Goal: Check status: Check status

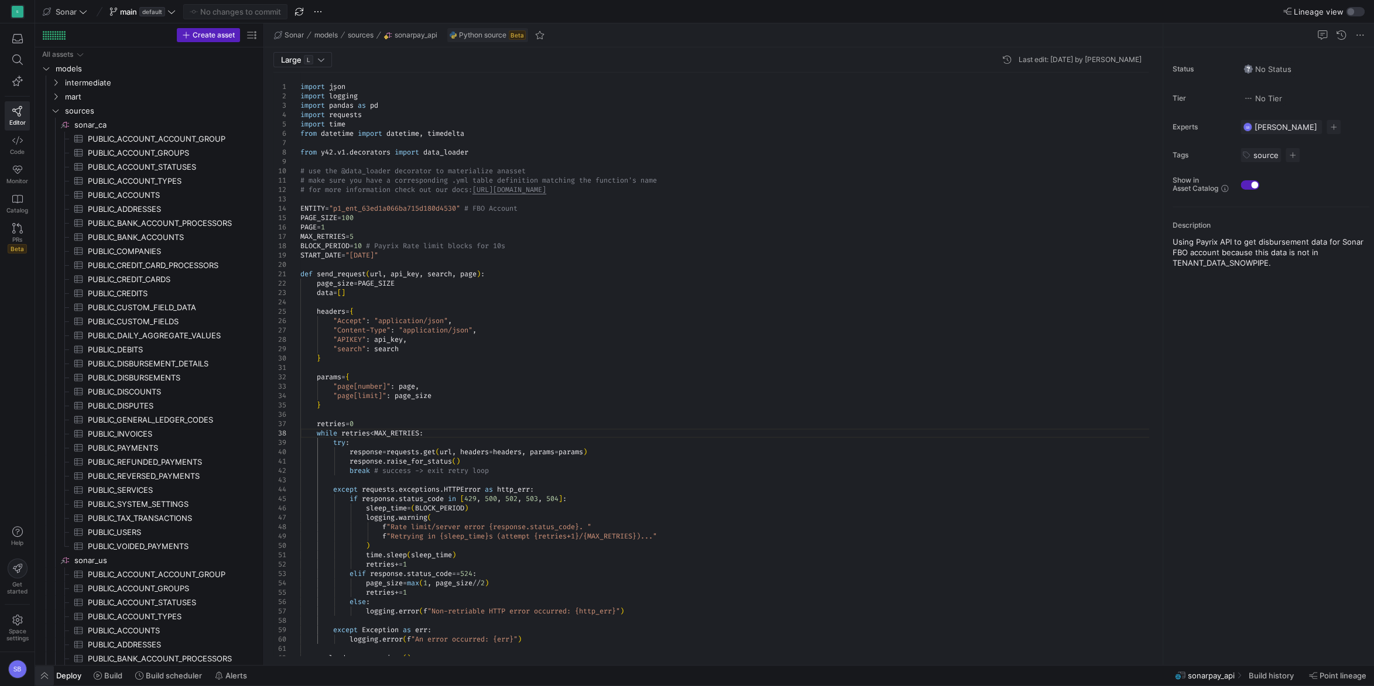
click at [44, 673] on span "button" at bounding box center [44, 676] width 19 height 20
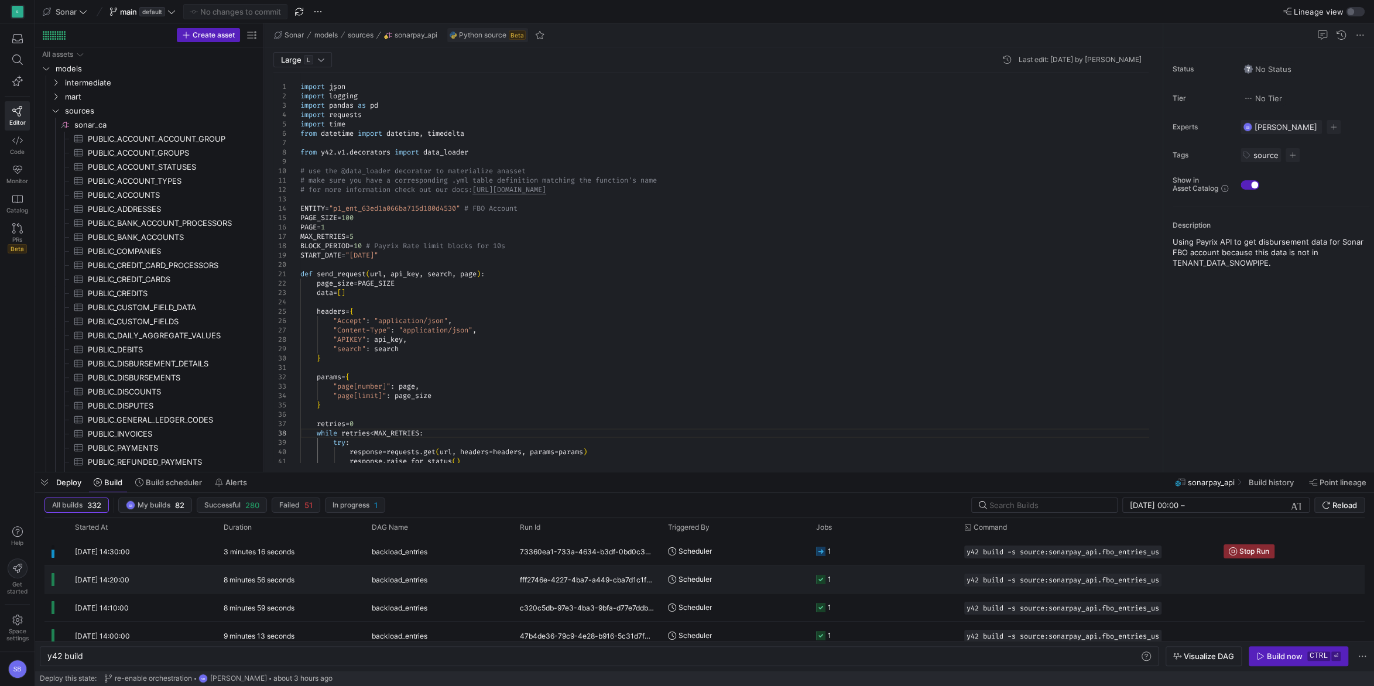
click at [275, 575] on div "8 minutes 56 seconds" at bounding box center [291, 580] width 148 height 28
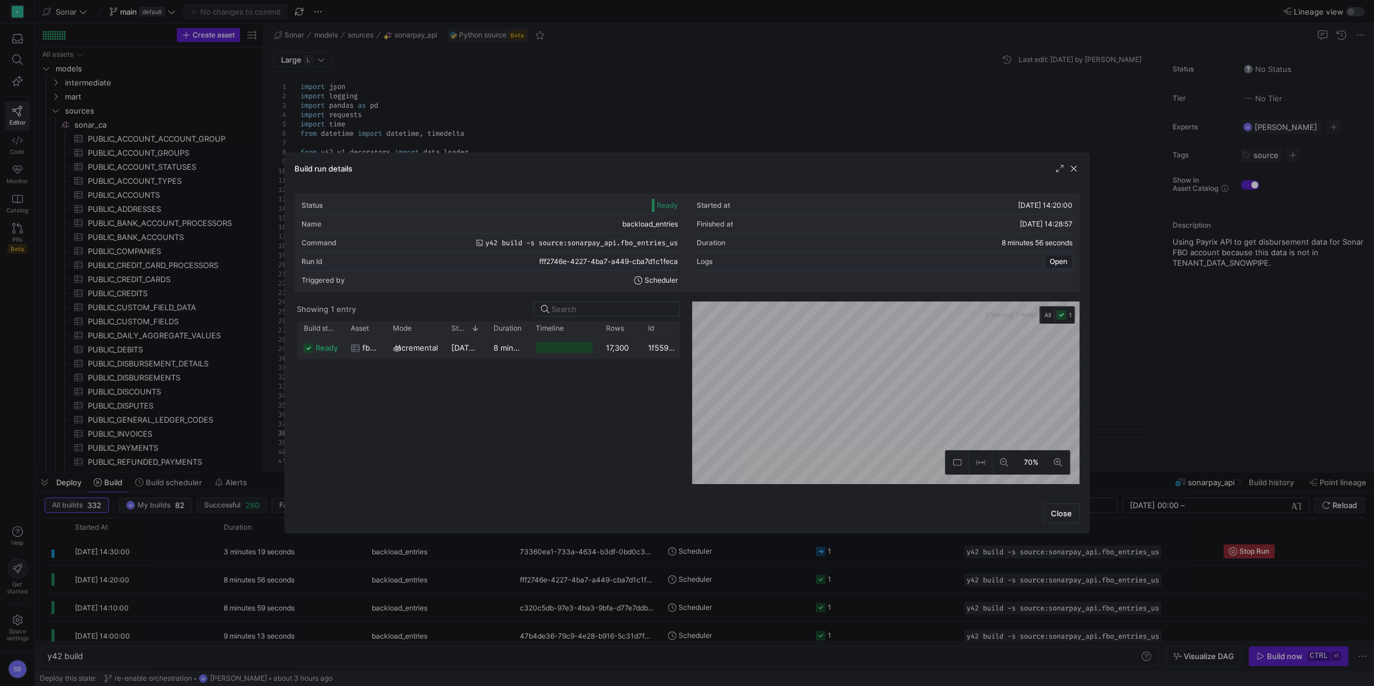
click at [501, 346] on y42-duration "8 minutes 54 seconds" at bounding box center [534, 347] width 81 height 9
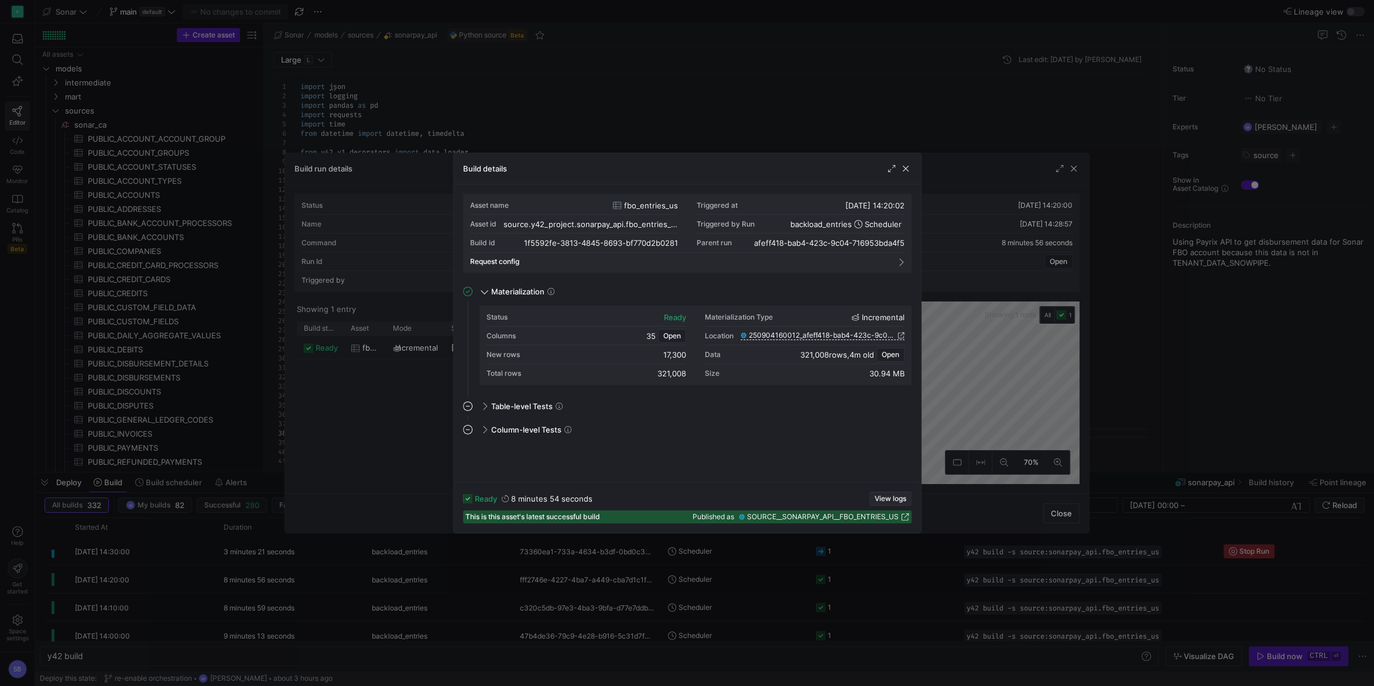
click at [877, 495] on span "View logs" at bounding box center [891, 499] width 32 height 8
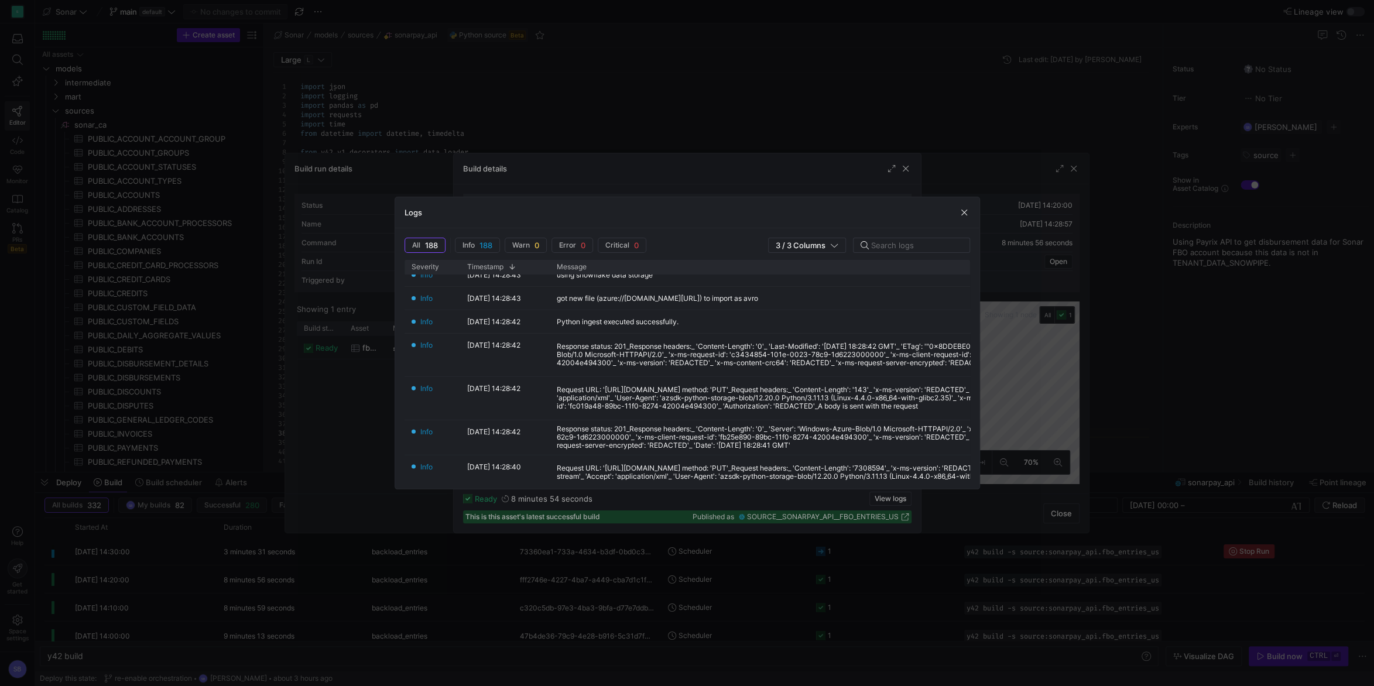
scroll to position [12, 0]
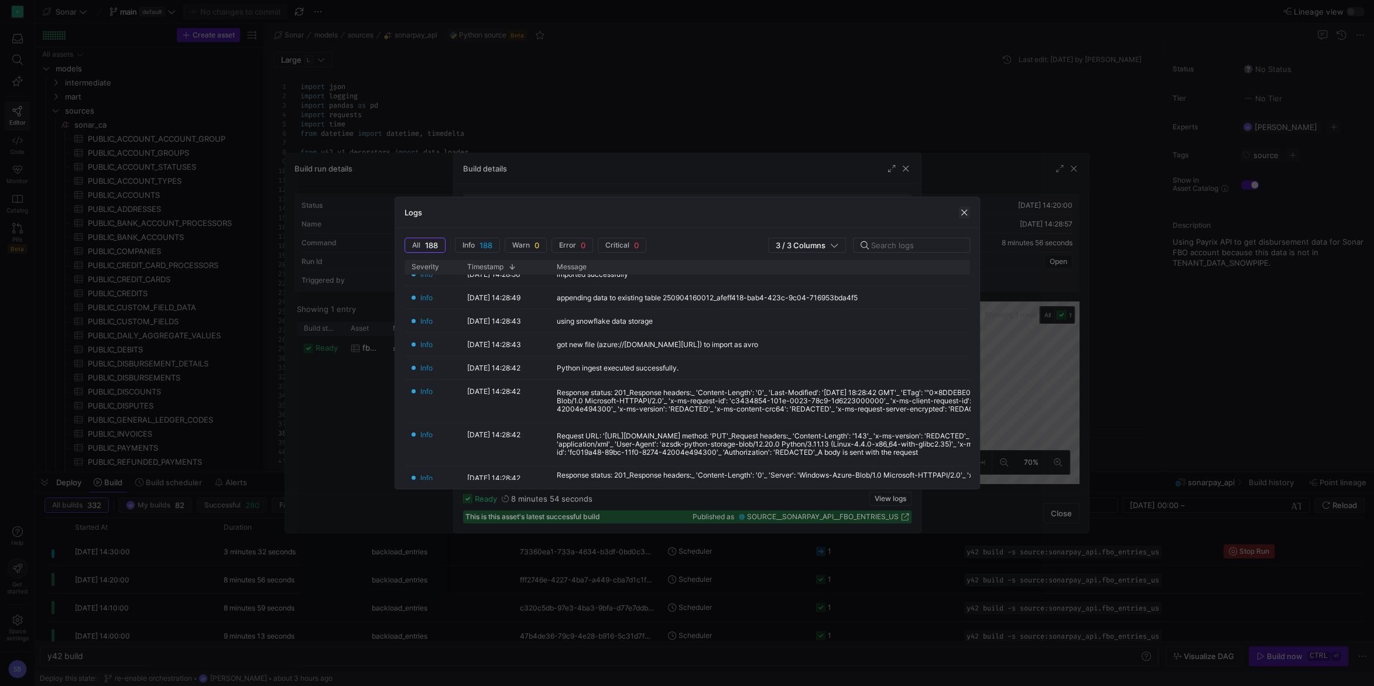
click at [965, 211] on span "button" at bounding box center [965, 213] width 12 height 12
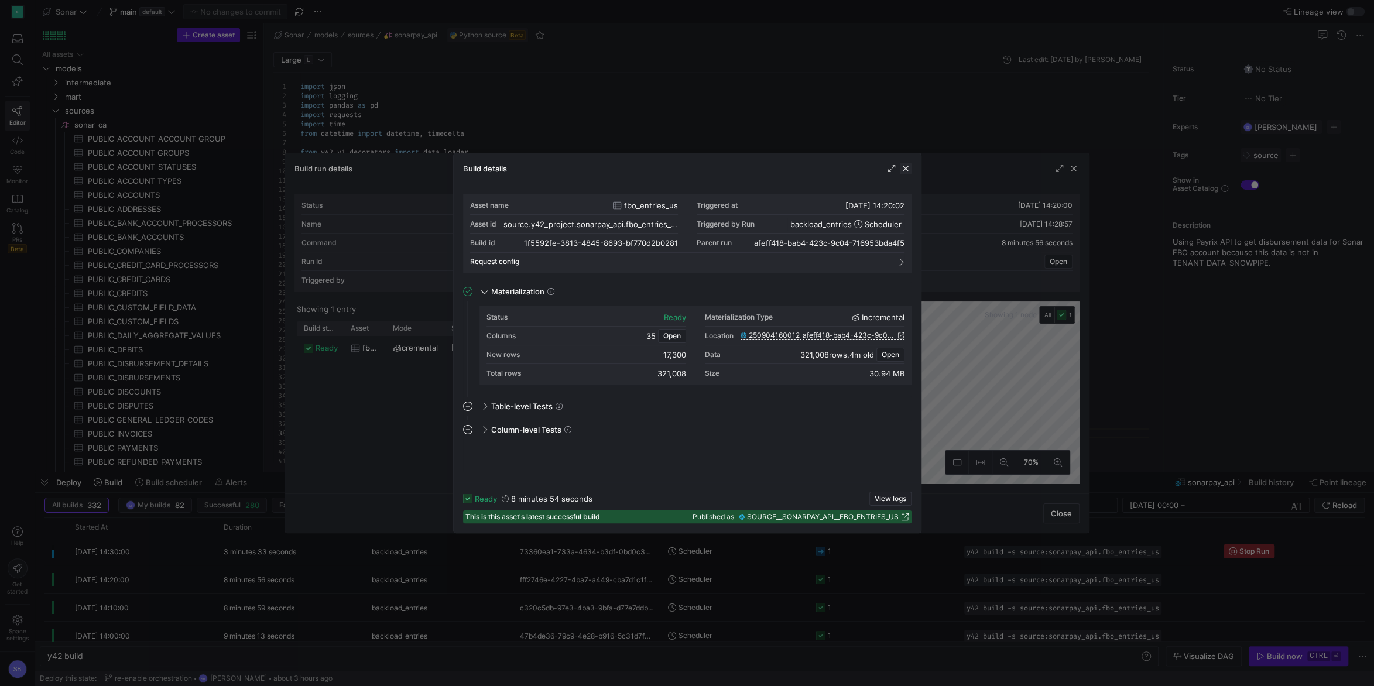
click at [908, 170] on span "button" at bounding box center [906, 169] width 12 height 12
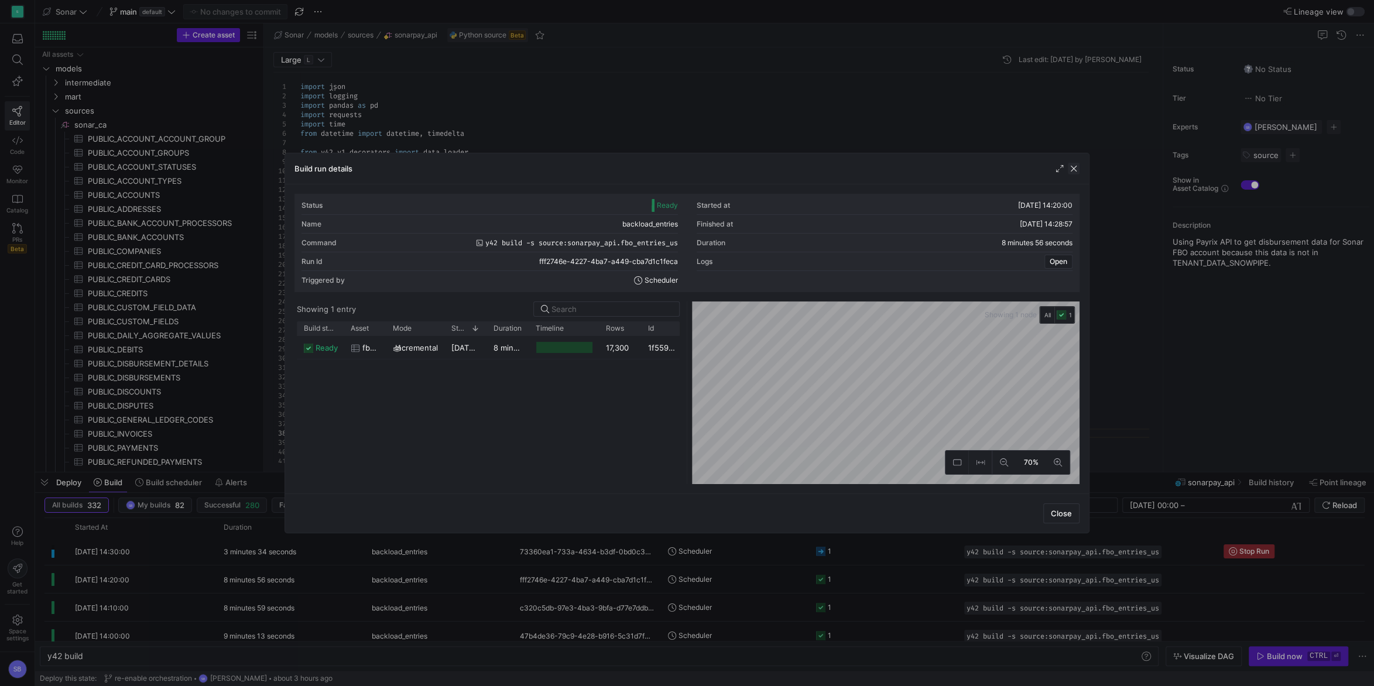
click at [1076, 170] on span "button" at bounding box center [1074, 169] width 12 height 12
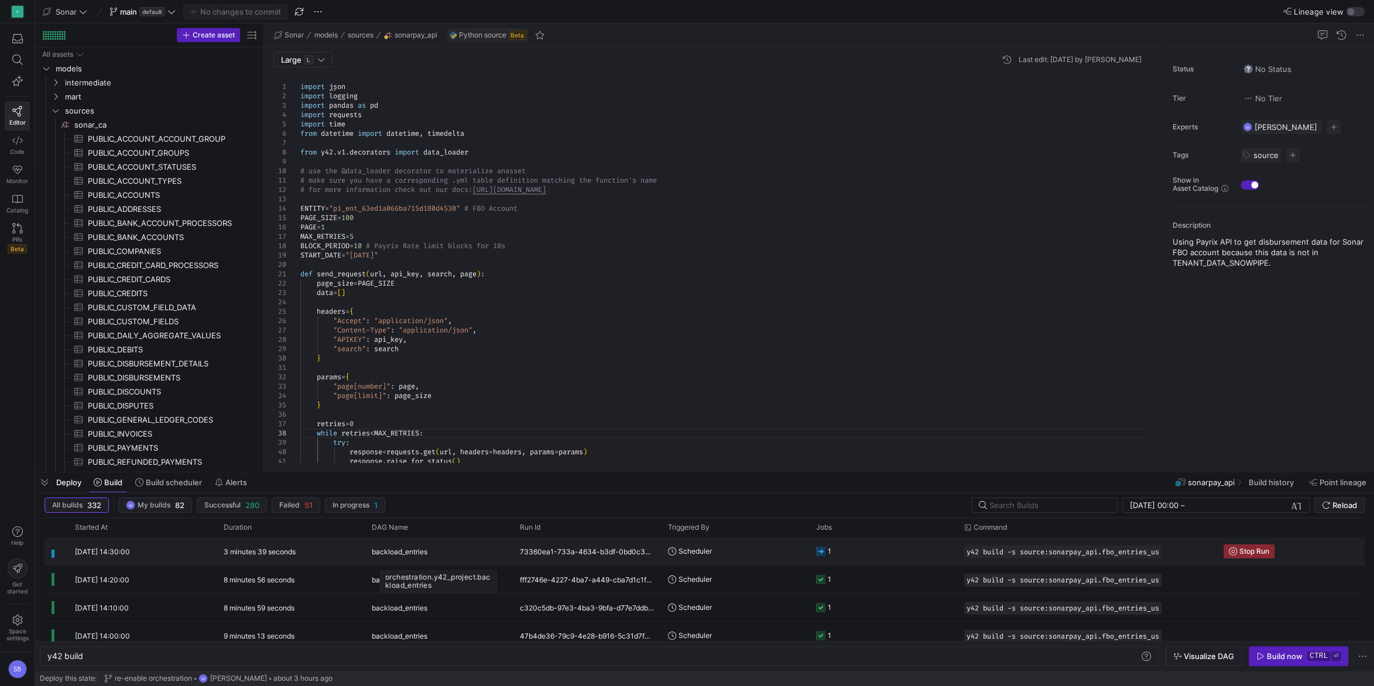
click at [403, 552] on span "backload_entries" at bounding box center [400, 552] width 56 height 28
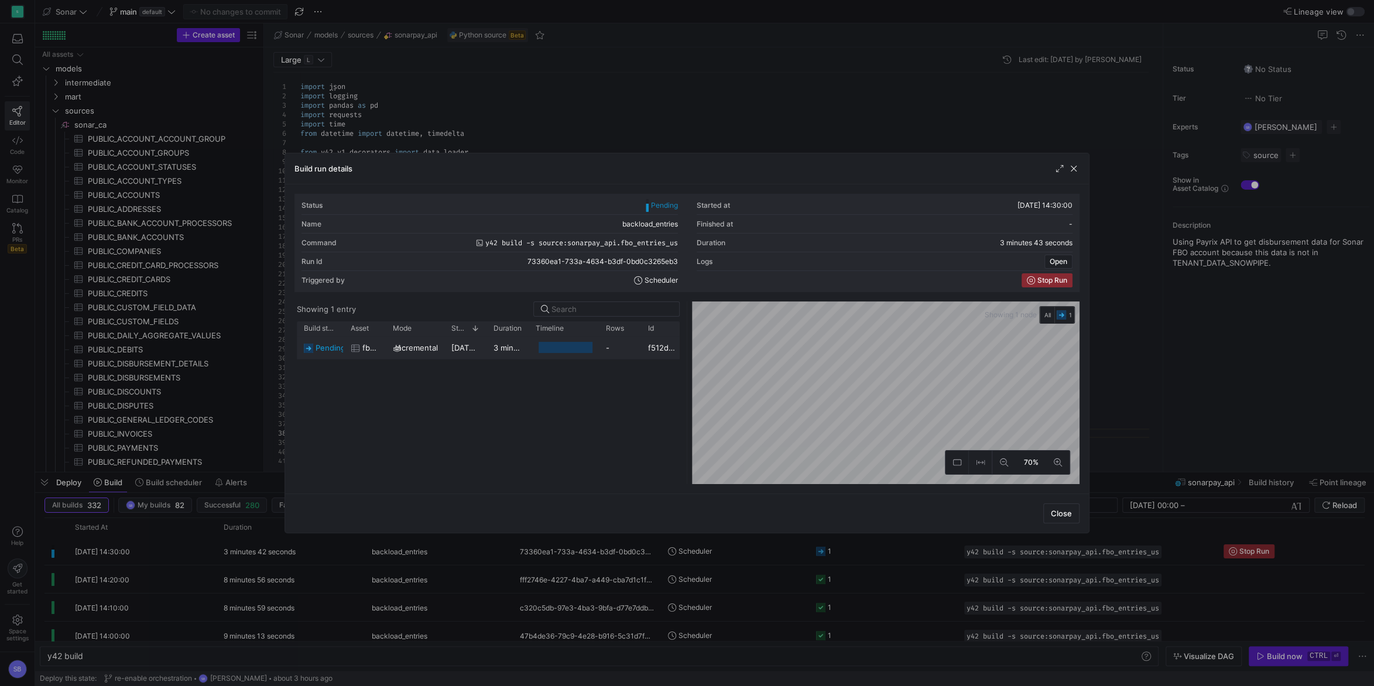
click at [517, 347] on y42-duration "3 minutes 32 seconds" at bounding box center [534, 347] width 81 height 9
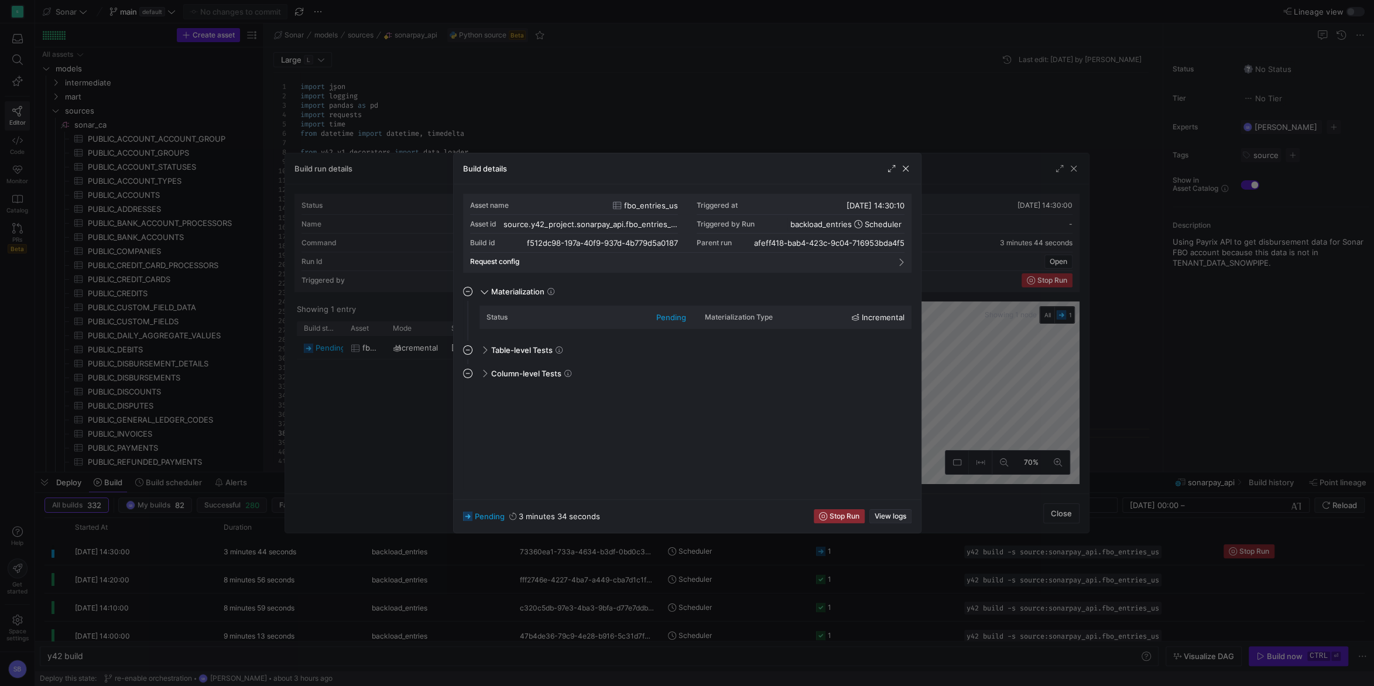
click at [900, 519] on span "View logs" at bounding box center [891, 516] width 32 height 8
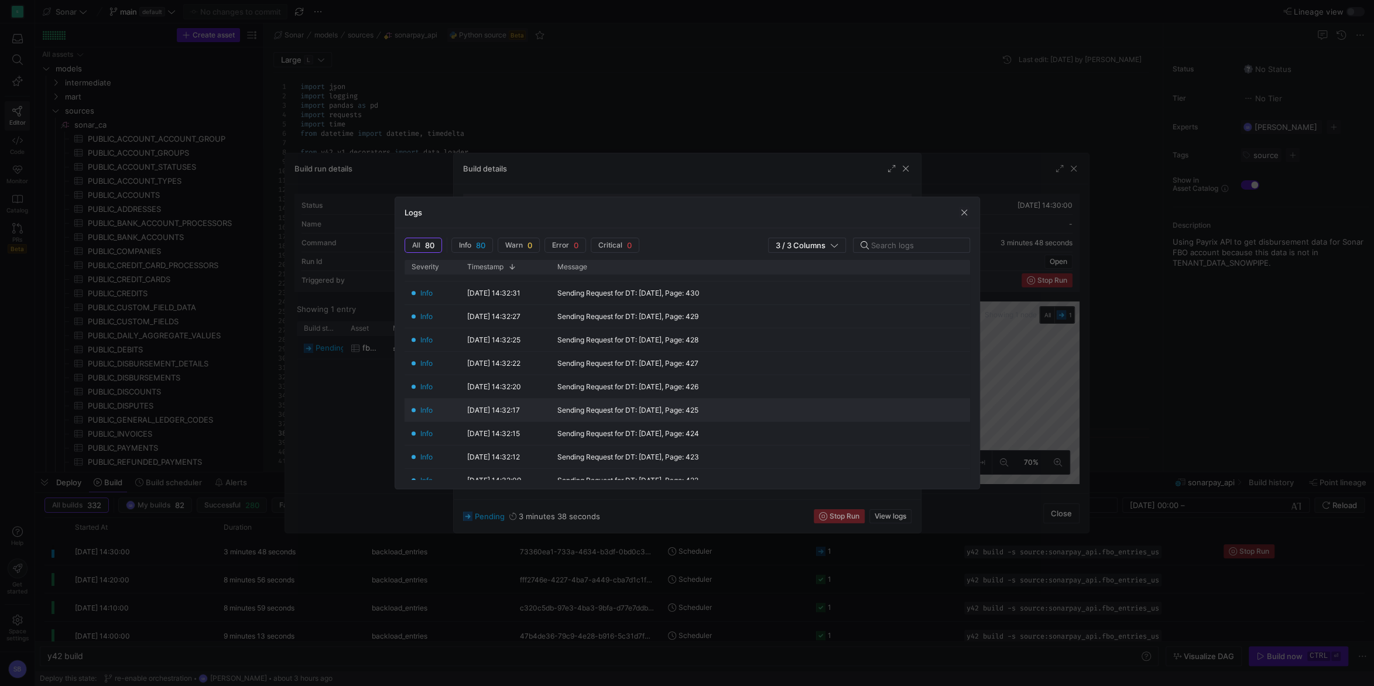
scroll to position [0, 0]
click at [964, 211] on span "button" at bounding box center [965, 213] width 12 height 12
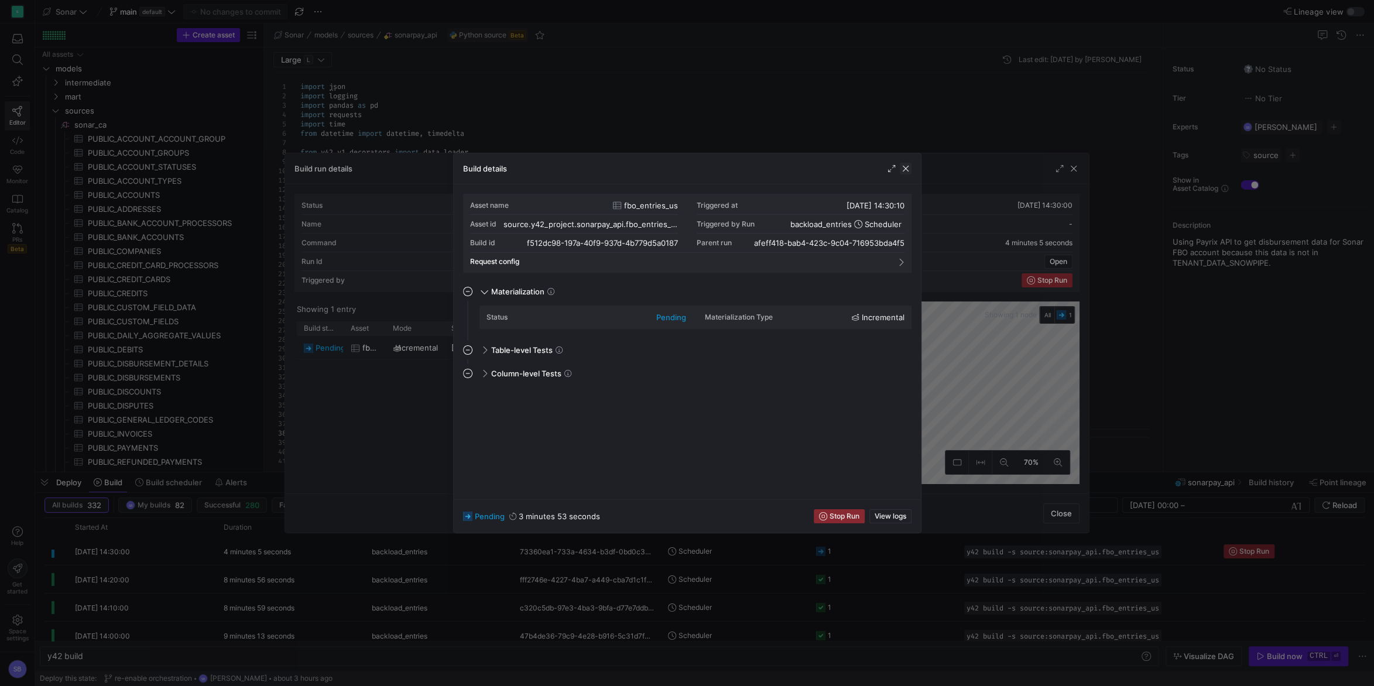
click at [904, 169] on span "button" at bounding box center [906, 169] width 12 height 12
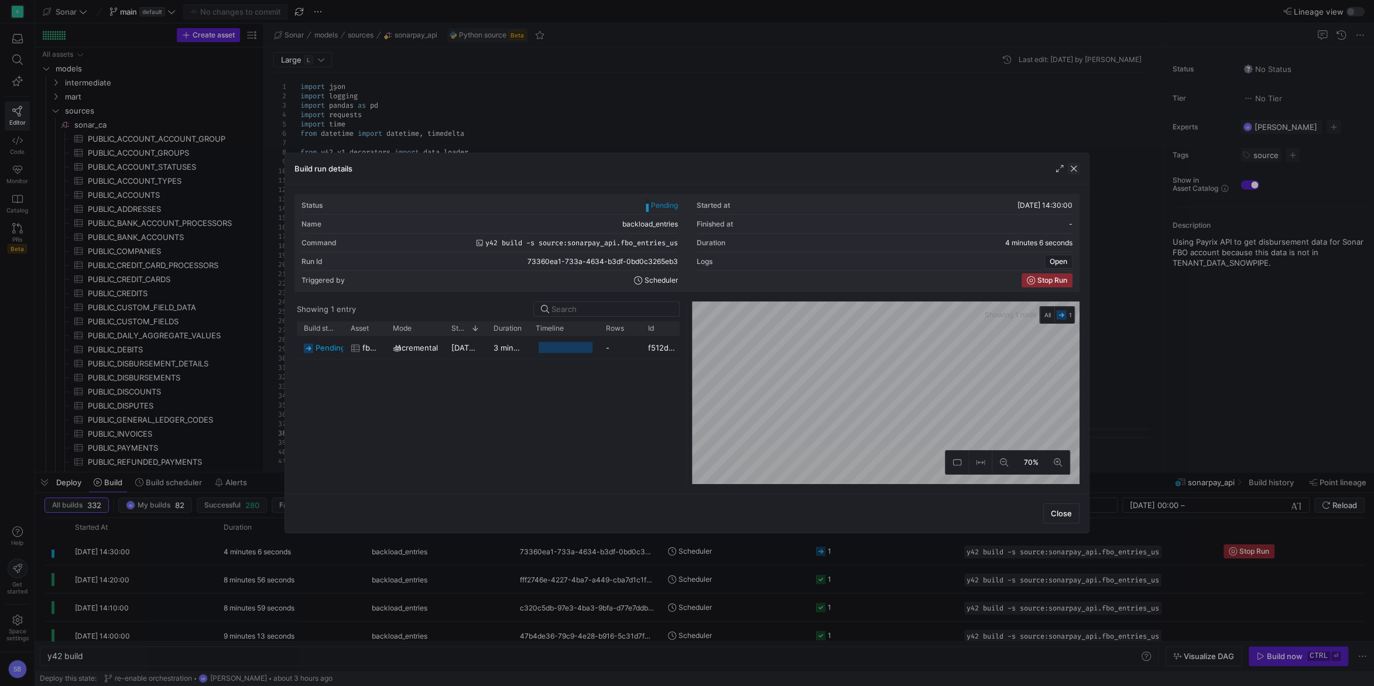
click at [1074, 167] on span "button" at bounding box center [1074, 169] width 12 height 12
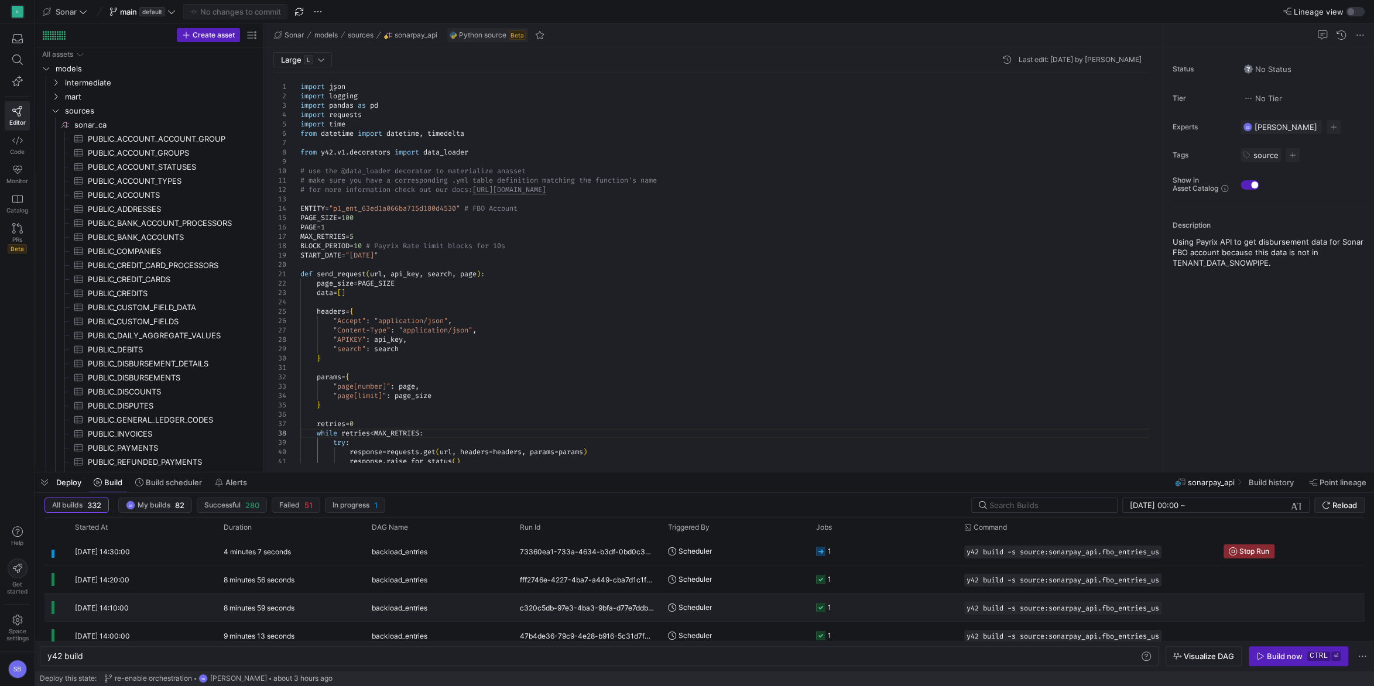
click at [290, 602] on div "8 minutes 59 seconds" at bounding box center [291, 608] width 148 height 28
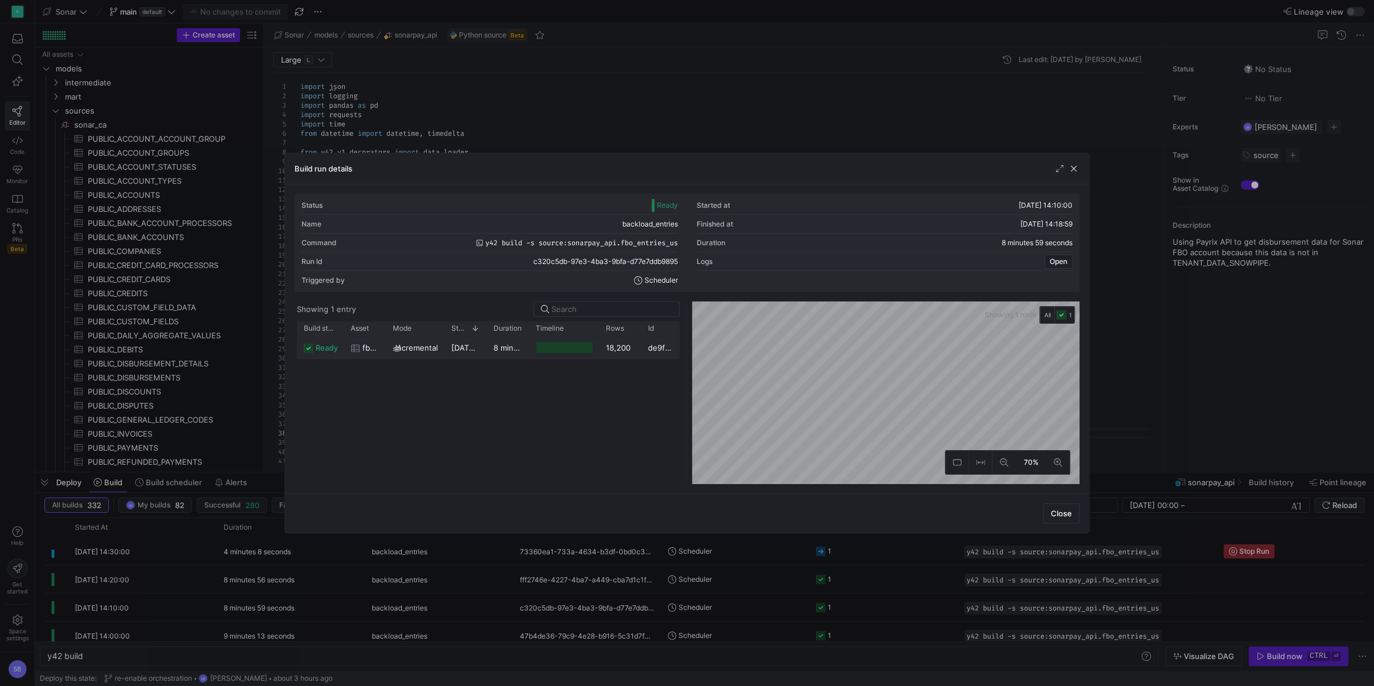
click at [504, 347] on y42-duration "8 minutes 55 seconds" at bounding box center [534, 347] width 81 height 9
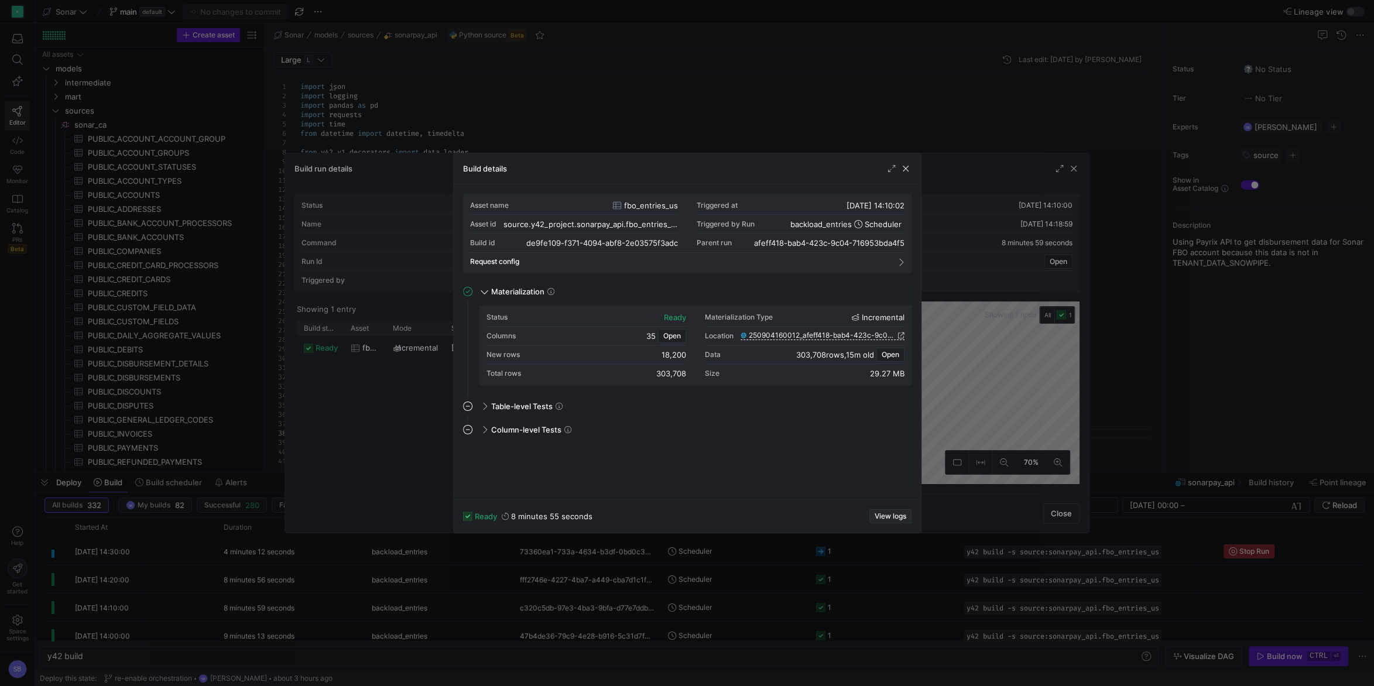
click at [887, 514] on span "View logs" at bounding box center [891, 516] width 32 height 8
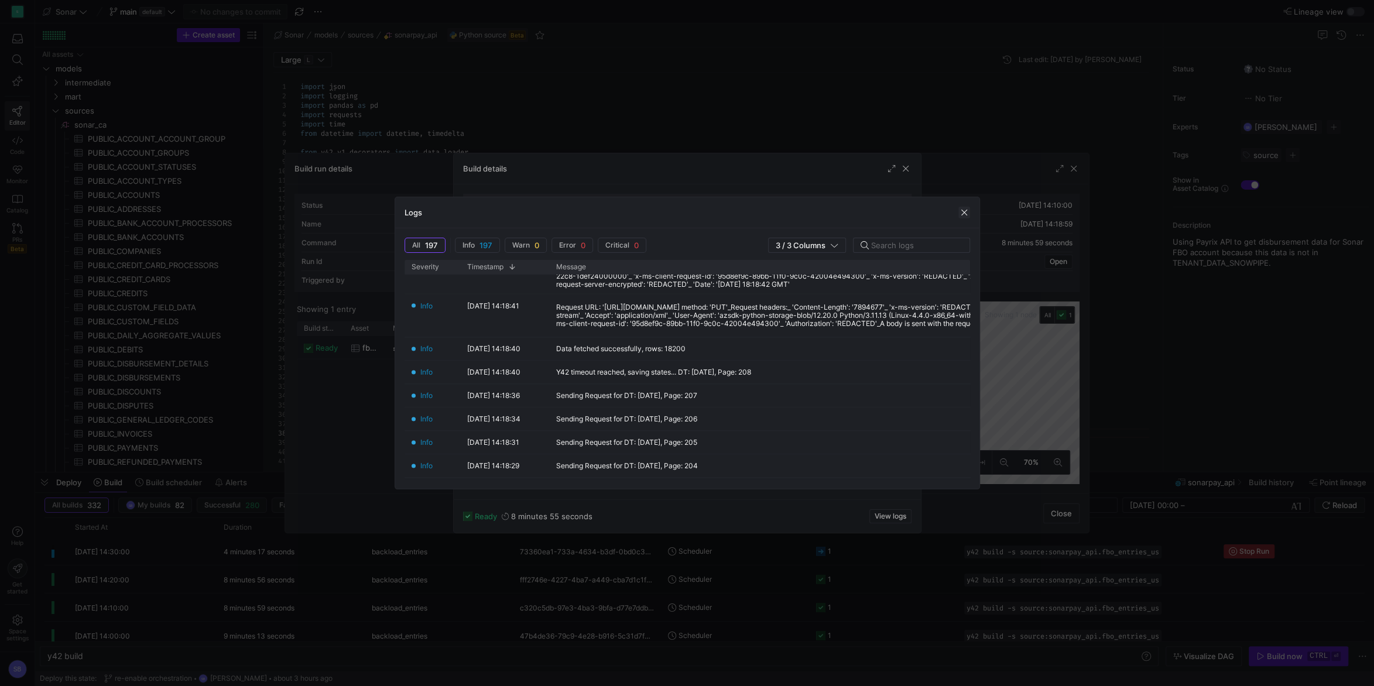
click at [961, 210] on span "button" at bounding box center [965, 213] width 12 height 12
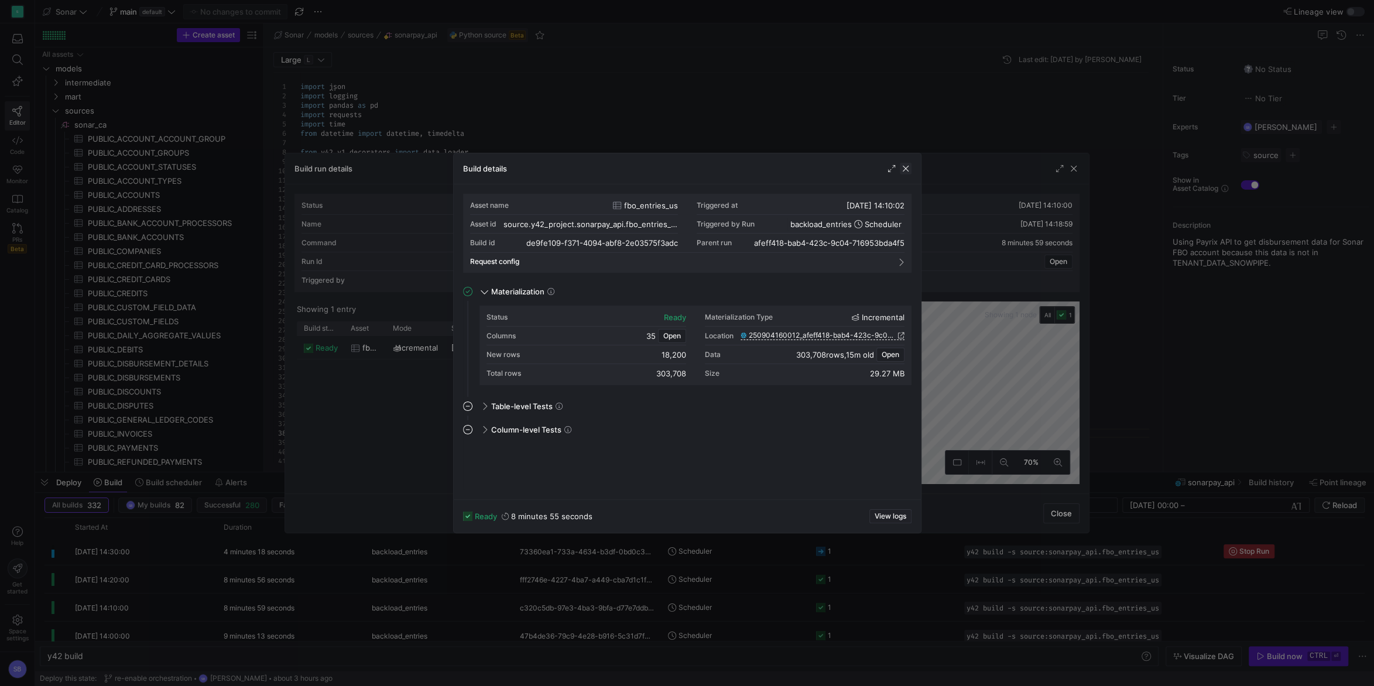
click at [905, 170] on span "button" at bounding box center [906, 169] width 12 height 12
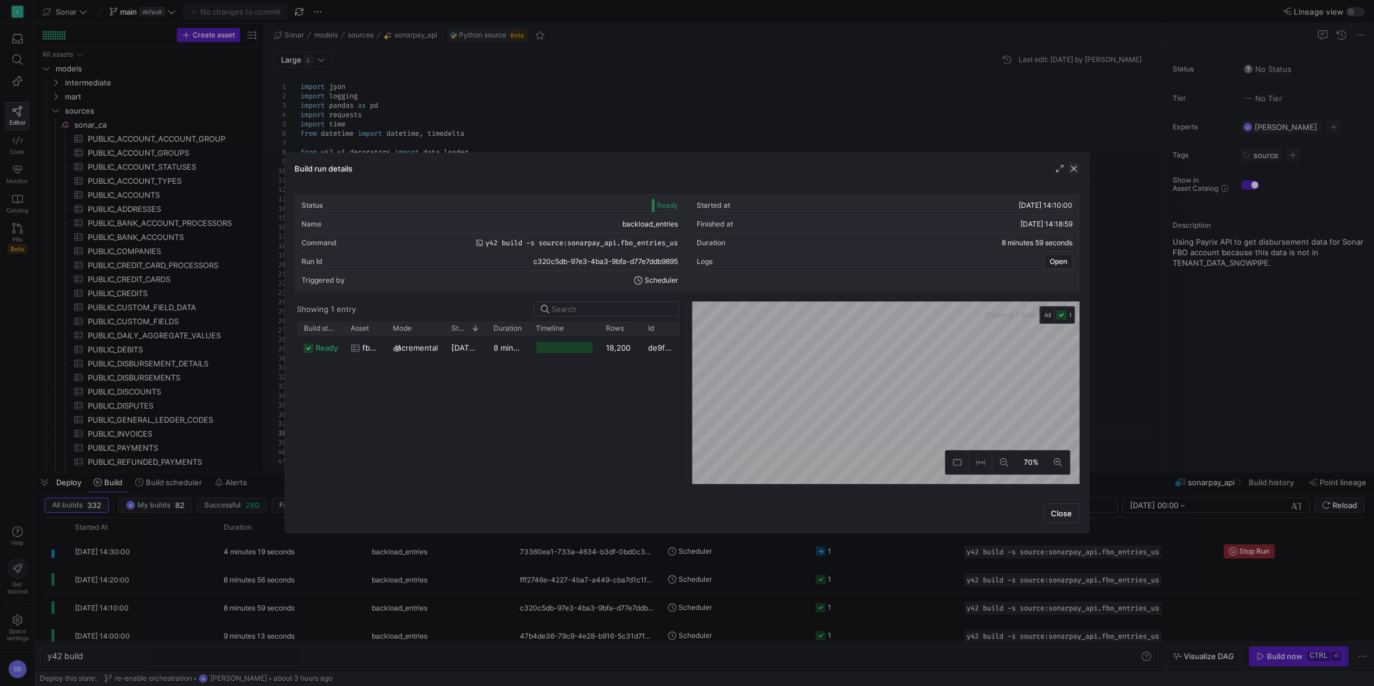
click at [1073, 165] on span "button" at bounding box center [1074, 169] width 12 height 12
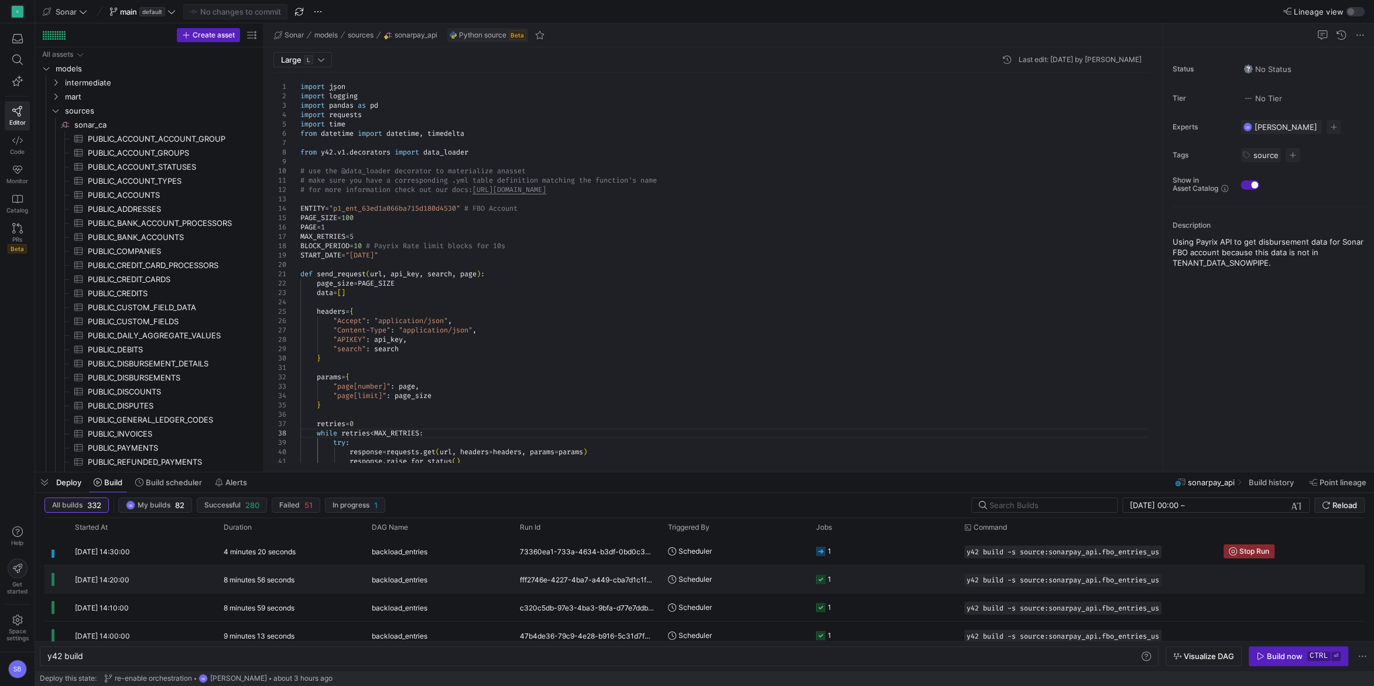
click at [438, 580] on div "backload_entries" at bounding box center [439, 580] width 134 height 28
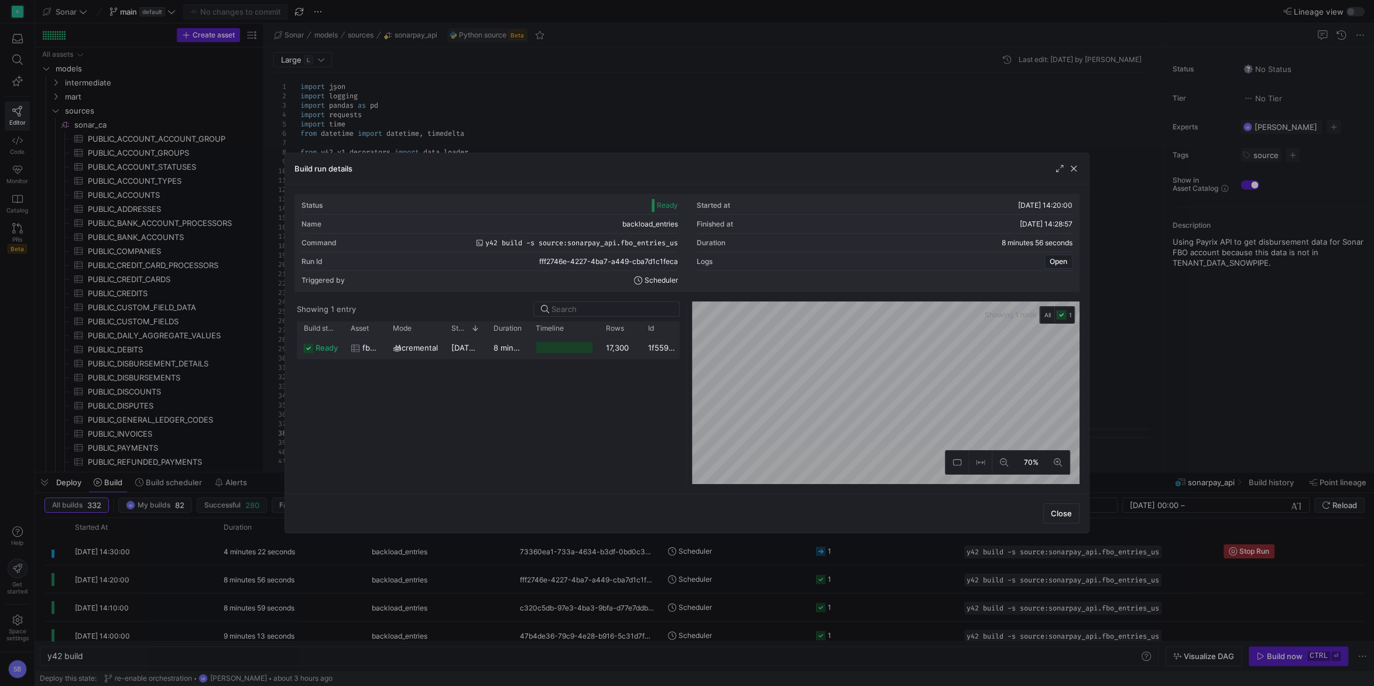
click at [513, 351] on y42-duration "8 minutes 54 seconds" at bounding box center [534, 347] width 81 height 9
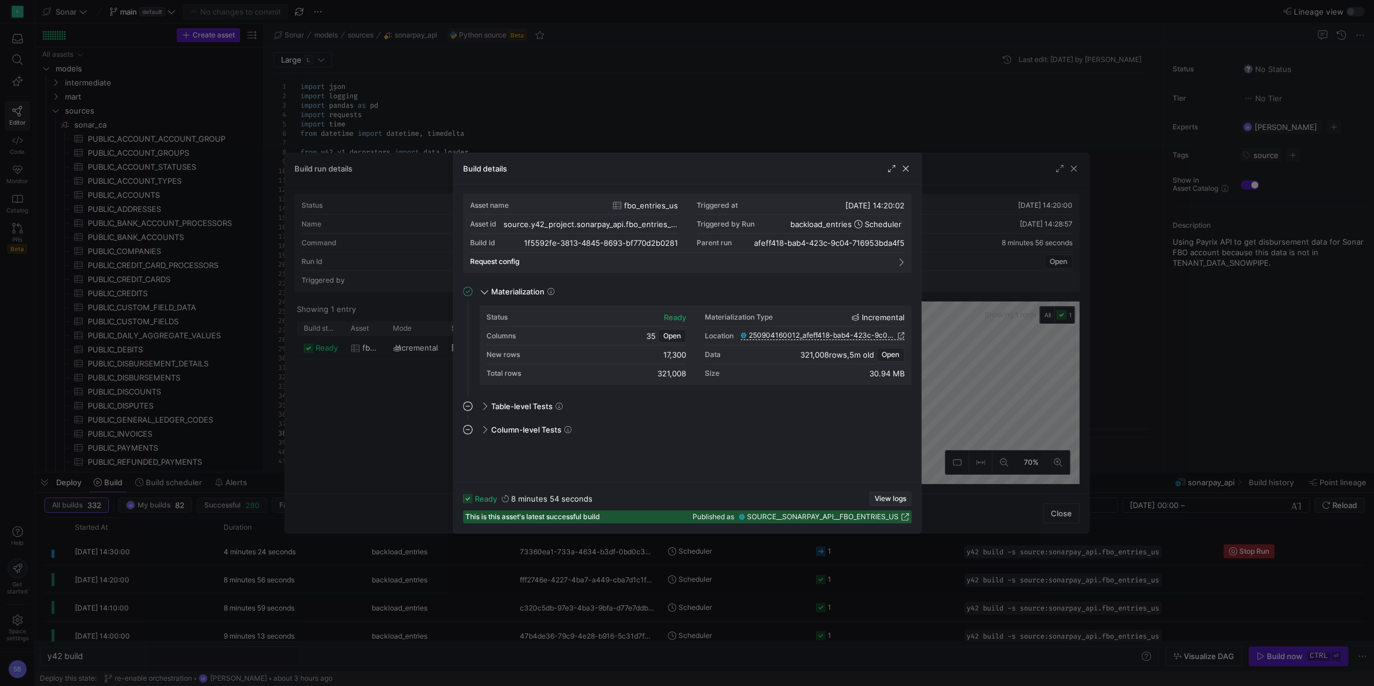
click at [883, 494] on span "button" at bounding box center [890, 498] width 41 height 13
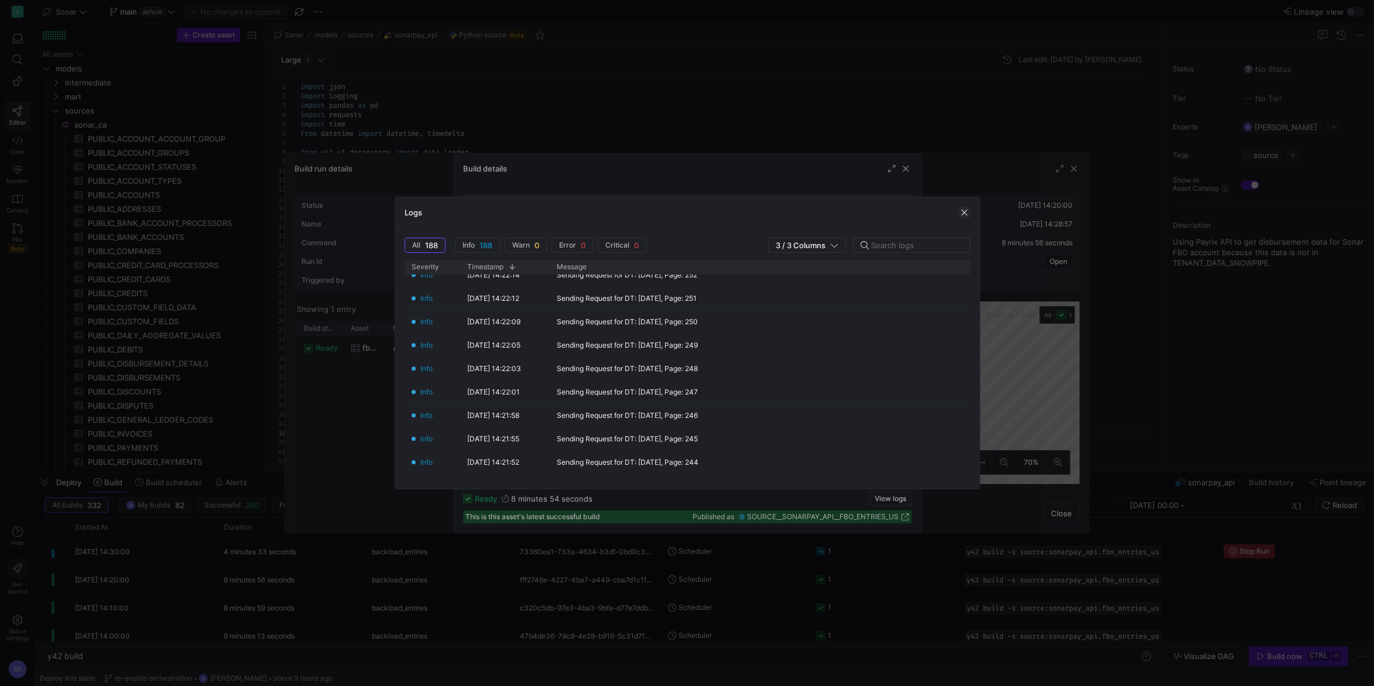
click at [966, 212] on span "button" at bounding box center [965, 213] width 12 height 12
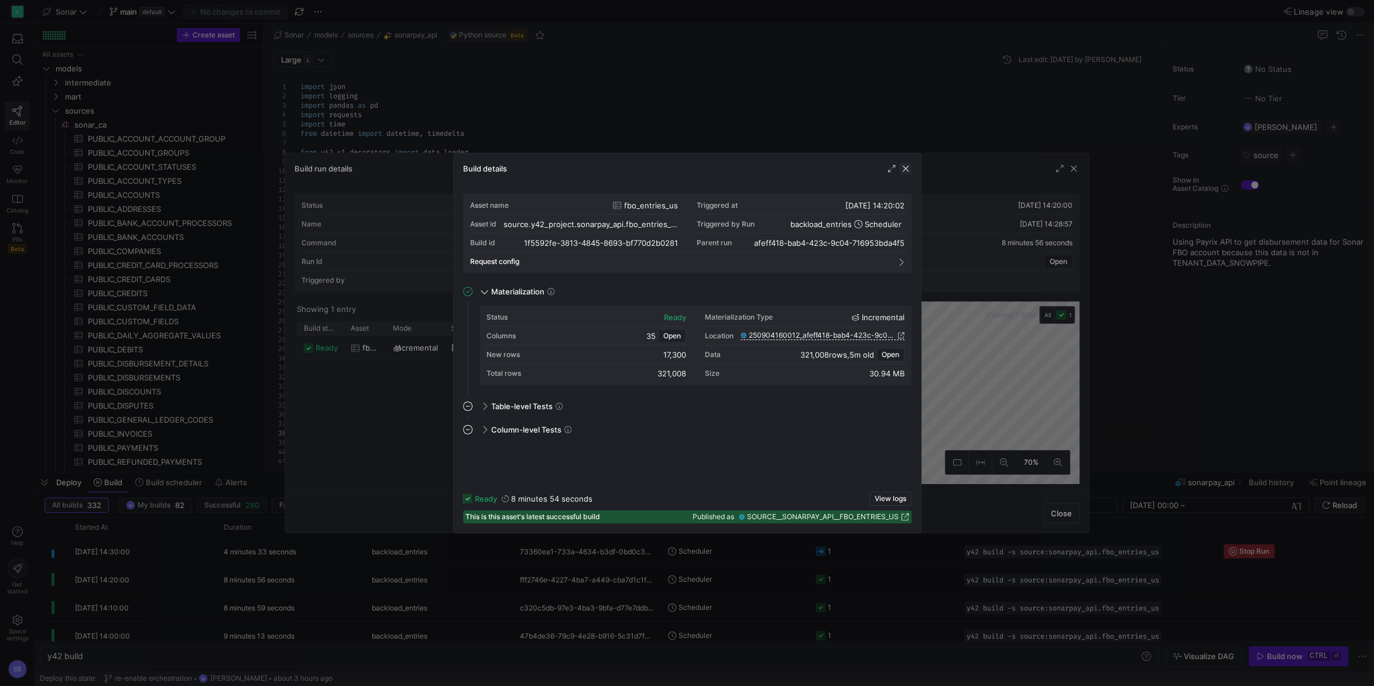
click at [905, 171] on span "button" at bounding box center [906, 169] width 12 height 12
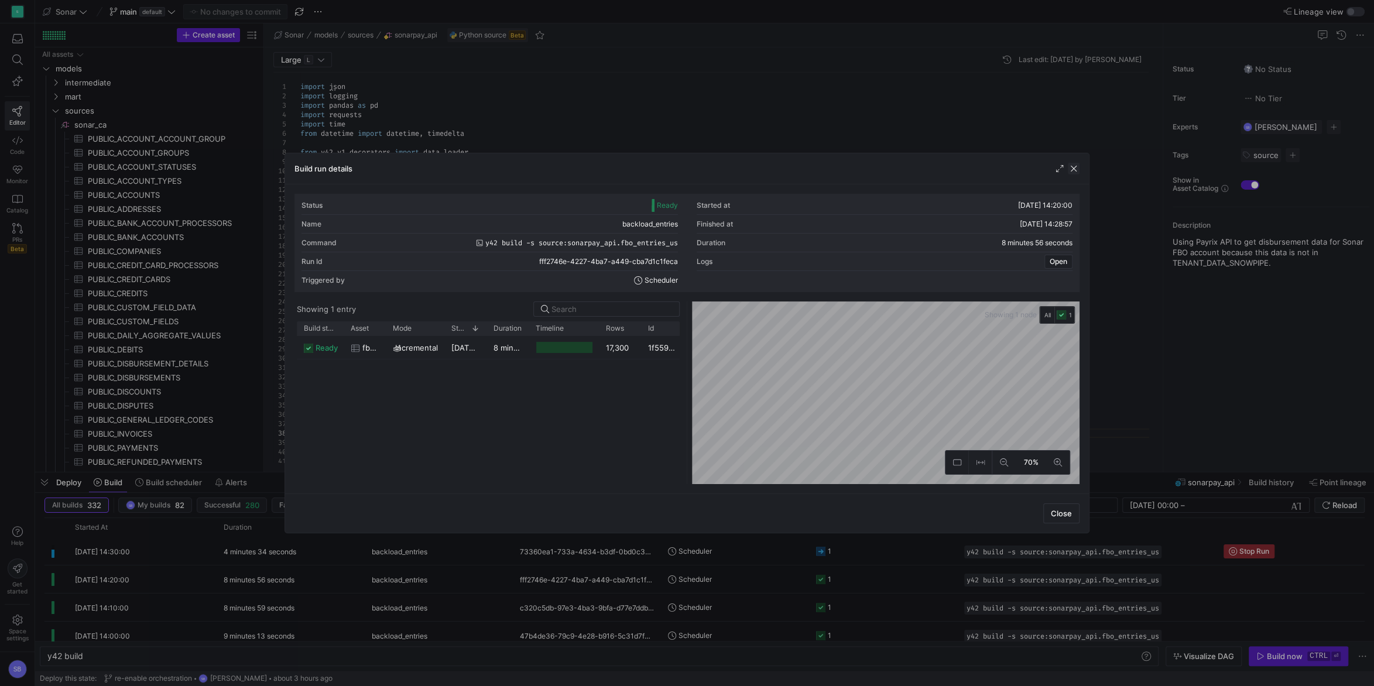
click at [1076, 167] on span "button" at bounding box center [1074, 169] width 12 height 12
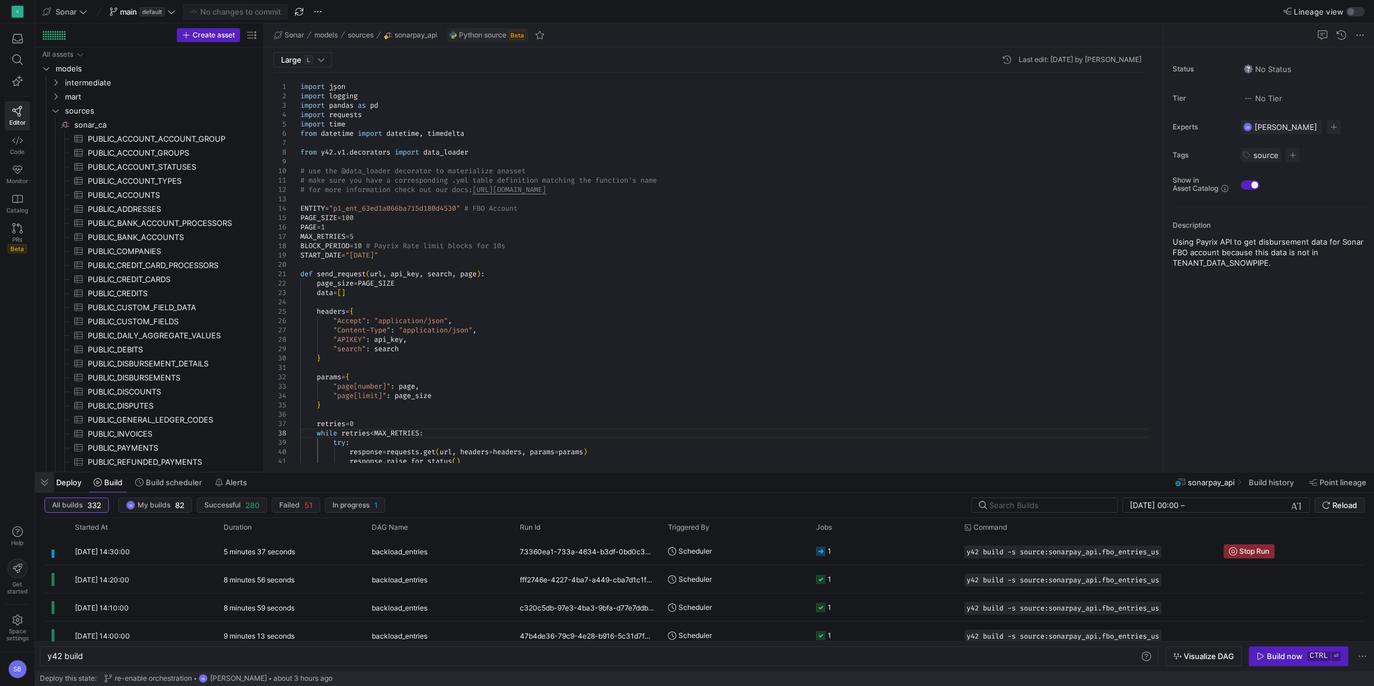
click at [49, 480] on span "button" at bounding box center [44, 483] width 19 height 20
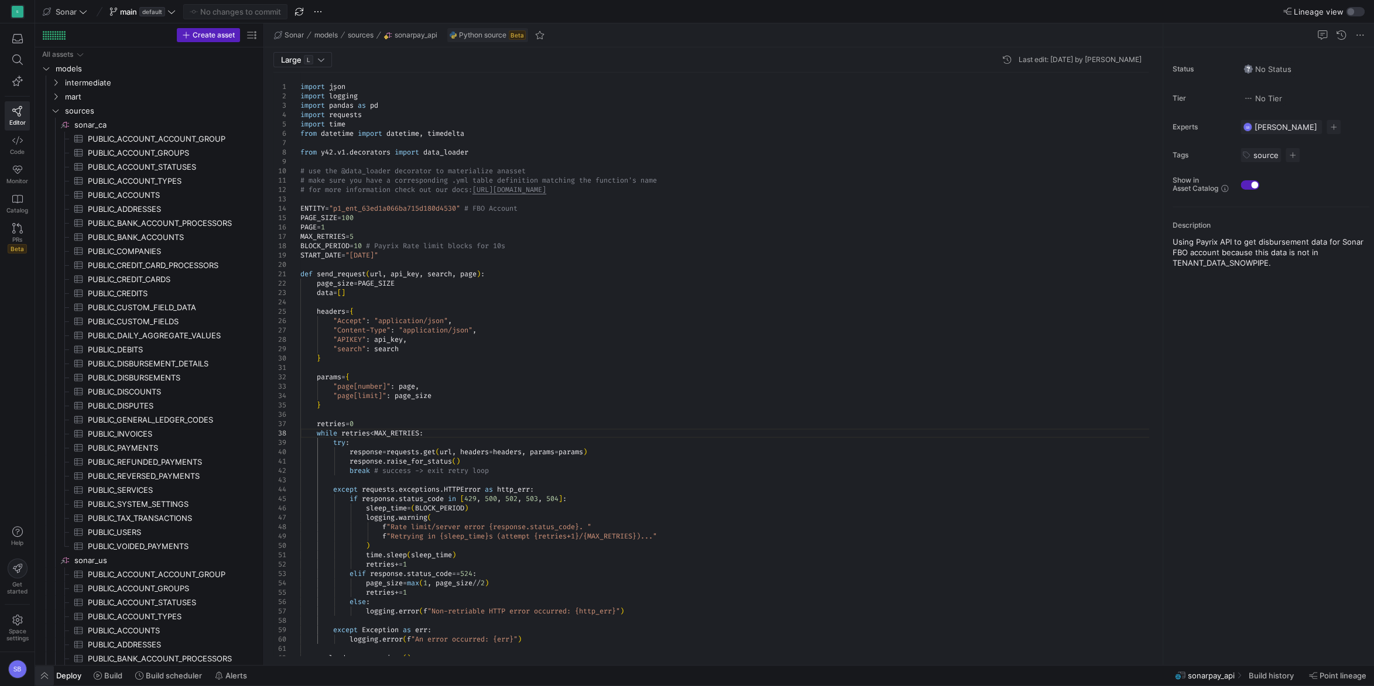
click at [50, 669] on span "button" at bounding box center [44, 676] width 19 height 20
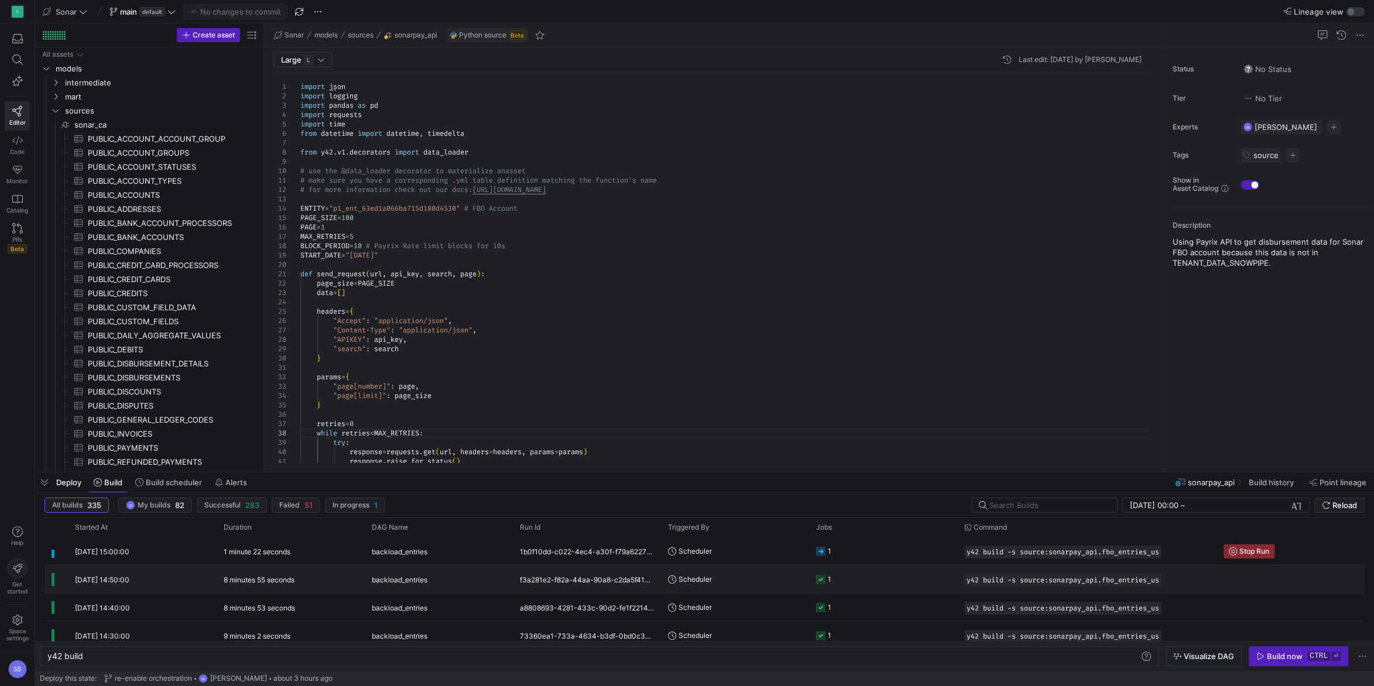
click at [274, 580] on y42-duration "8 minutes 55 seconds" at bounding box center [259, 580] width 71 height 9
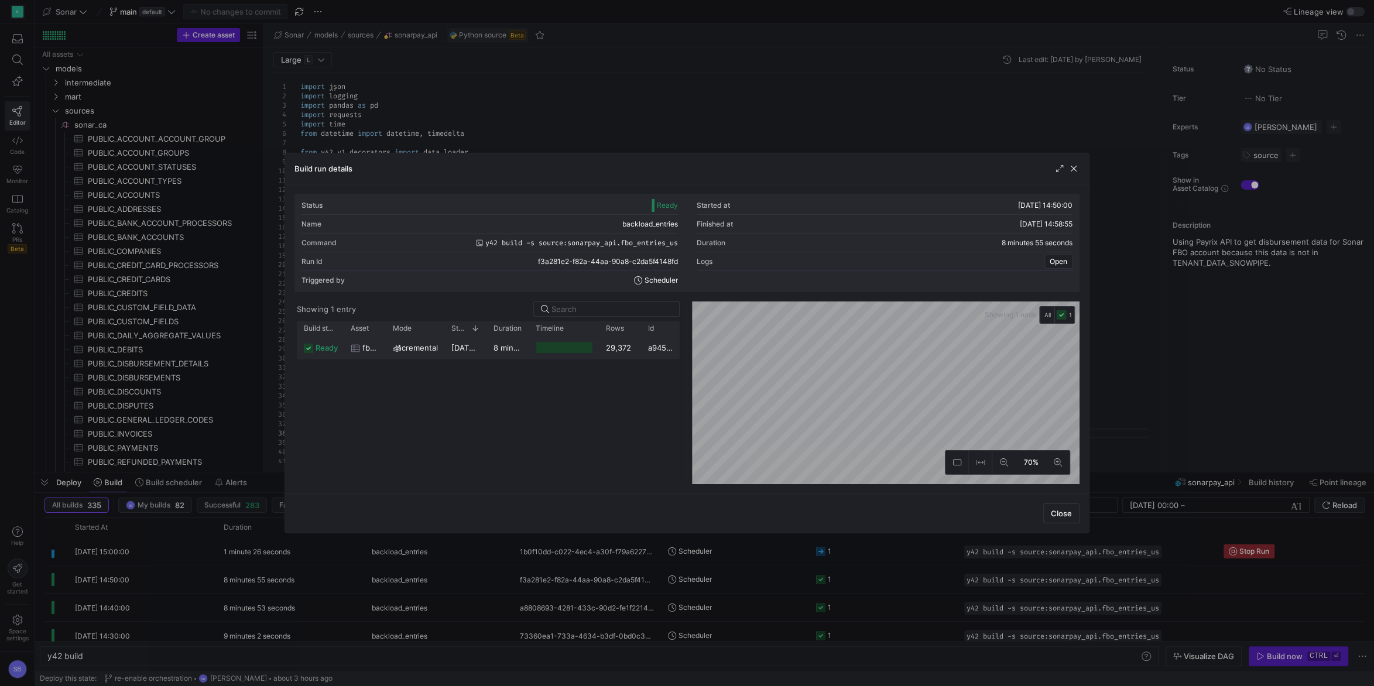
click at [507, 341] on div "8 minutes 52 seconds" at bounding box center [508, 347] width 42 height 23
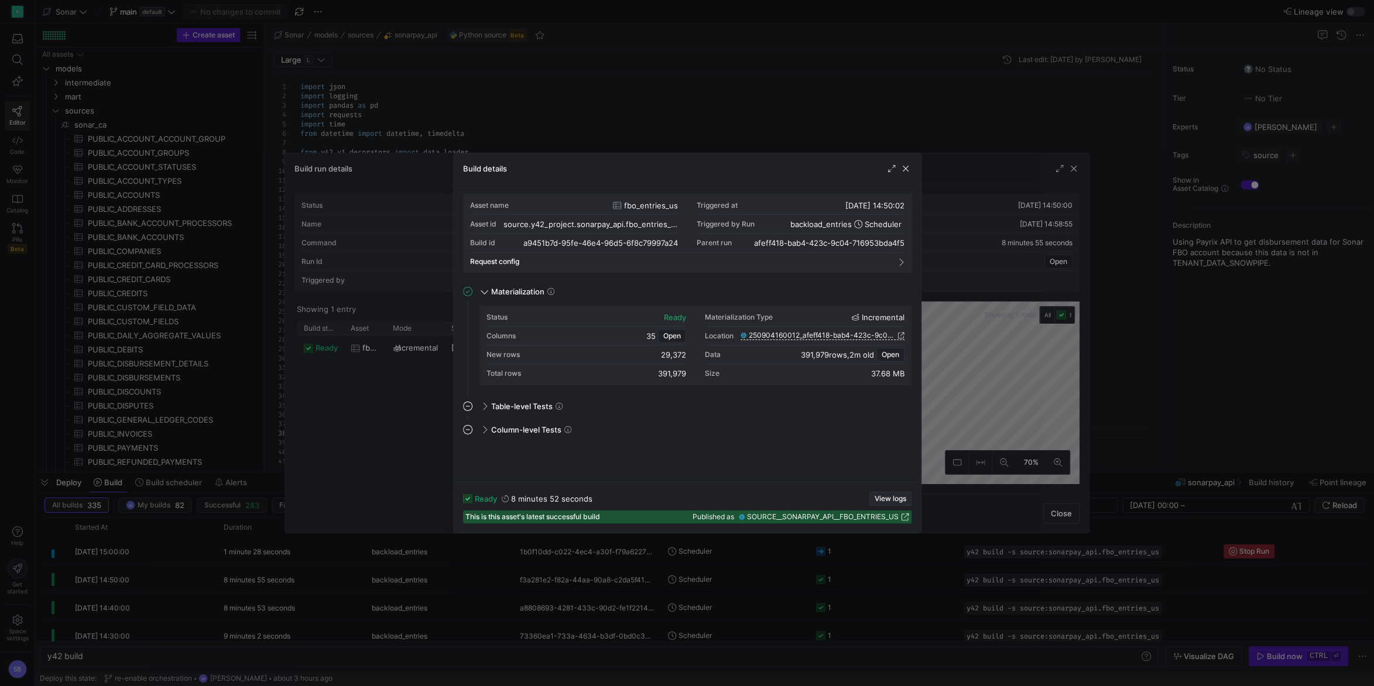
click at [885, 493] on span "button" at bounding box center [890, 498] width 41 height 13
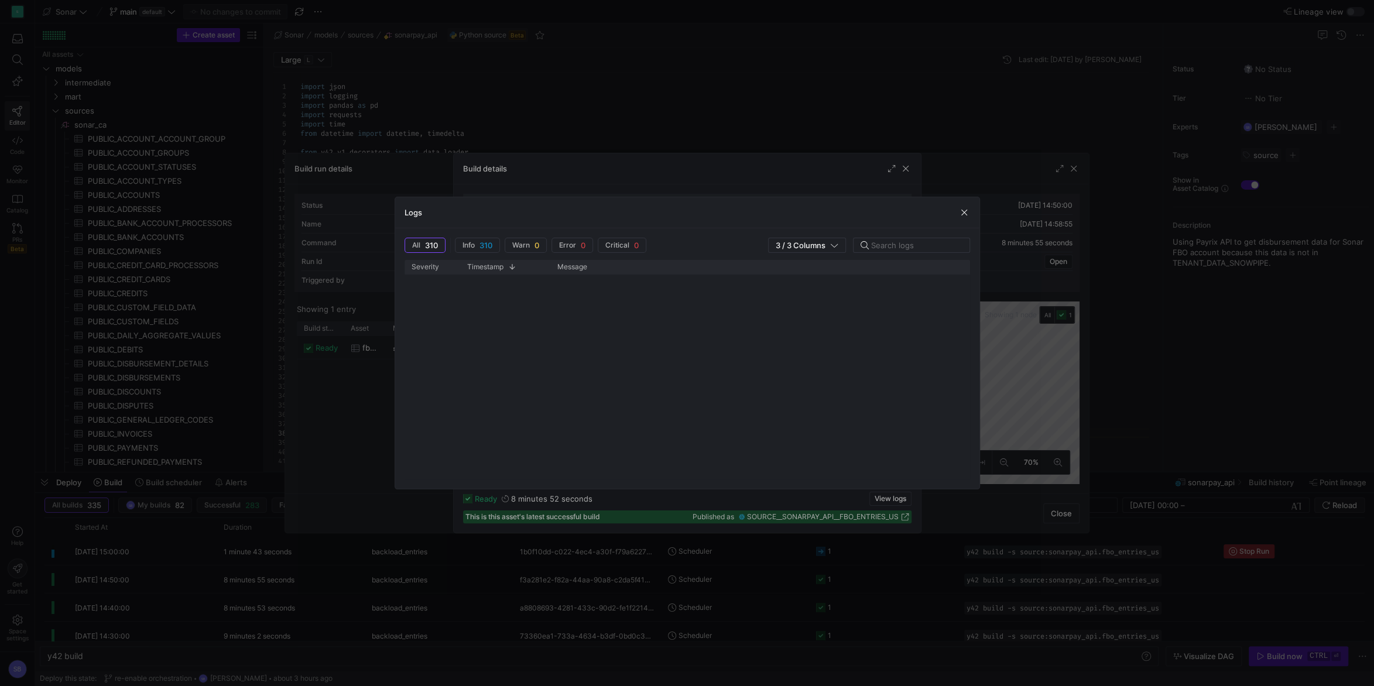
scroll to position [5073, 0]
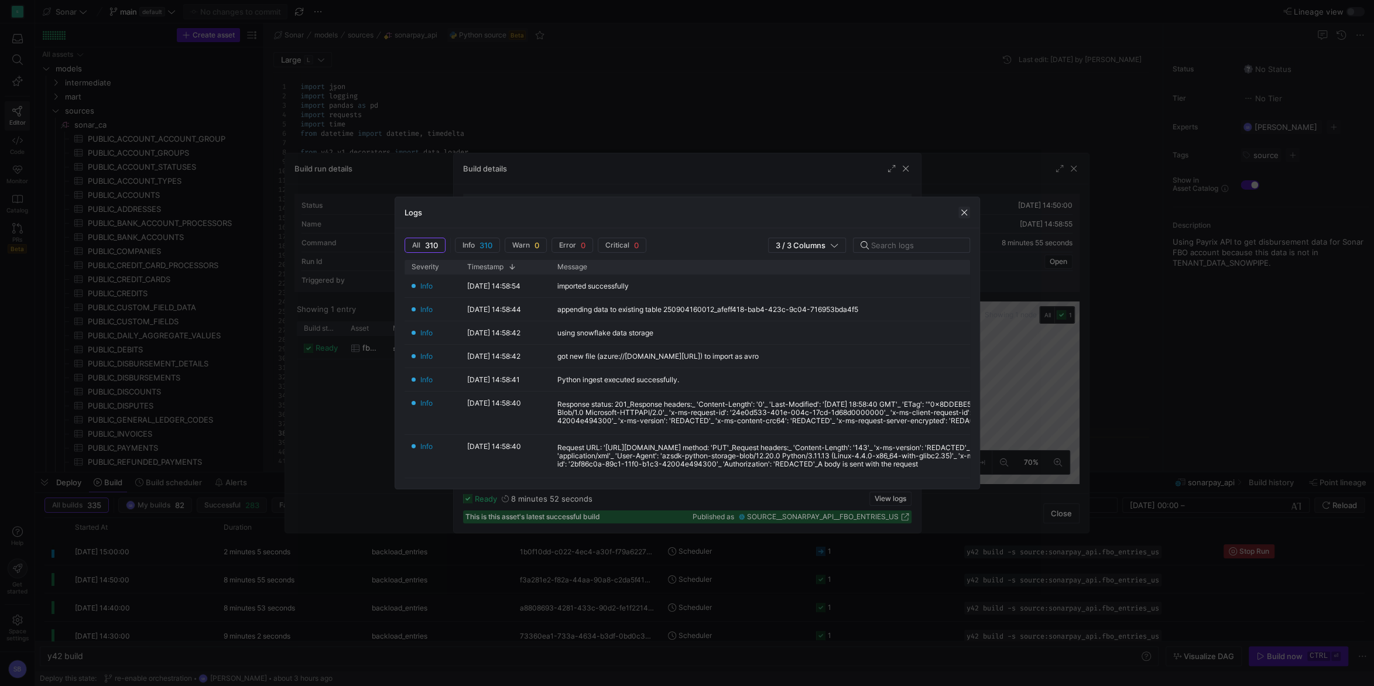
click at [963, 209] on span "button" at bounding box center [965, 213] width 12 height 12
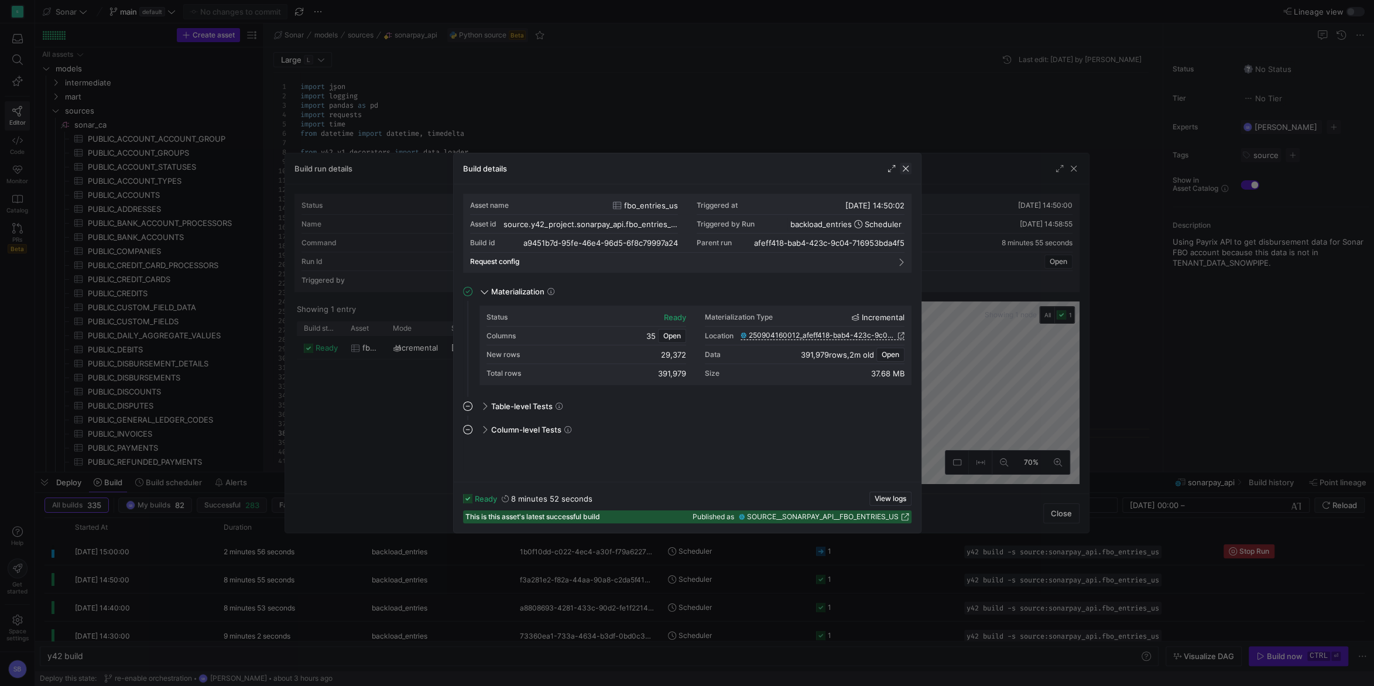
click at [907, 165] on span "button" at bounding box center [906, 169] width 12 height 12
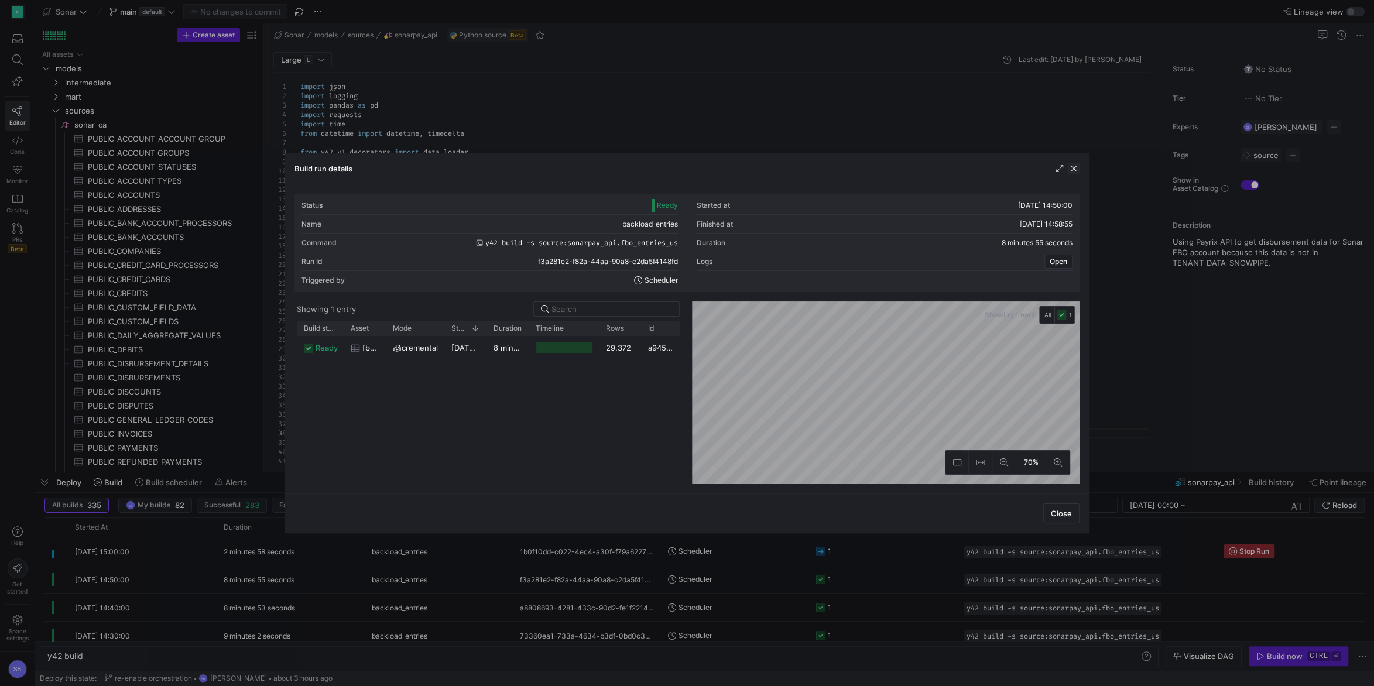
click at [1073, 165] on span "button" at bounding box center [1074, 169] width 12 height 12
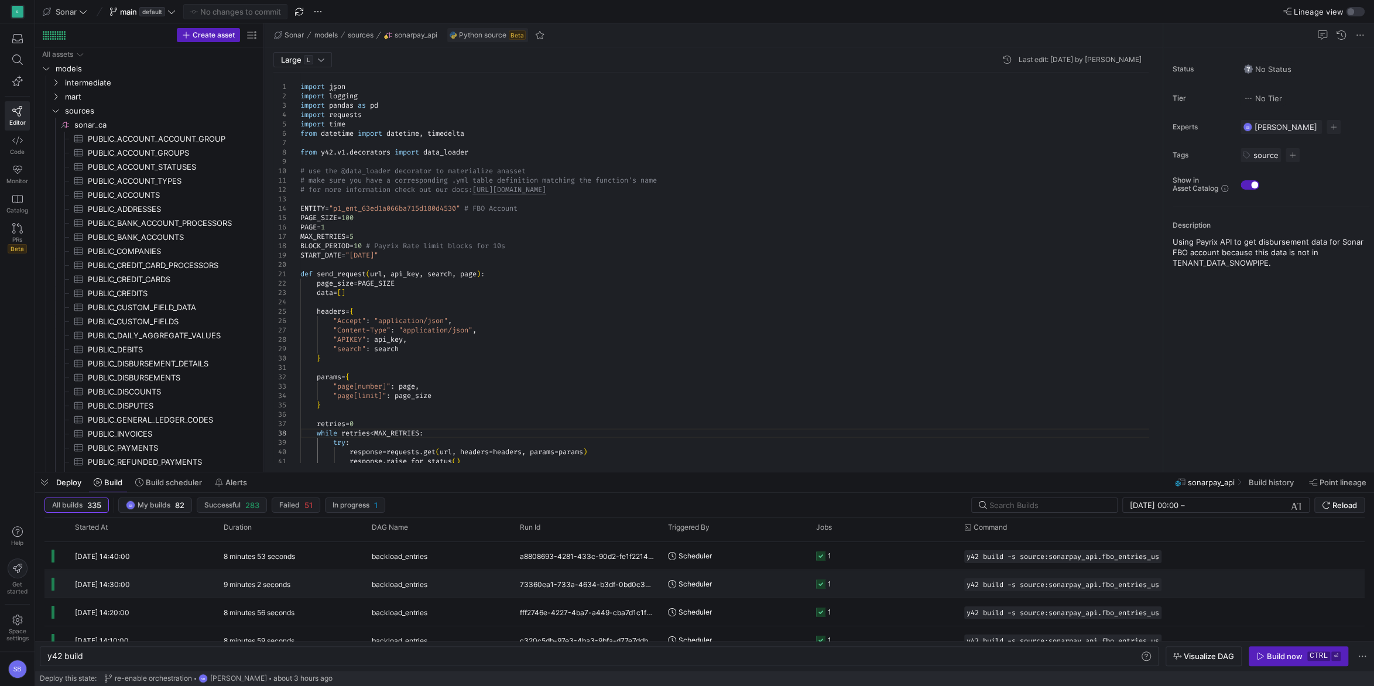
scroll to position [19, 0]
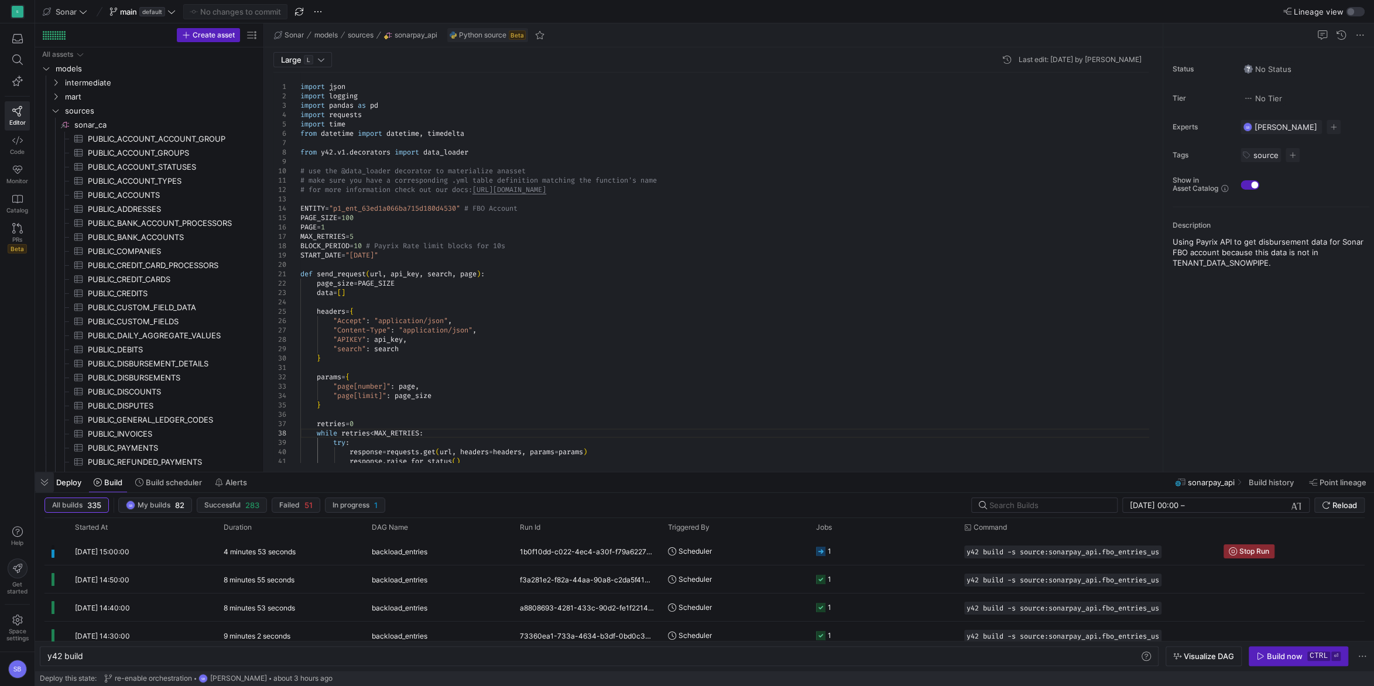
click at [49, 480] on span "button" at bounding box center [44, 483] width 19 height 20
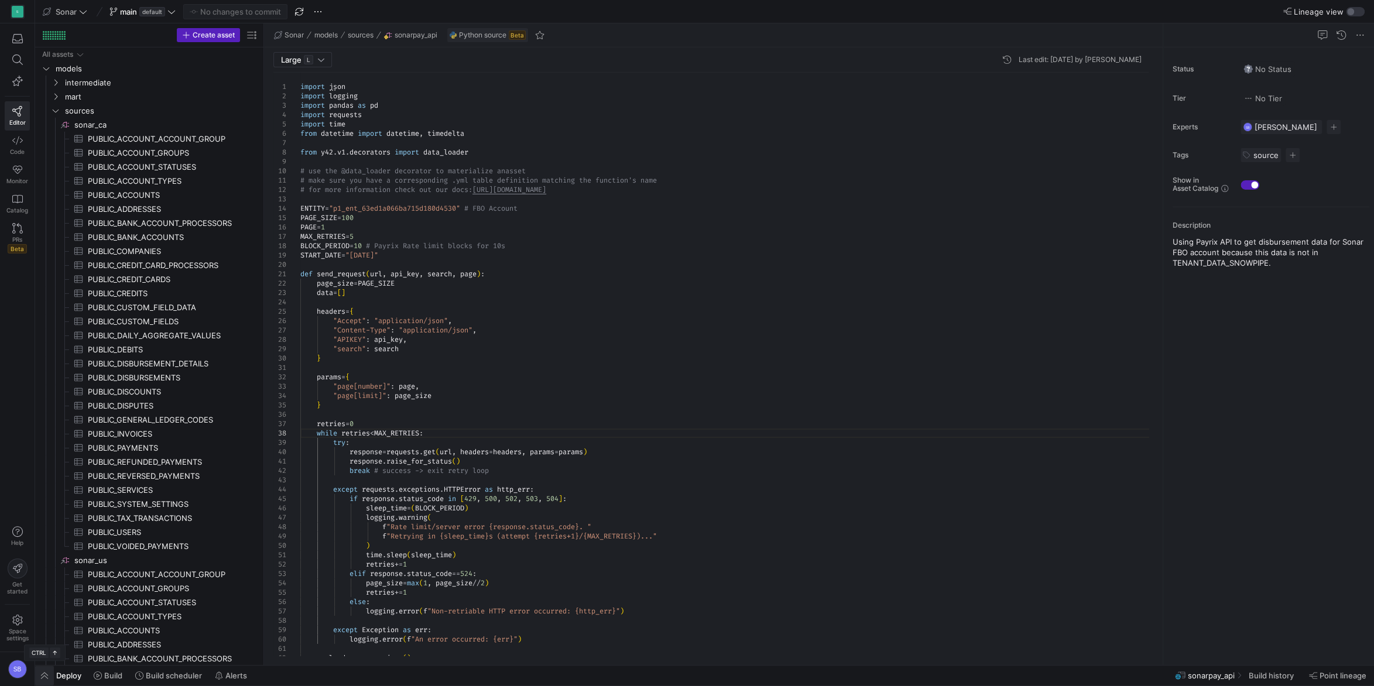
click at [47, 679] on span "button" at bounding box center [44, 676] width 19 height 20
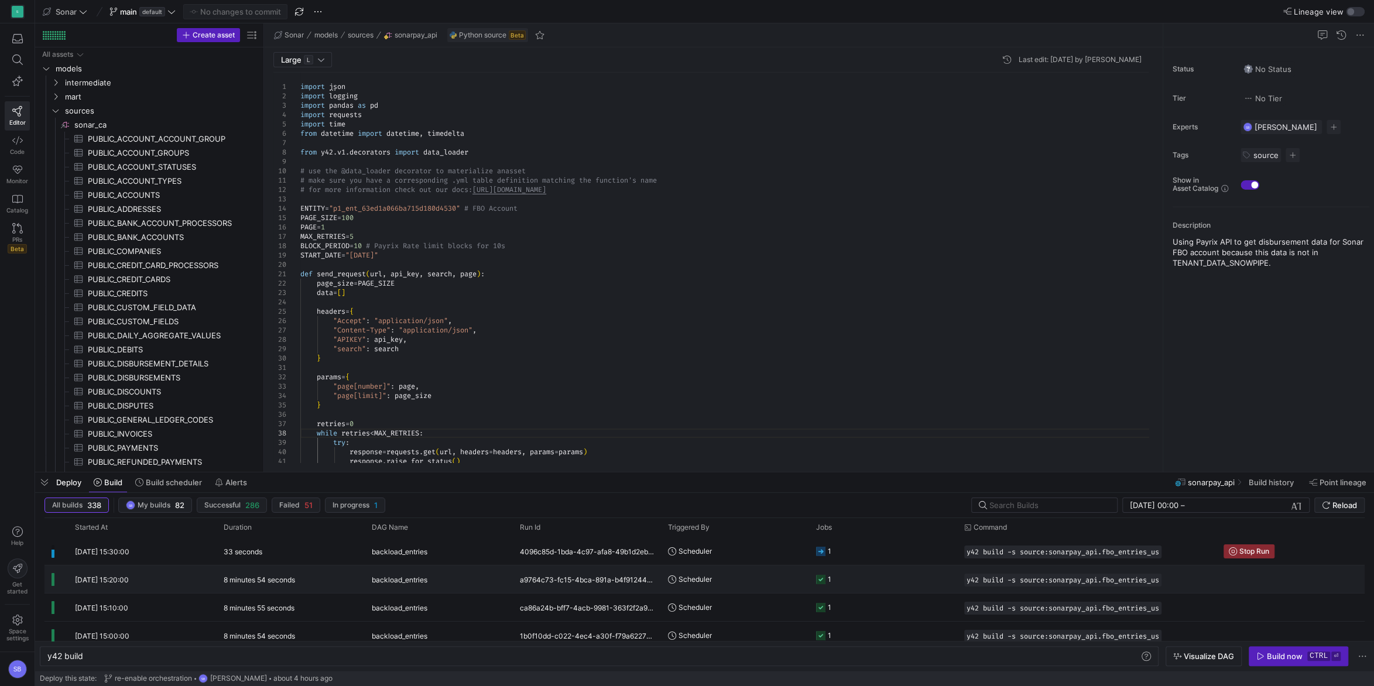
click at [272, 578] on y42-duration "8 minutes 54 seconds" at bounding box center [259, 580] width 71 height 9
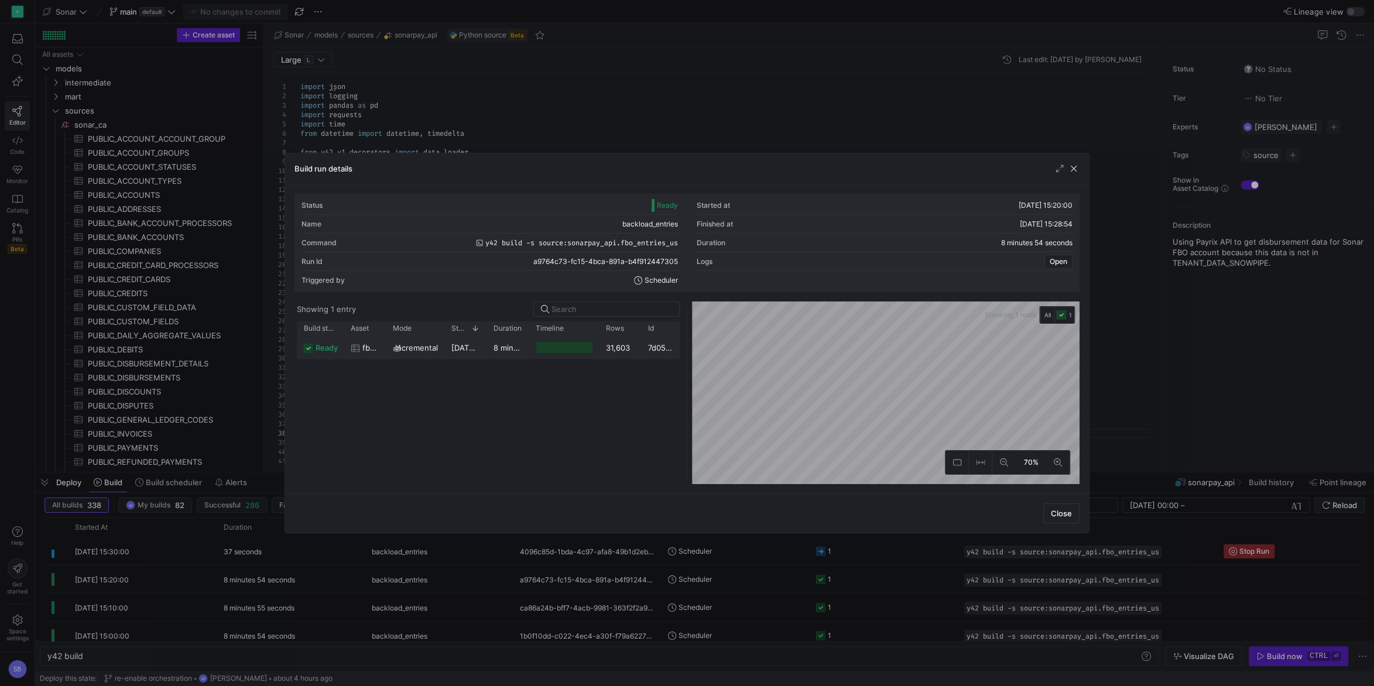
click at [508, 357] on div "8 minutes 52 seconds" at bounding box center [508, 347] width 42 height 23
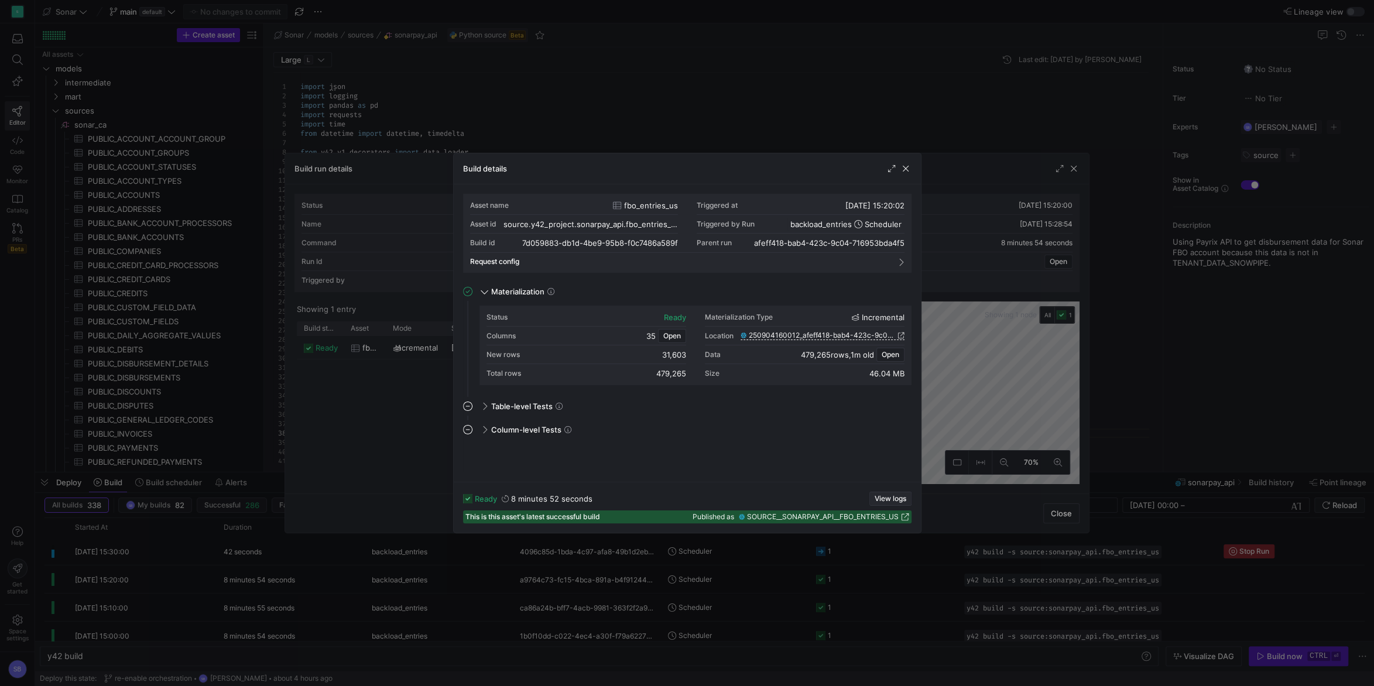
click at [880, 493] on span "button" at bounding box center [890, 498] width 41 height 13
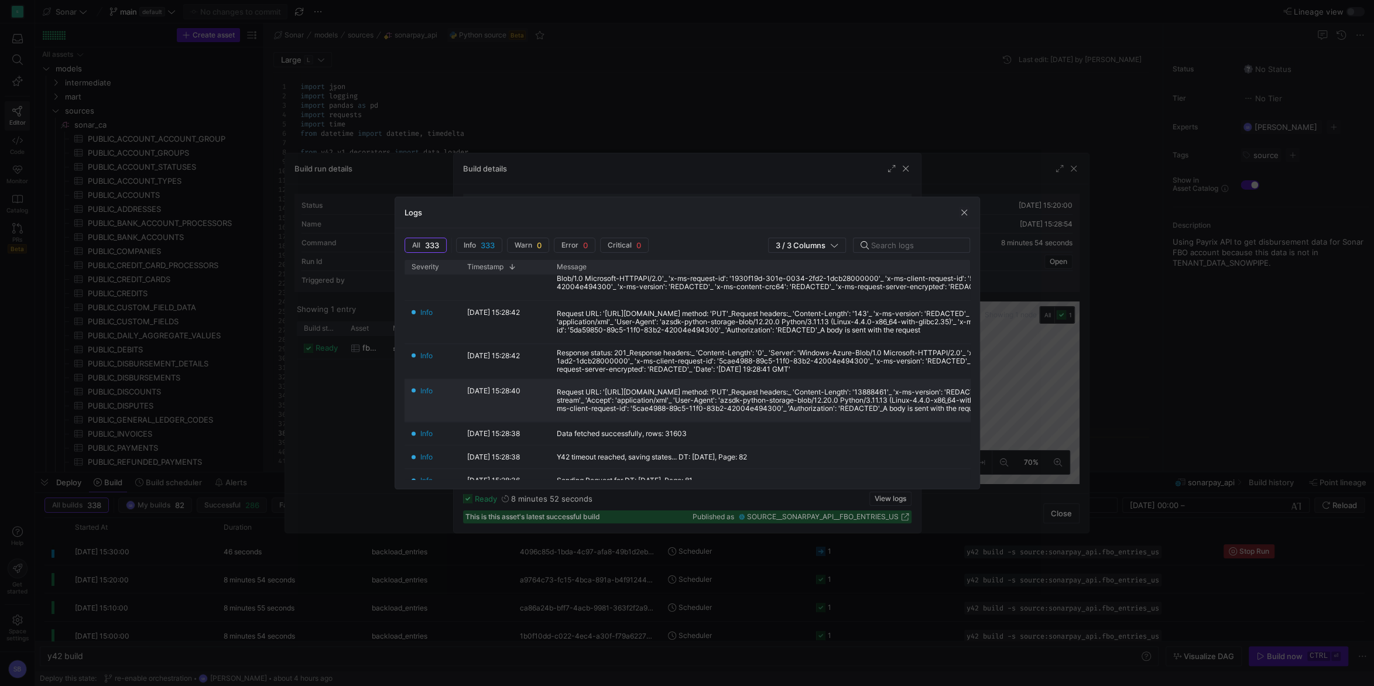
scroll to position [164, 0]
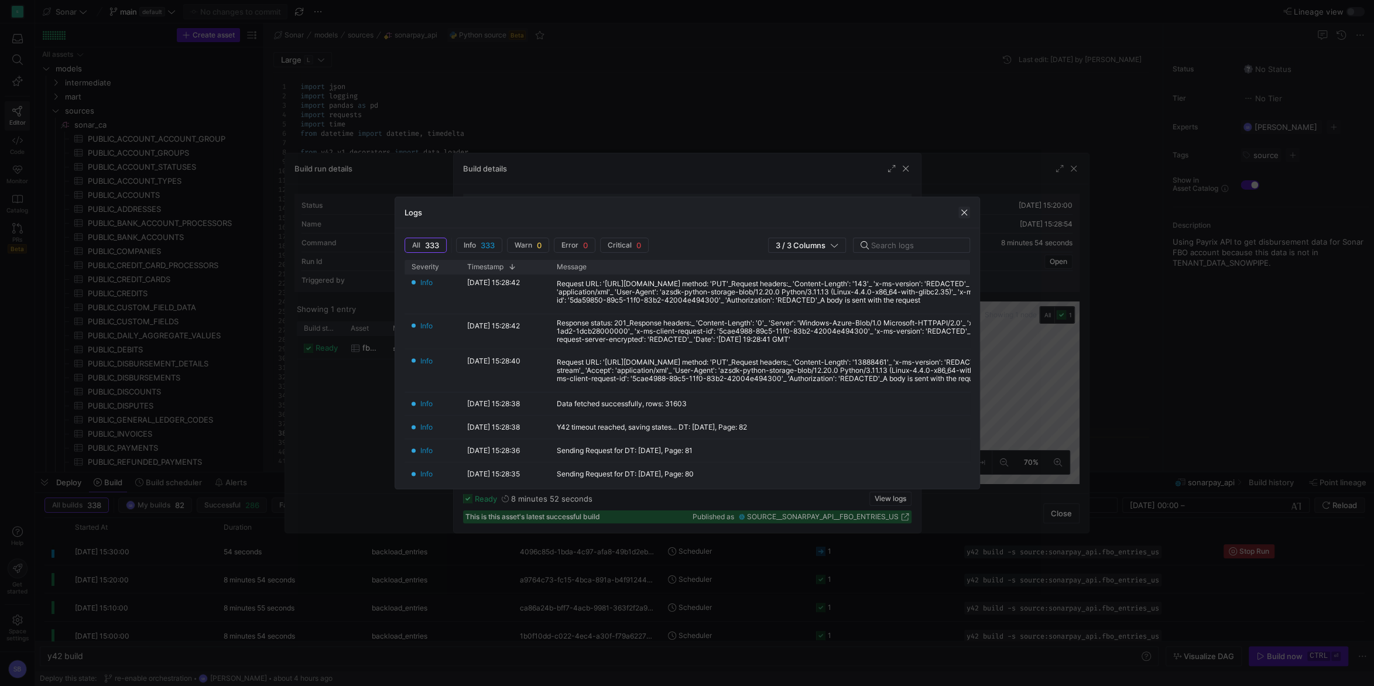
click at [960, 210] on span "button" at bounding box center [965, 213] width 12 height 12
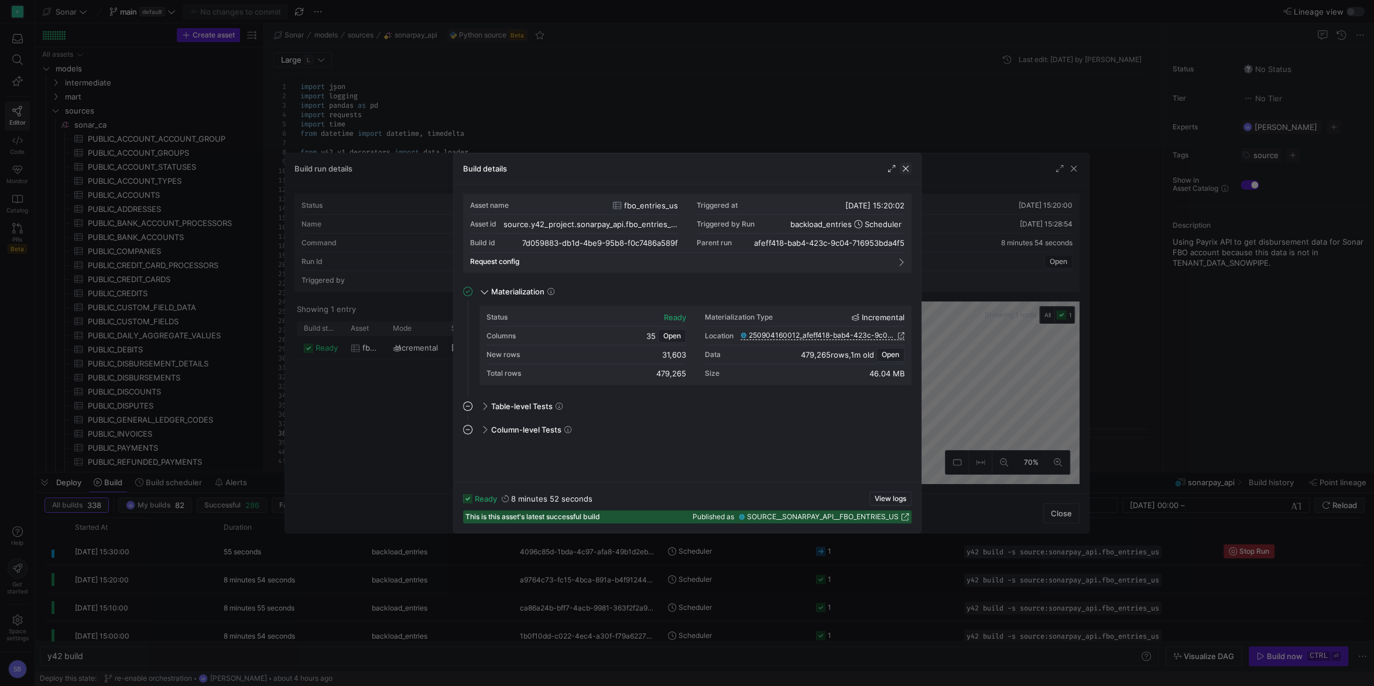
click at [907, 170] on span "button" at bounding box center [906, 169] width 12 height 12
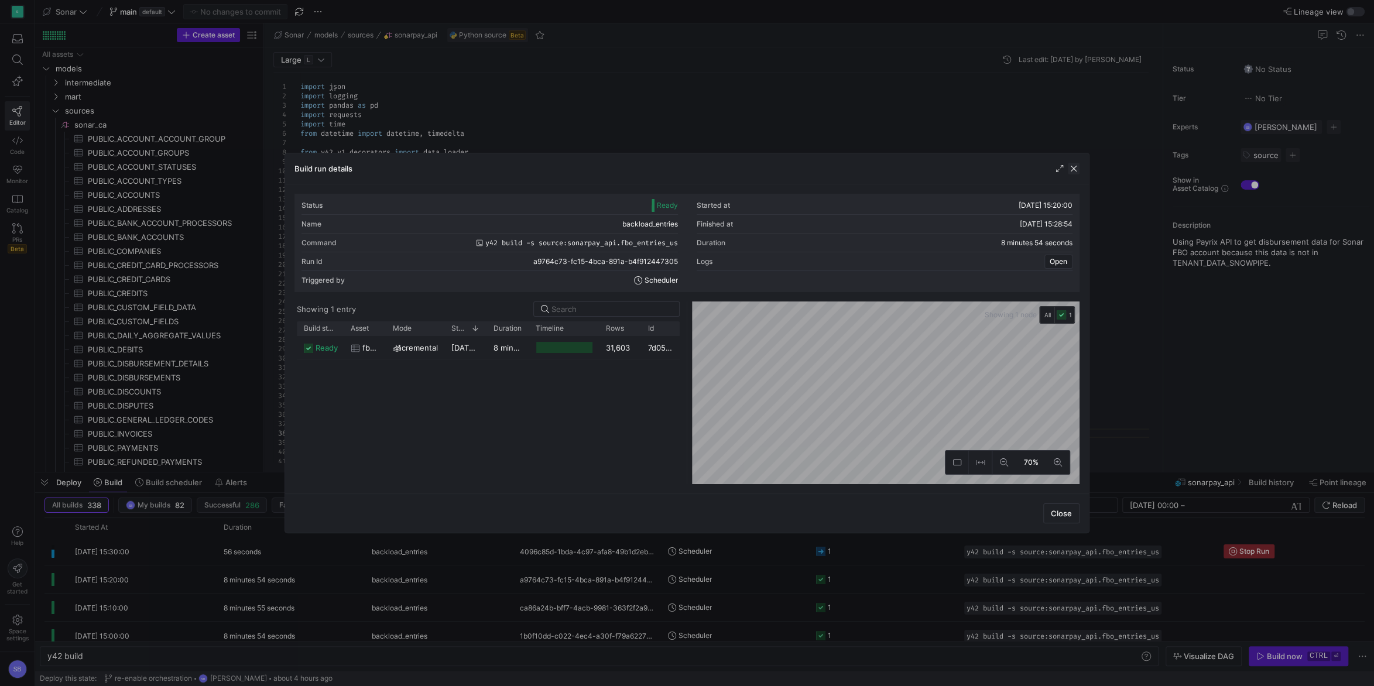
click at [1077, 167] on span "button" at bounding box center [1074, 169] width 12 height 12
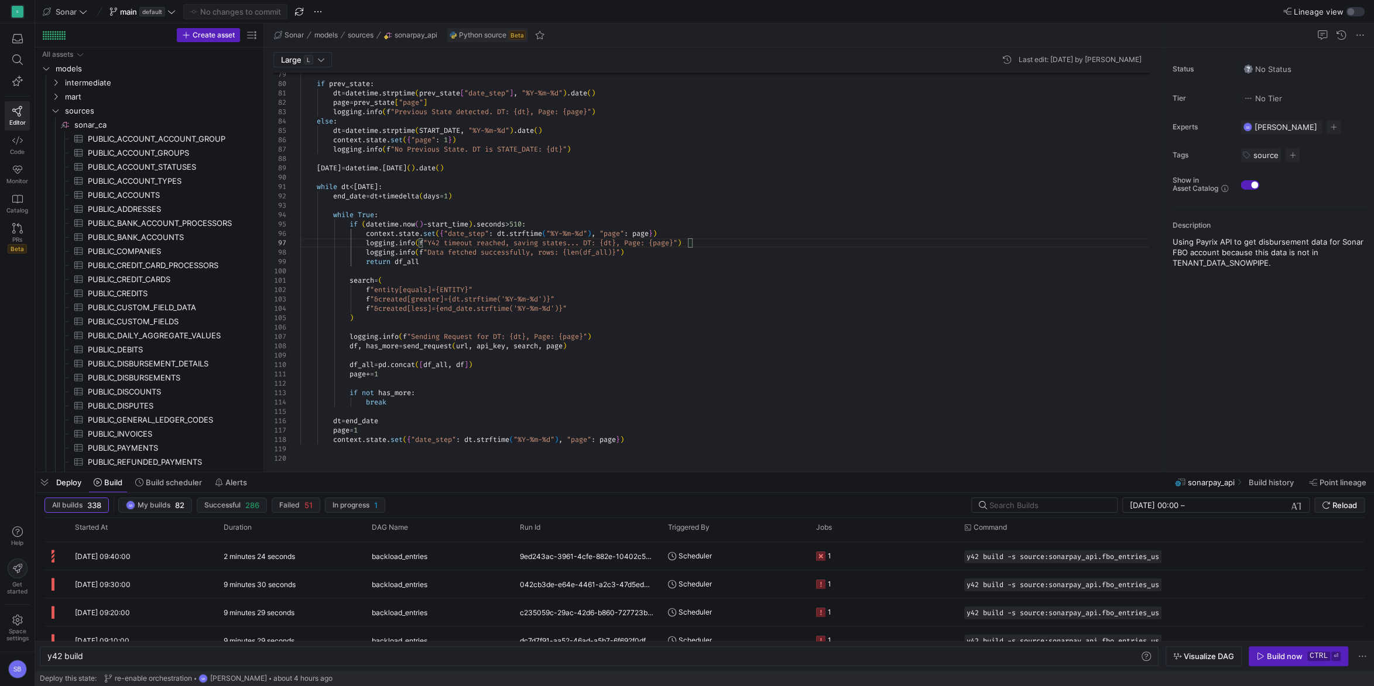
scroll to position [567, 0]
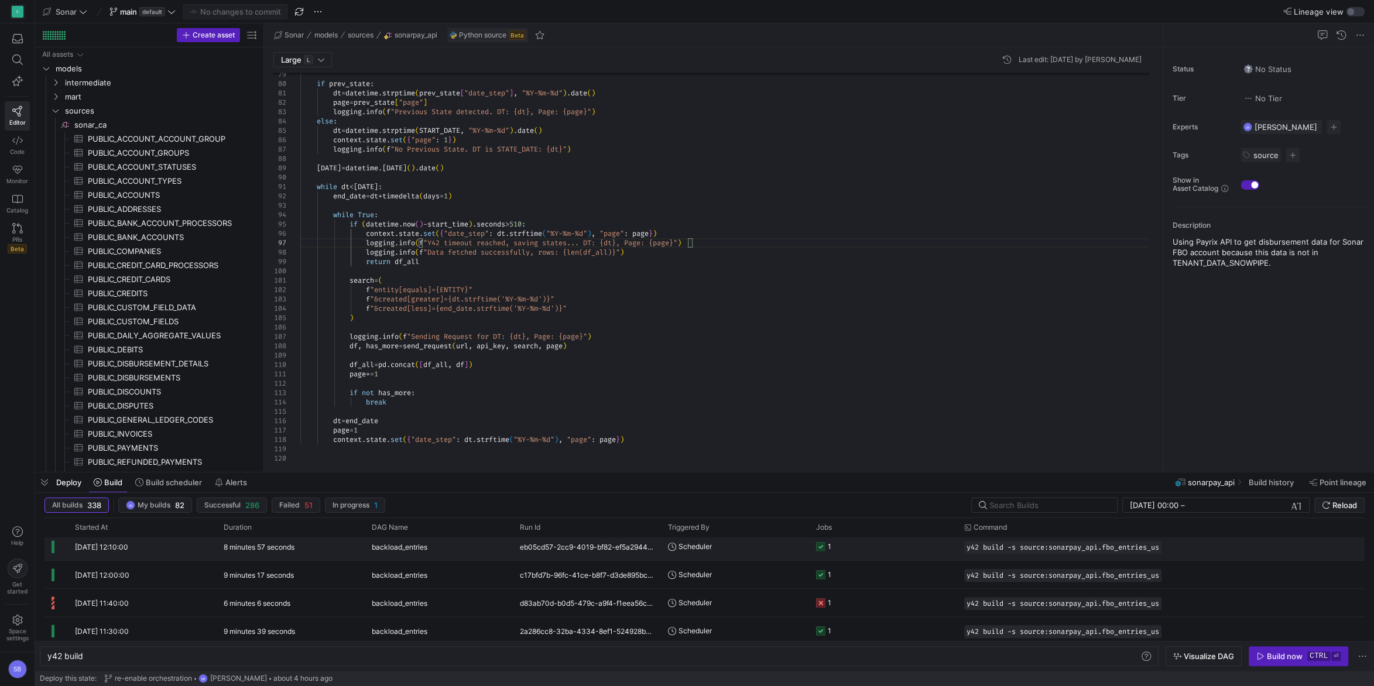
click at [293, 541] on div "8 minutes 57 seconds" at bounding box center [291, 547] width 148 height 28
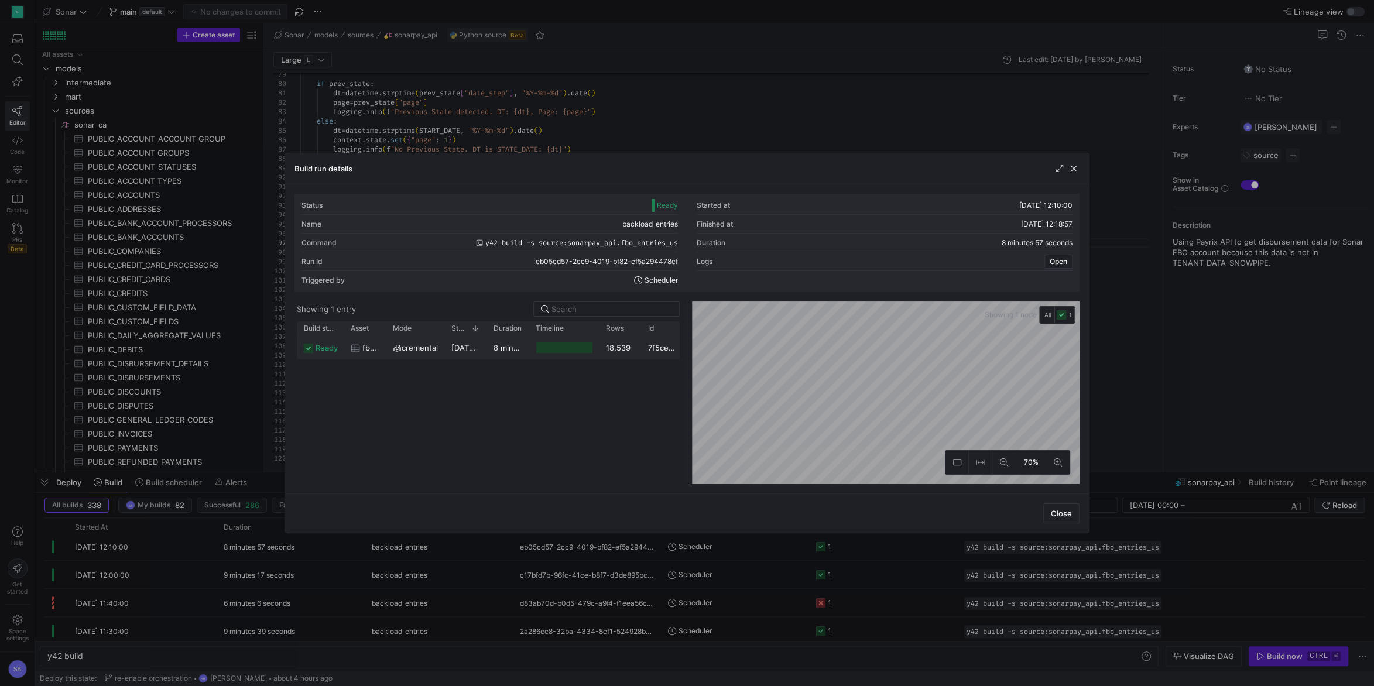
click at [473, 349] on span "[DATE] 12:10:02" at bounding box center [480, 347] width 58 height 9
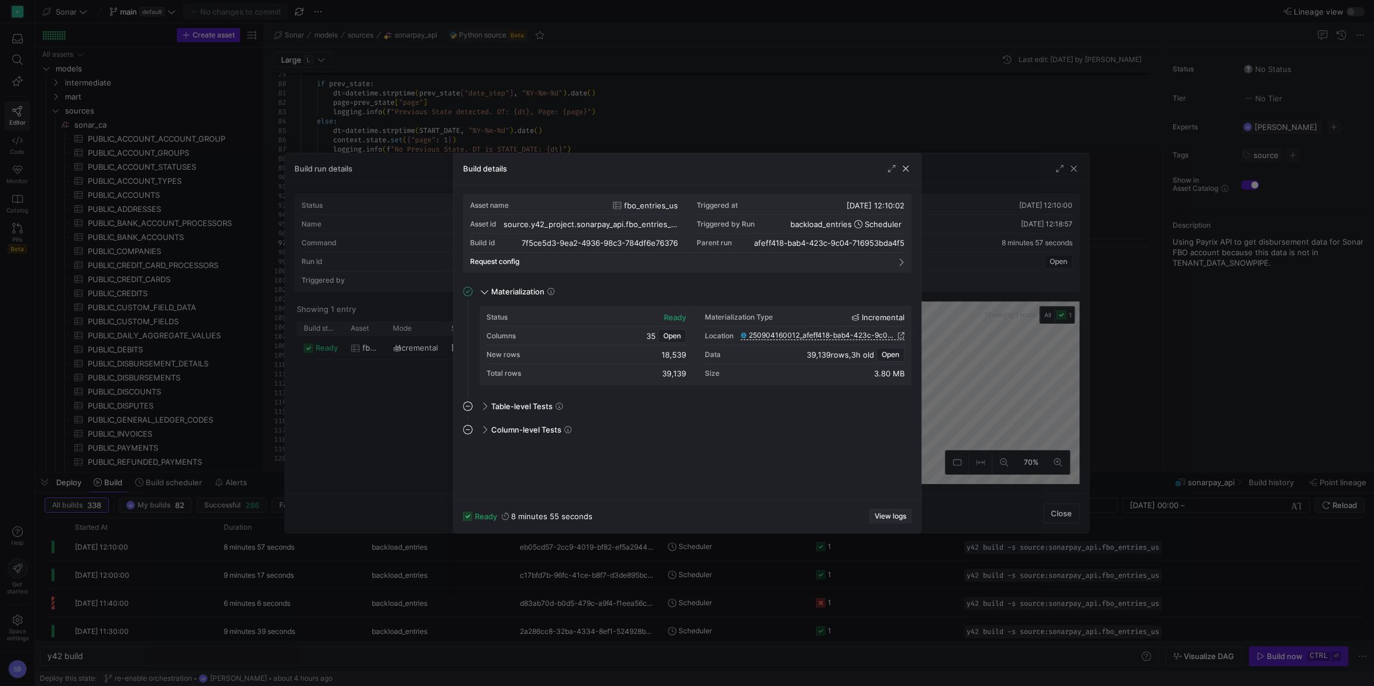
click at [887, 511] on span "button" at bounding box center [890, 516] width 41 height 13
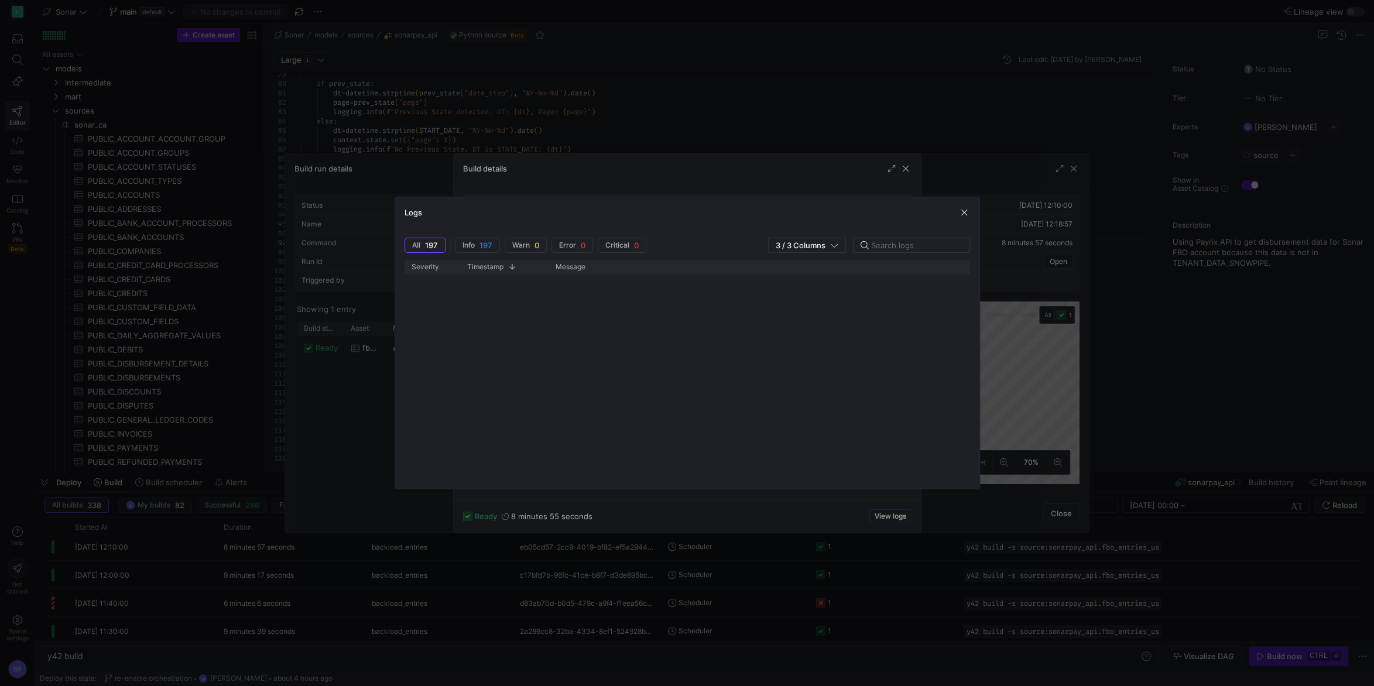
scroll to position [3671, 0]
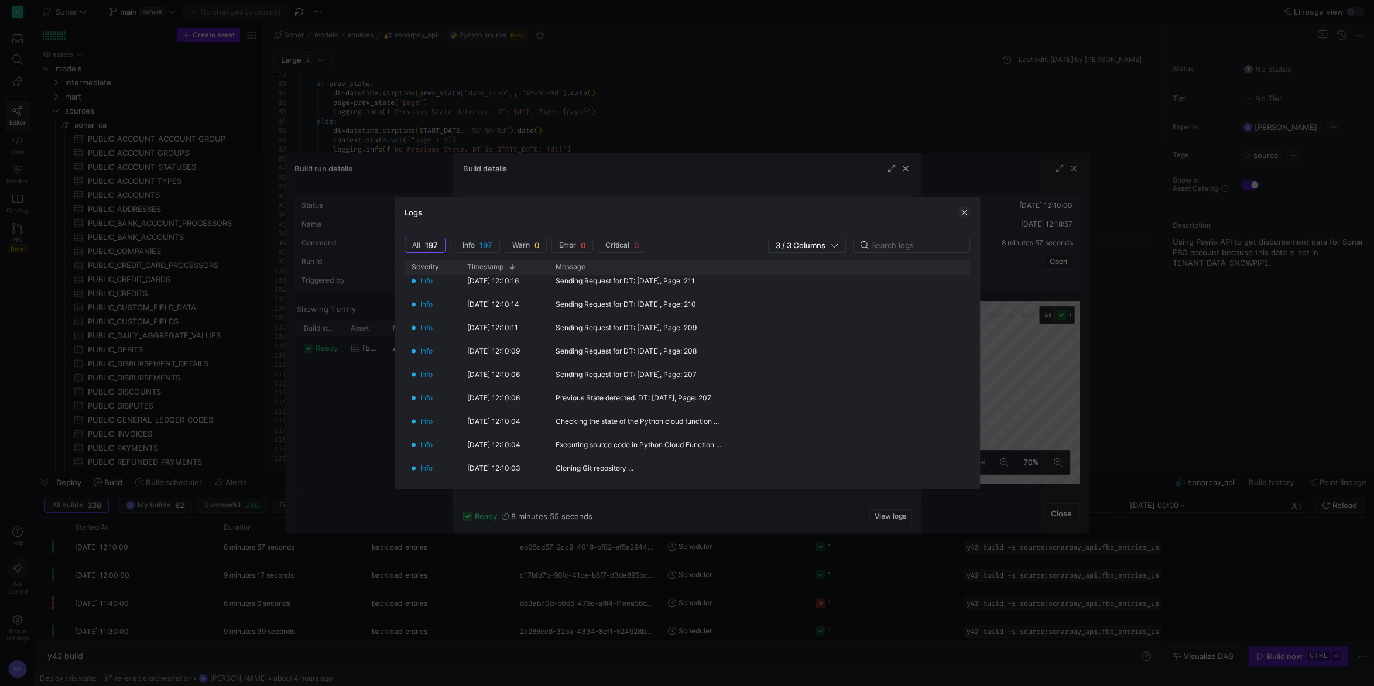
click at [966, 213] on span "button" at bounding box center [965, 213] width 12 height 12
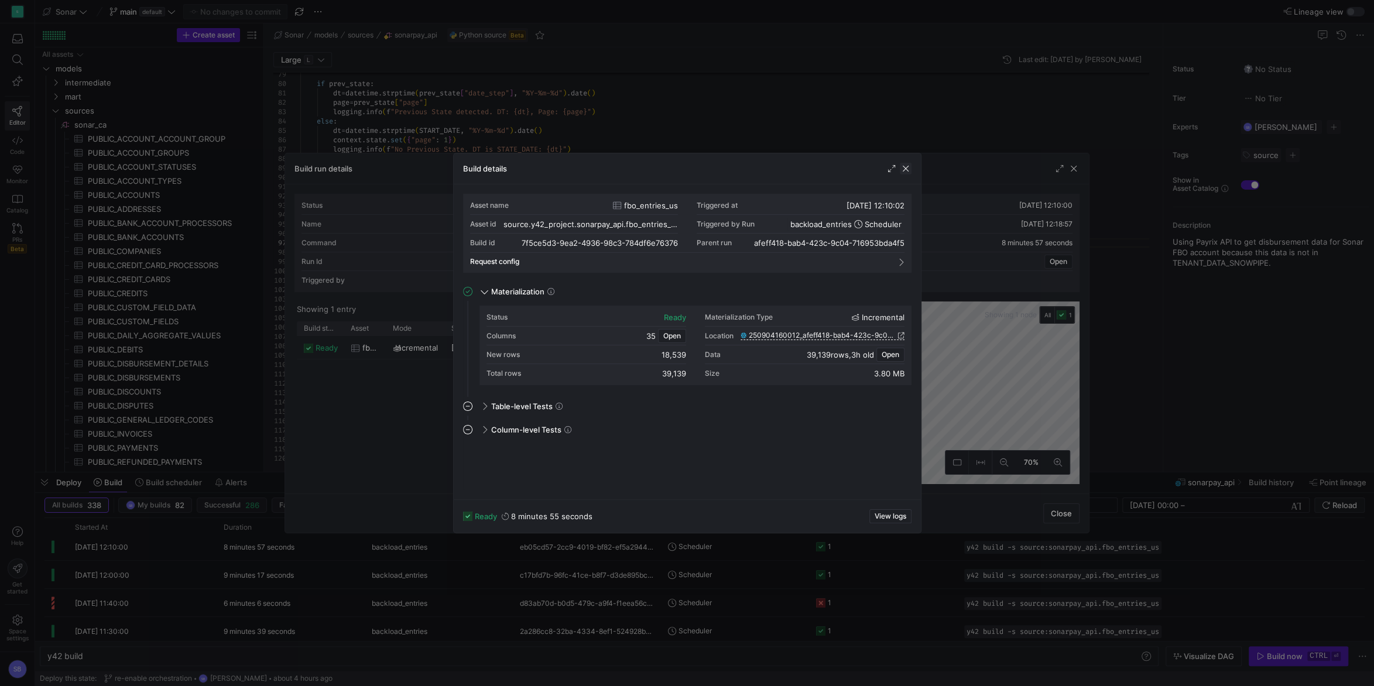
click at [905, 172] on span "button" at bounding box center [906, 169] width 12 height 12
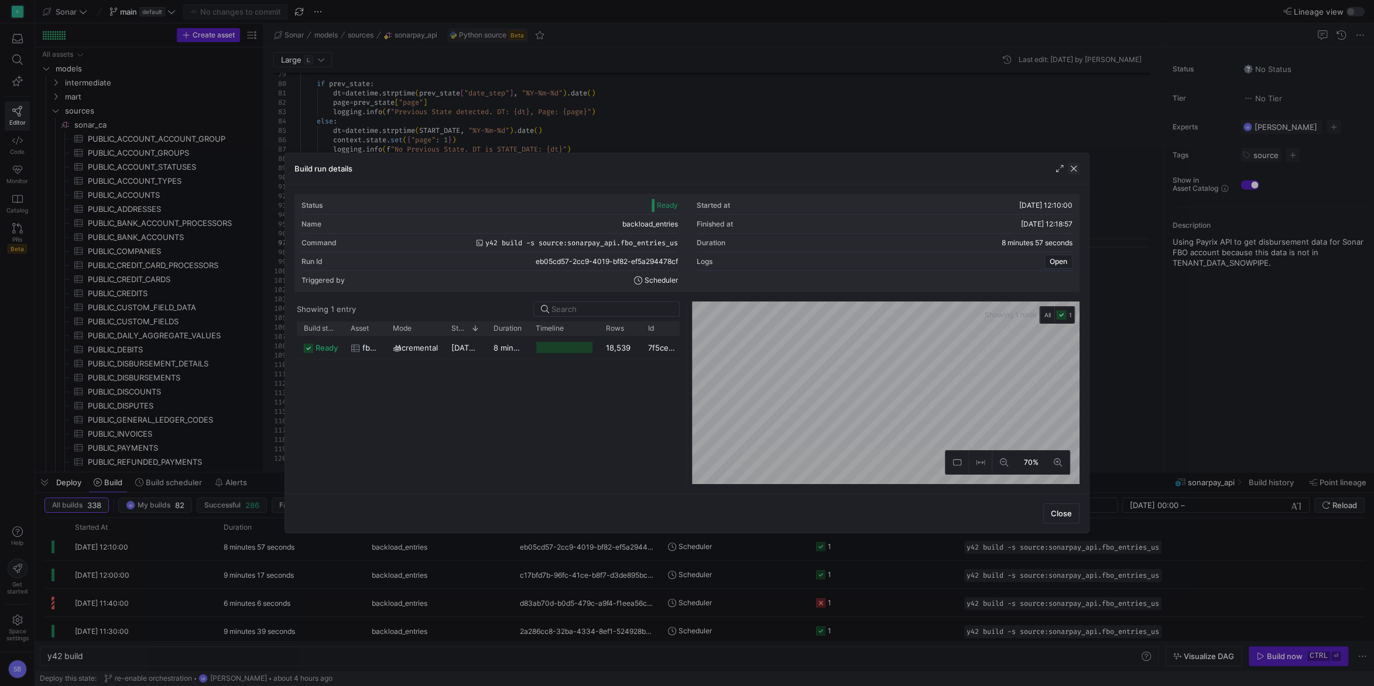
click at [1077, 167] on span "button" at bounding box center [1074, 169] width 12 height 12
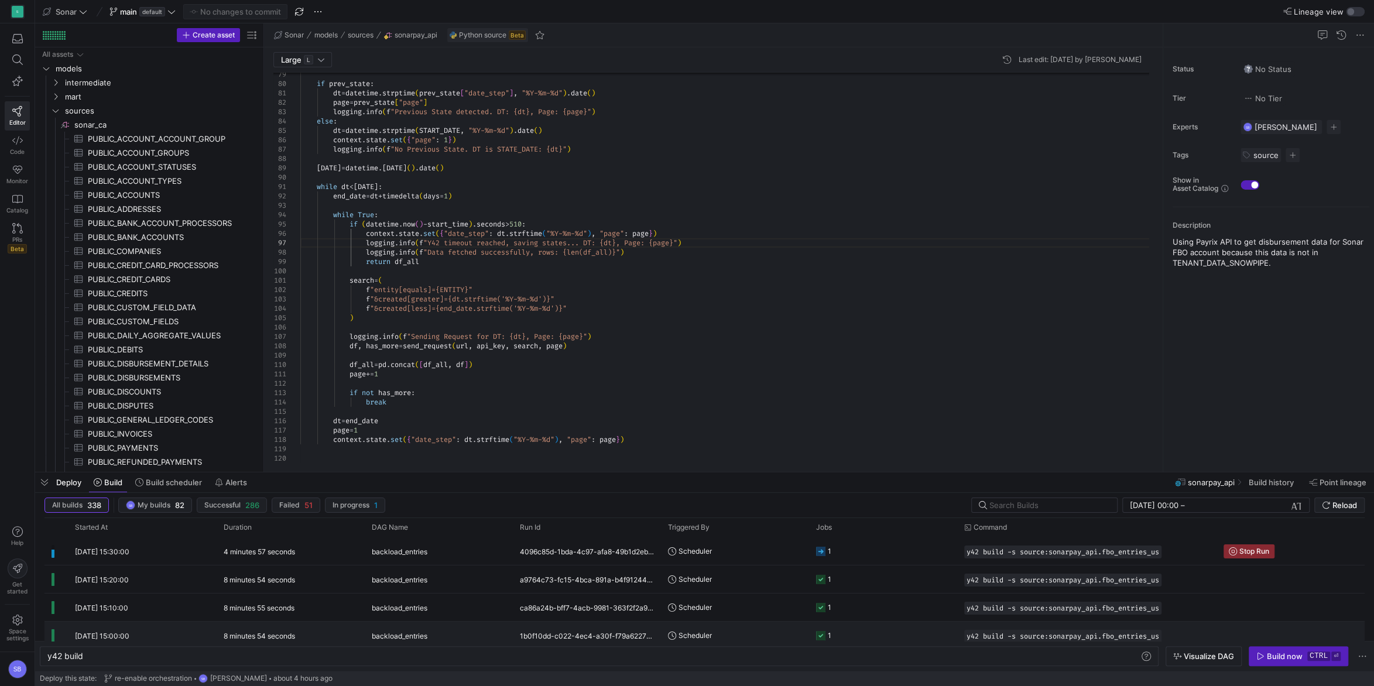
click at [330, 637] on div "8 minutes 54 seconds" at bounding box center [291, 636] width 148 height 28
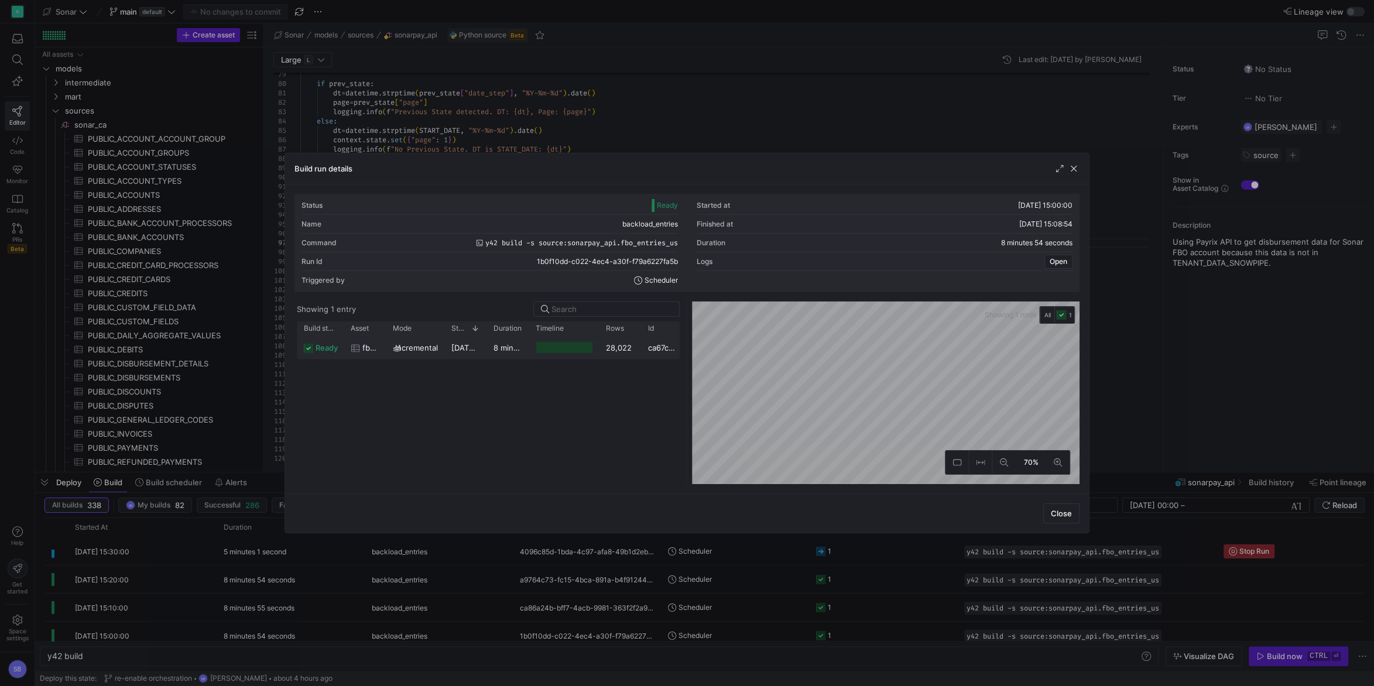
click at [487, 350] on div "8 minutes 51 seconds" at bounding box center [508, 347] width 42 height 23
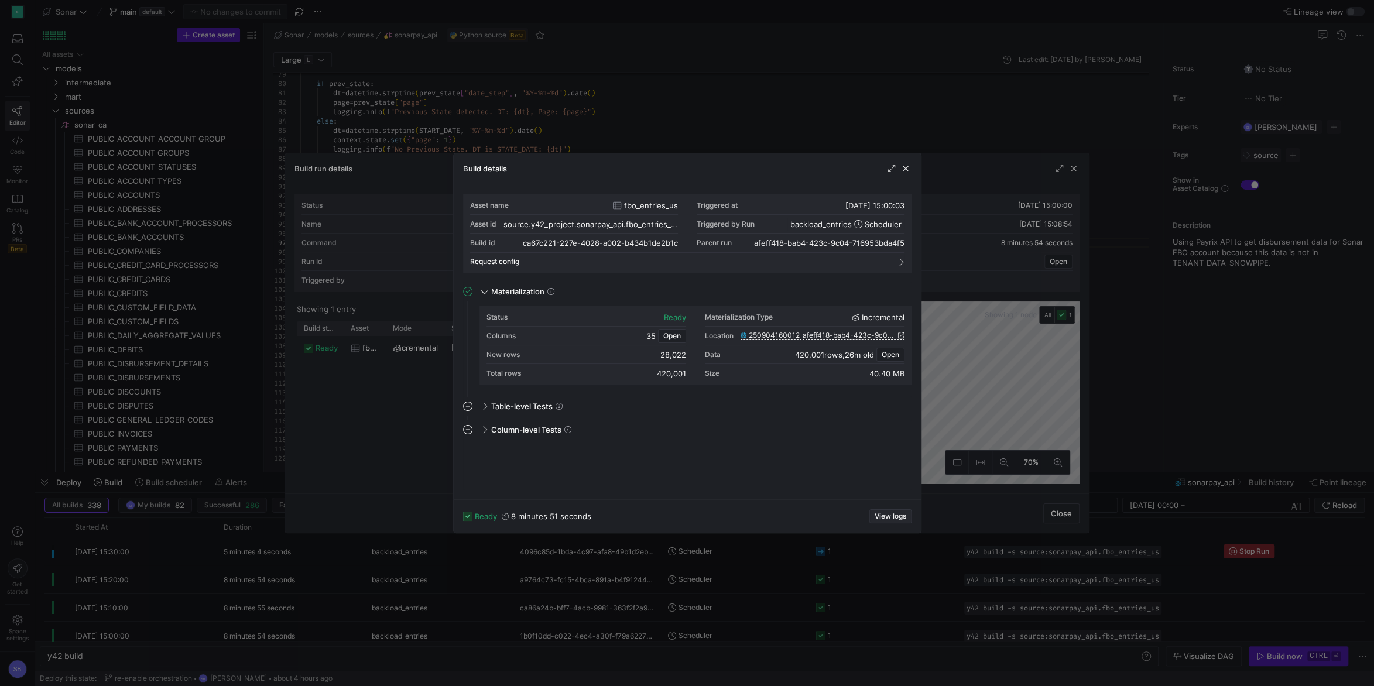
click at [871, 514] on span "button" at bounding box center [890, 516] width 41 height 13
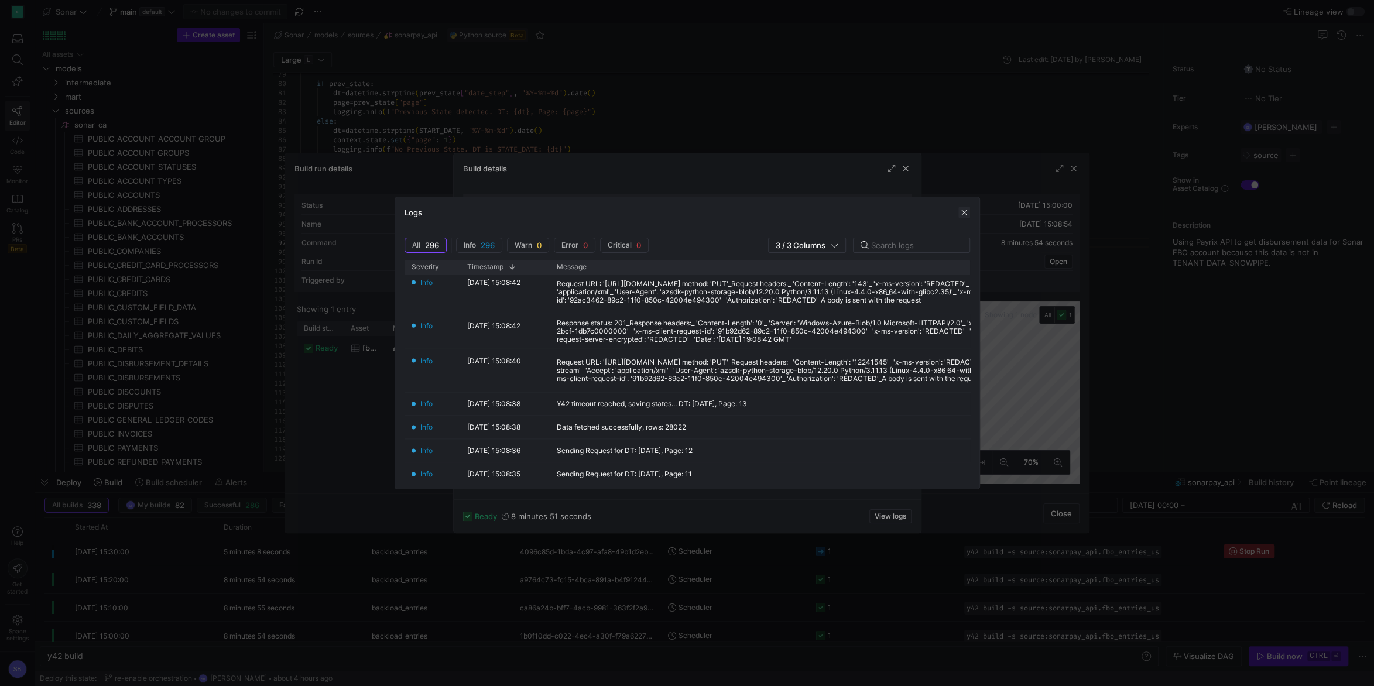
click at [961, 211] on span "button" at bounding box center [965, 213] width 12 height 12
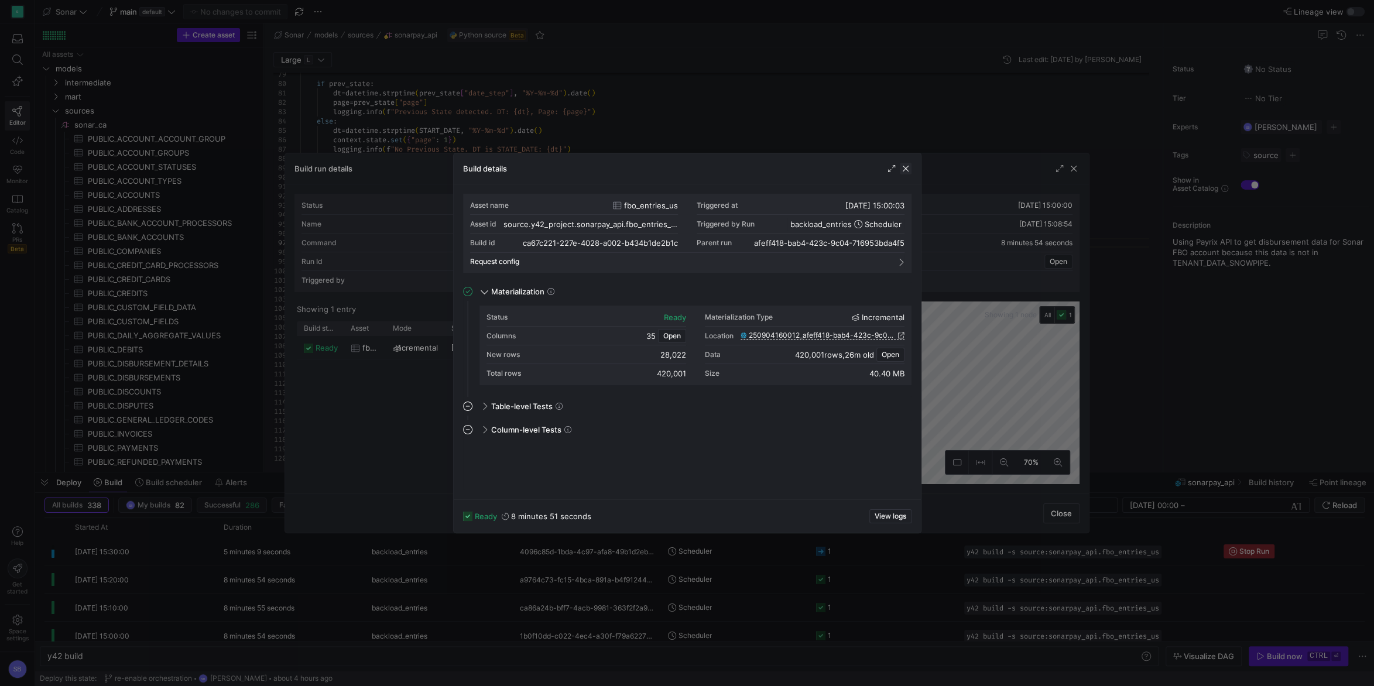
click at [908, 169] on span "button" at bounding box center [906, 169] width 12 height 12
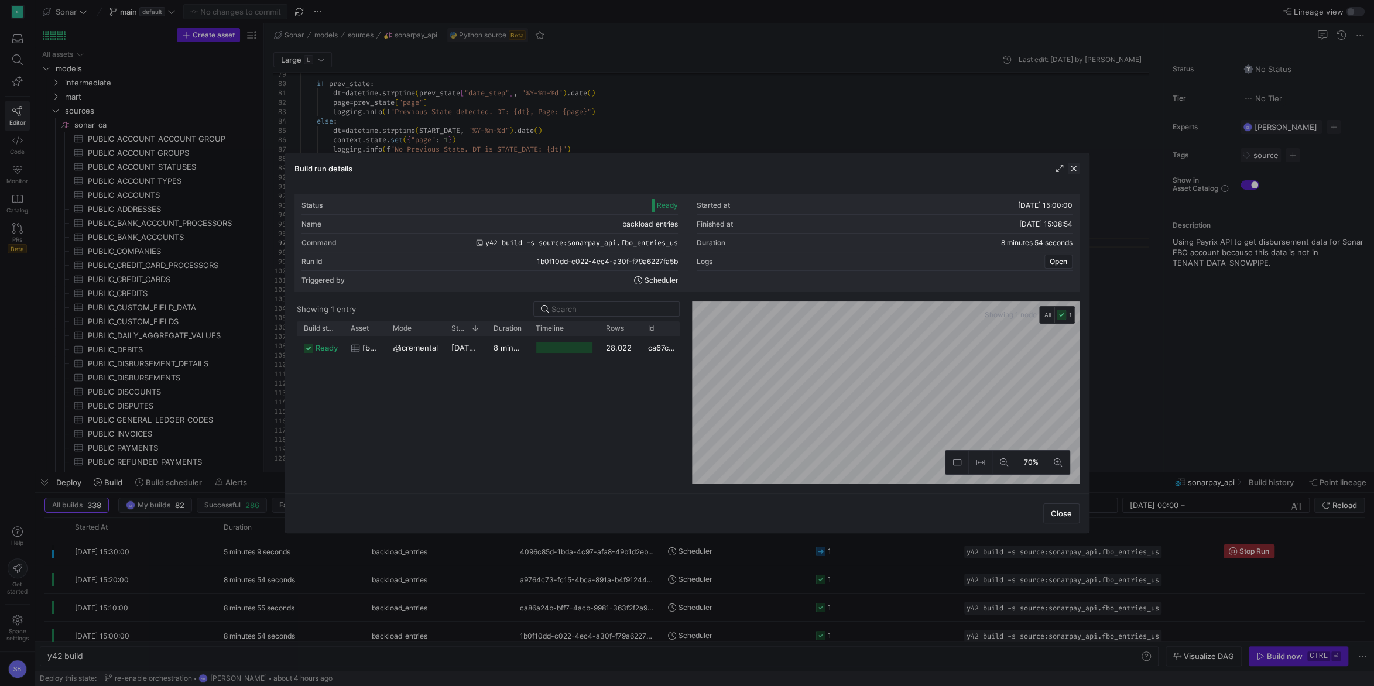
click at [1070, 167] on span "button" at bounding box center [1074, 169] width 12 height 12
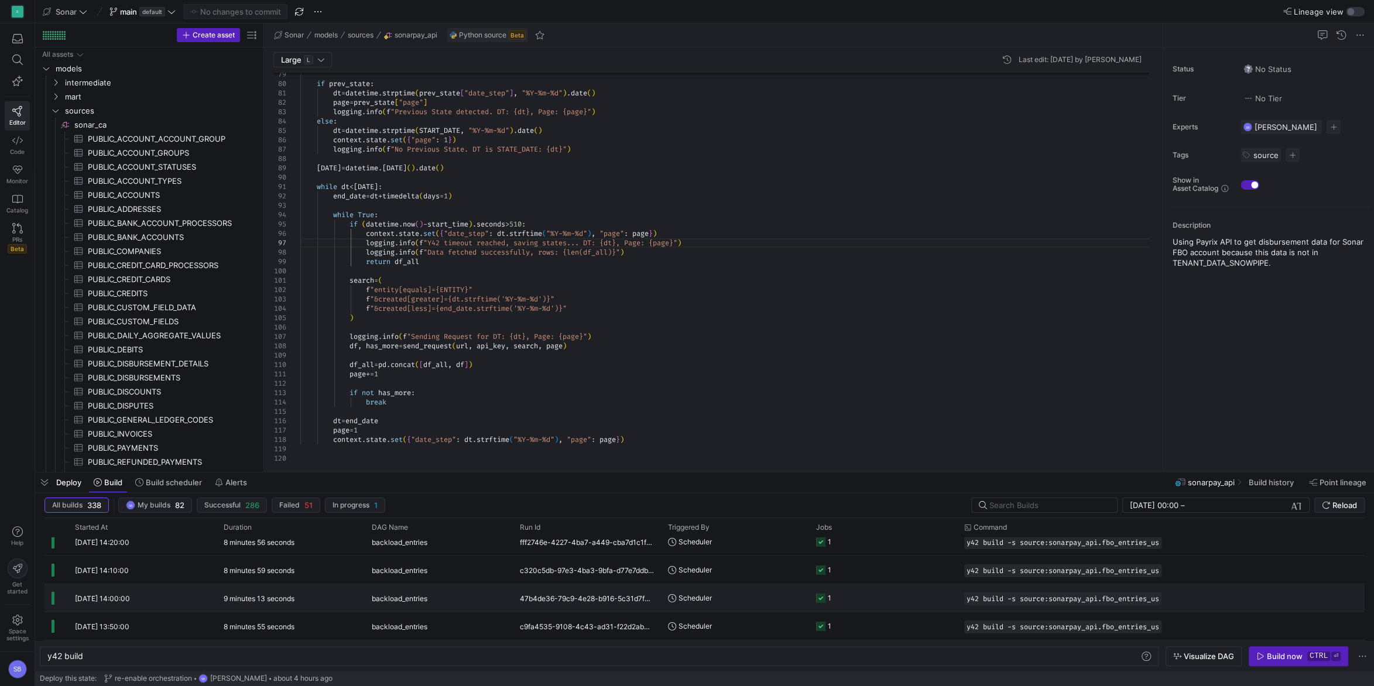
click at [290, 601] on y42-duration "9 minutes 13 seconds" at bounding box center [259, 598] width 71 height 9
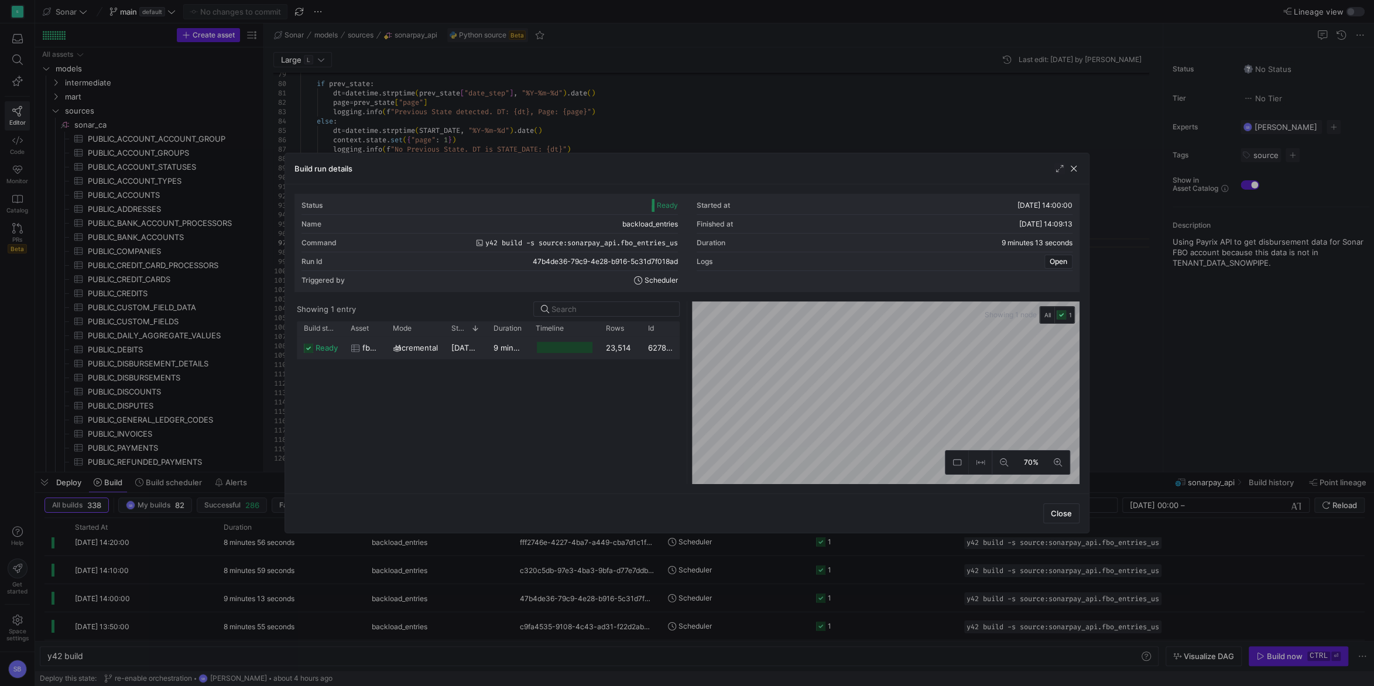
click at [501, 345] on y42-duration "9 minutes 5 seconds" at bounding box center [532, 347] width 77 height 9
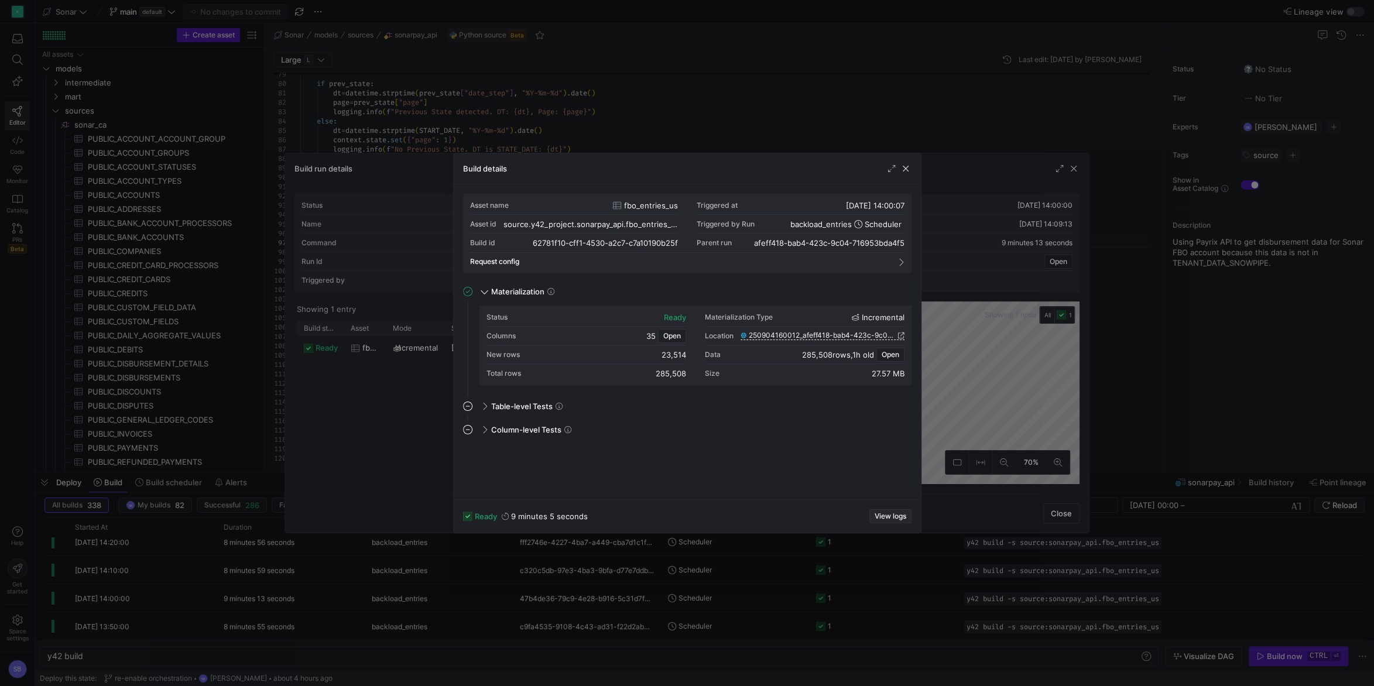
click at [892, 518] on span "View logs" at bounding box center [891, 516] width 32 height 8
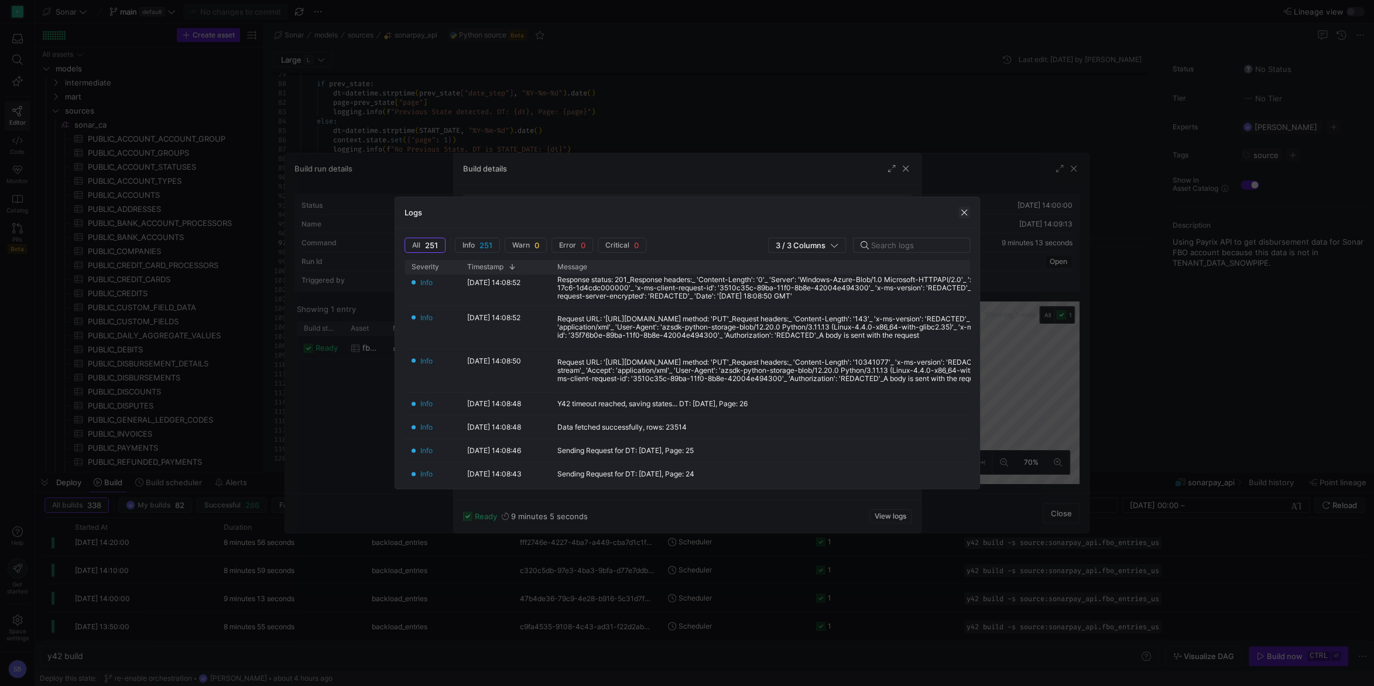
click at [964, 211] on span "button" at bounding box center [965, 213] width 12 height 12
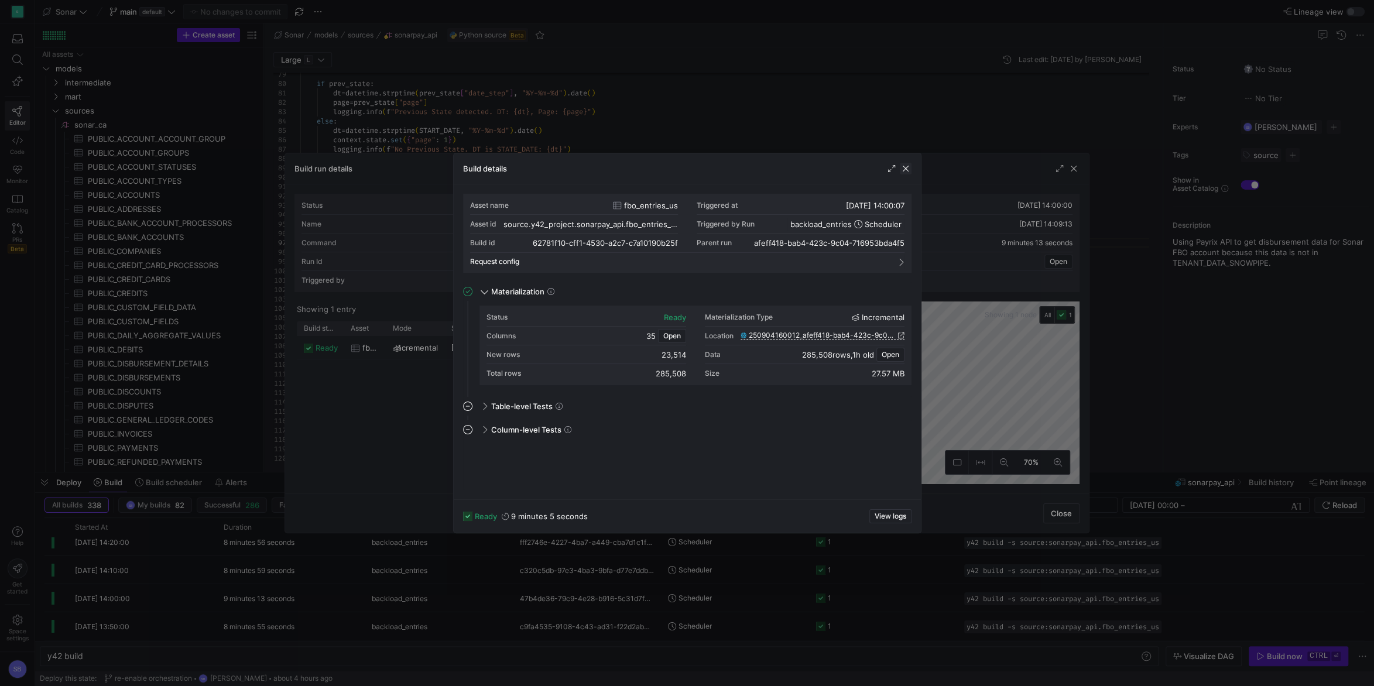
click at [911, 172] on span "button" at bounding box center [906, 169] width 12 height 12
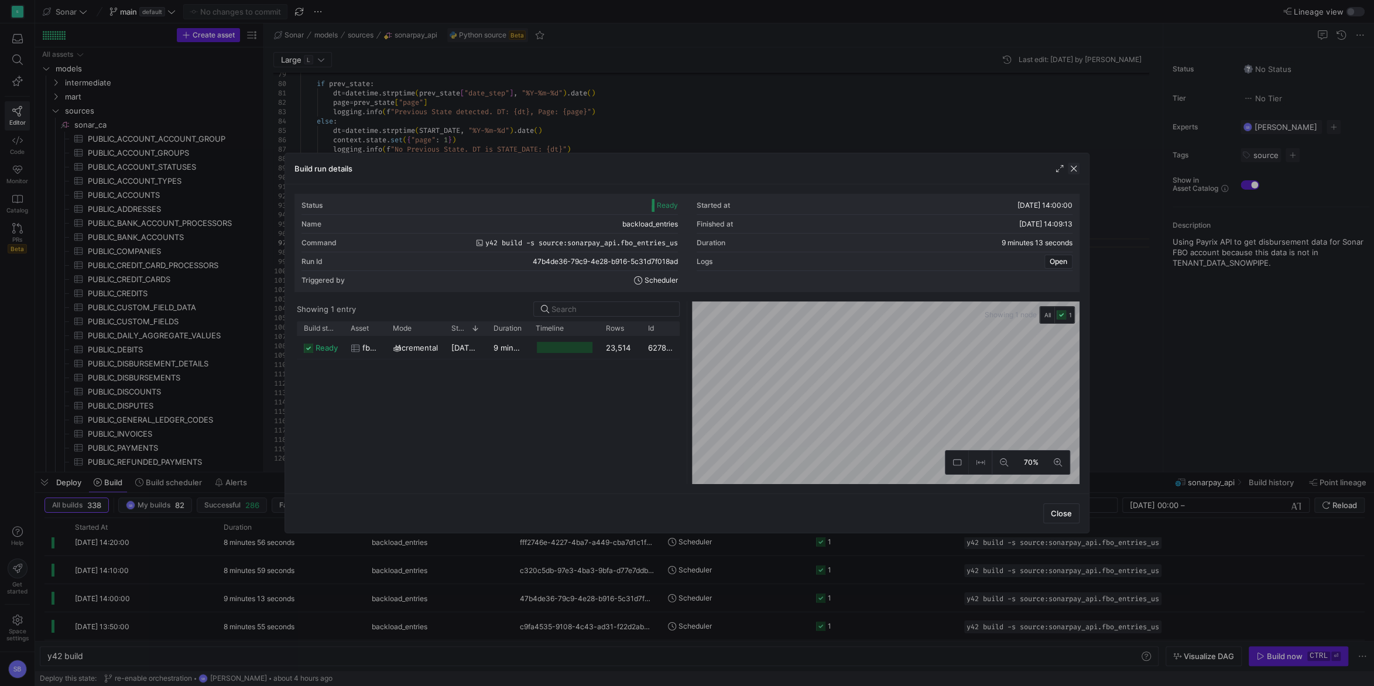
click at [1074, 168] on span "button" at bounding box center [1074, 169] width 12 height 12
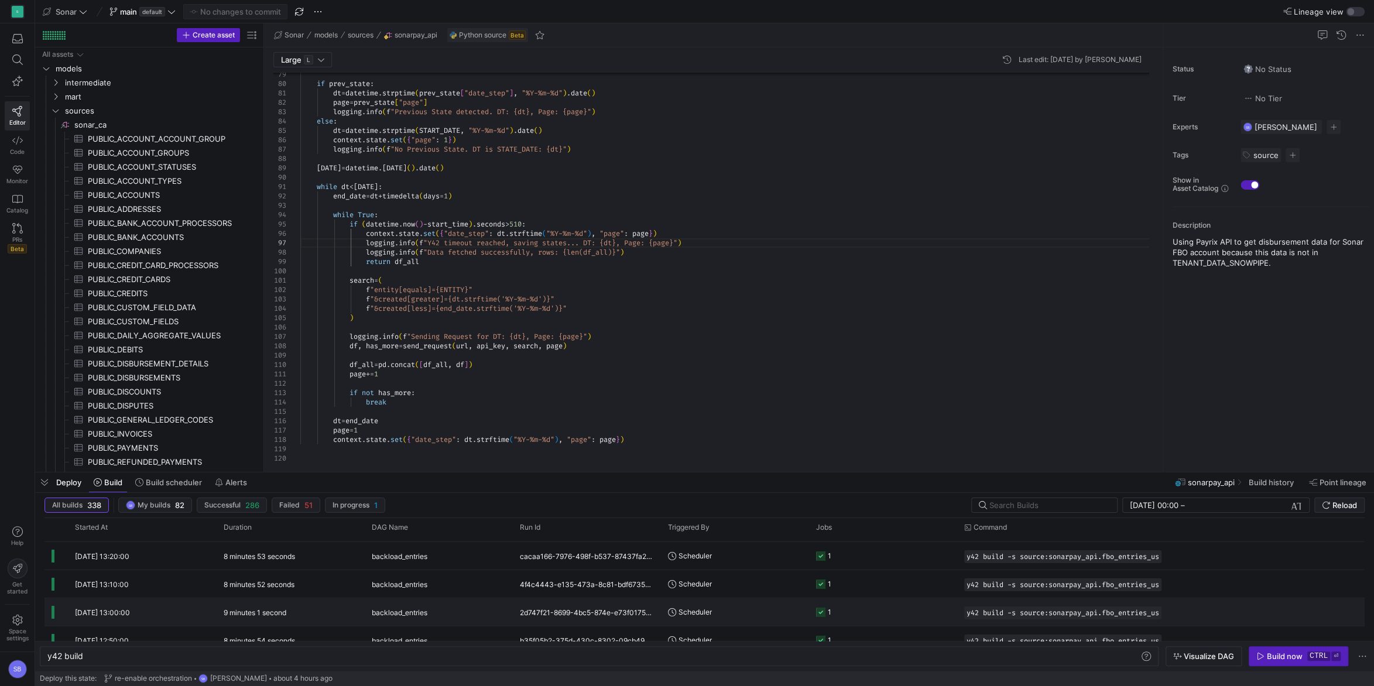
click at [265, 607] on div "9 minutes 1 second" at bounding box center [291, 612] width 148 height 28
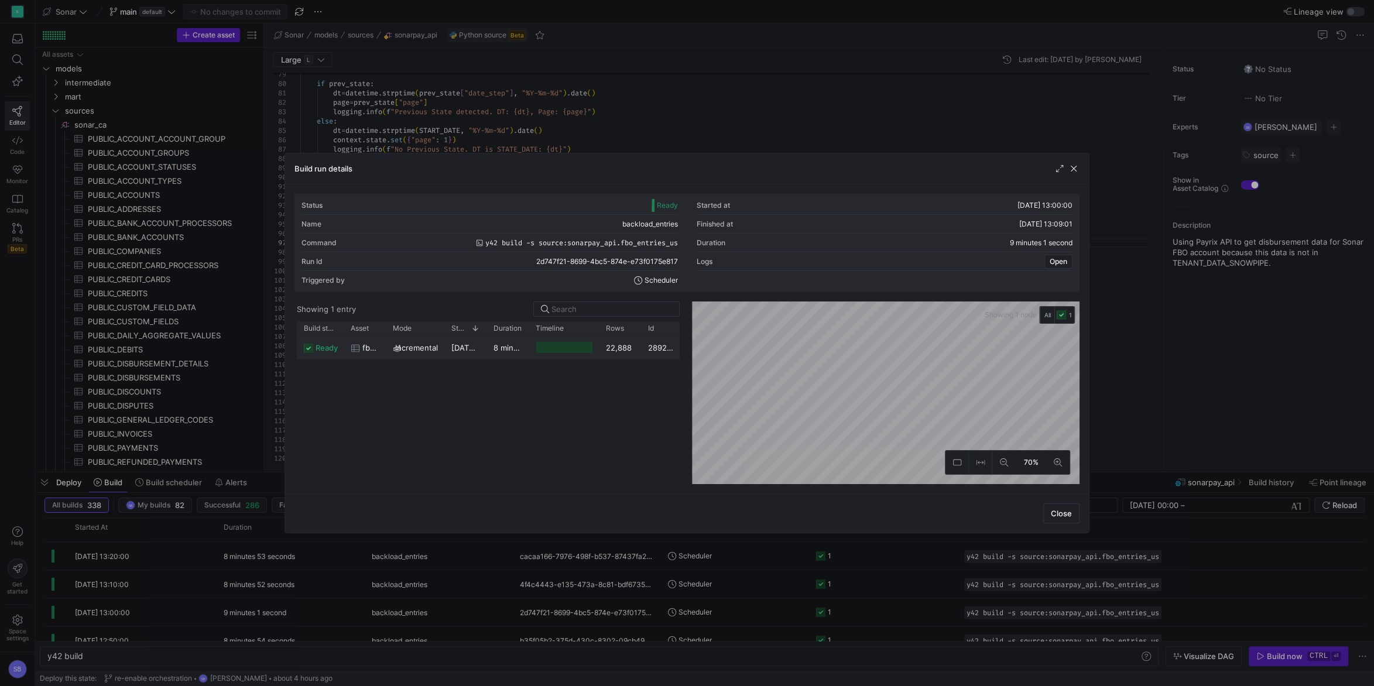
click at [498, 349] on y42-duration "8 minutes 56 seconds" at bounding box center [534, 347] width 81 height 9
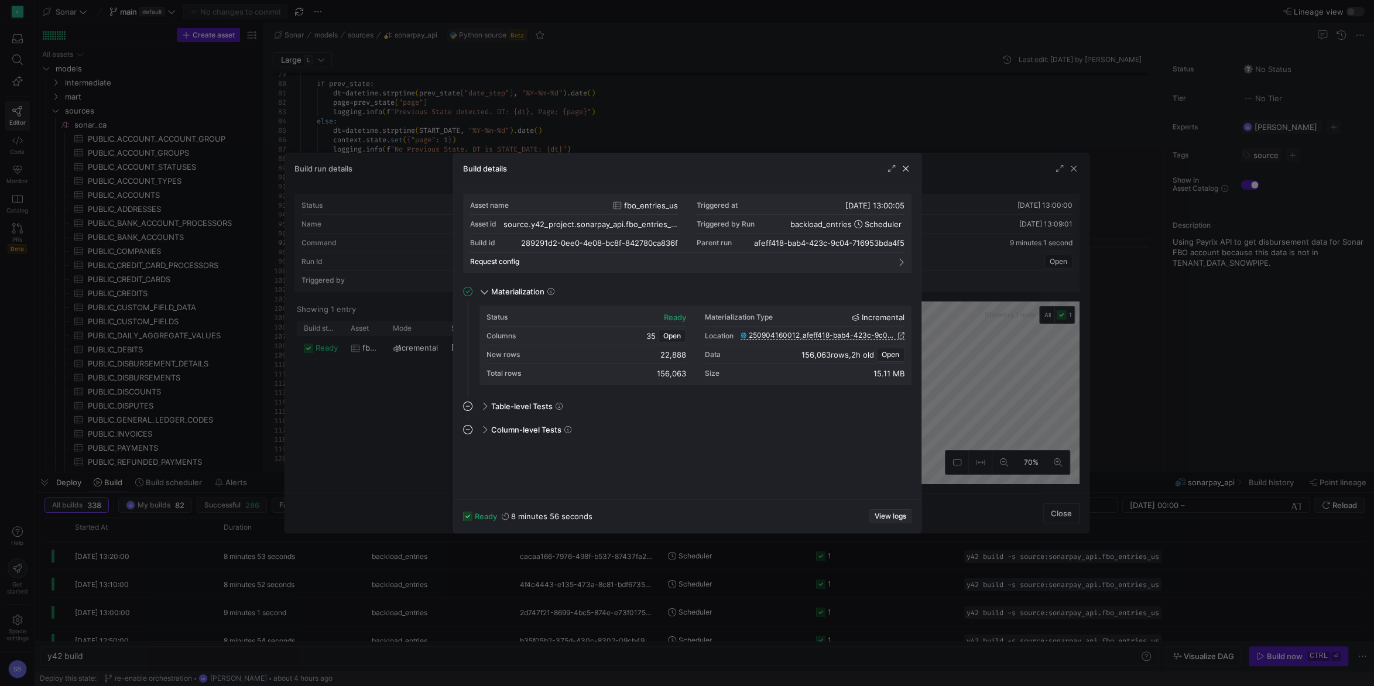
click at [891, 514] on span "View logs" at bounding box center [891, 516] width 32 height 8
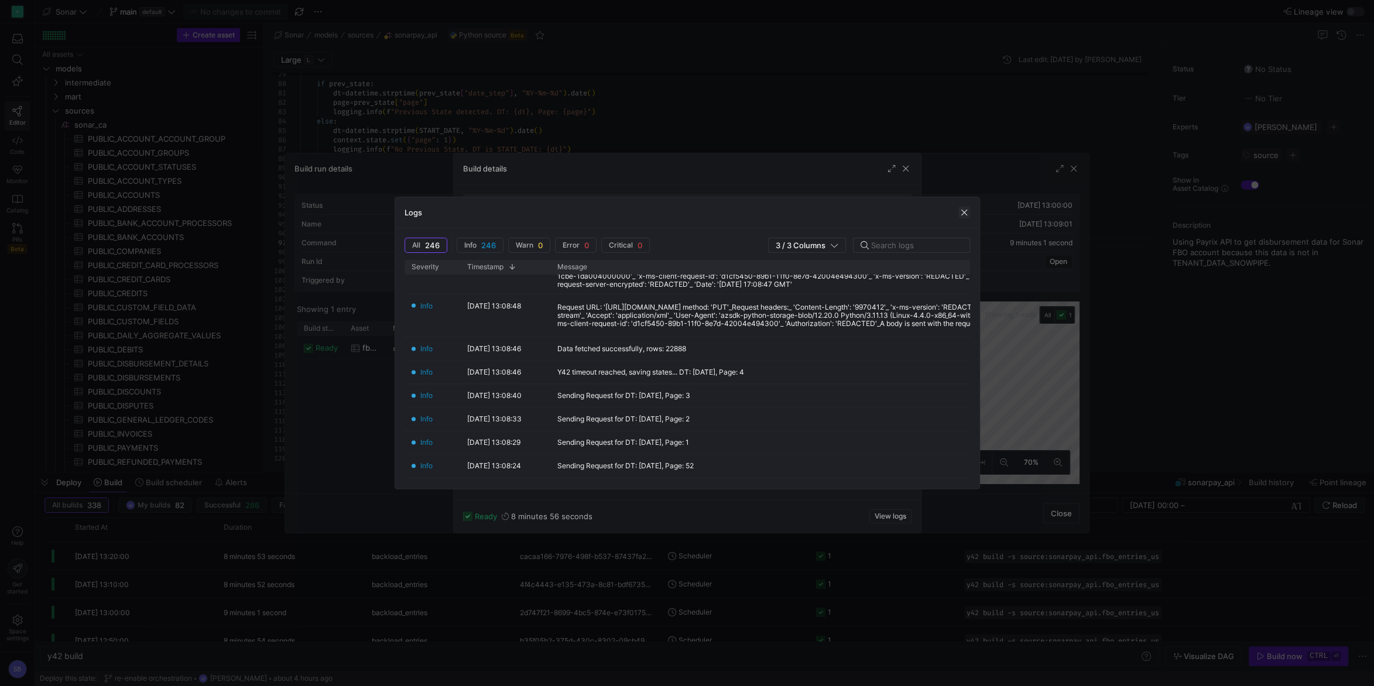
click at [963, 210] on span "button" at bounding box center [965, 213] width 12 height 12
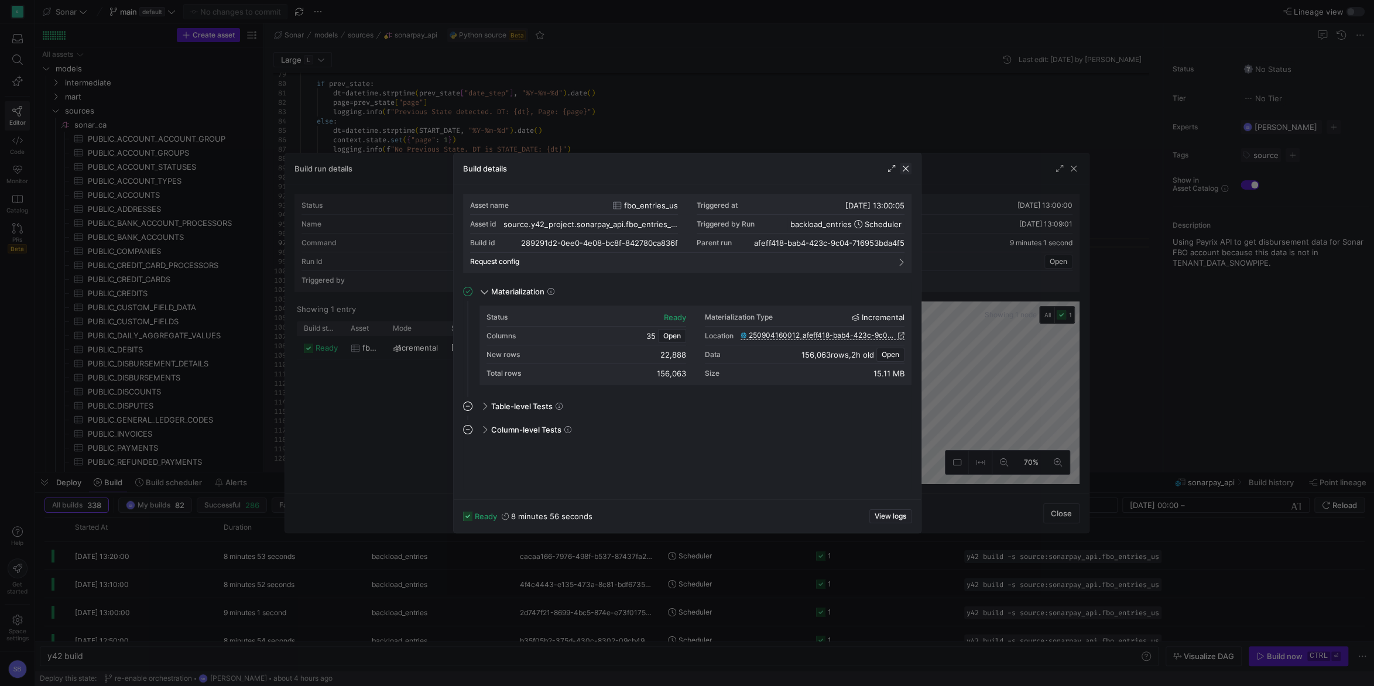
click at [909, 168] on span "button" at bounding box center [906, 169] width 12 height 12
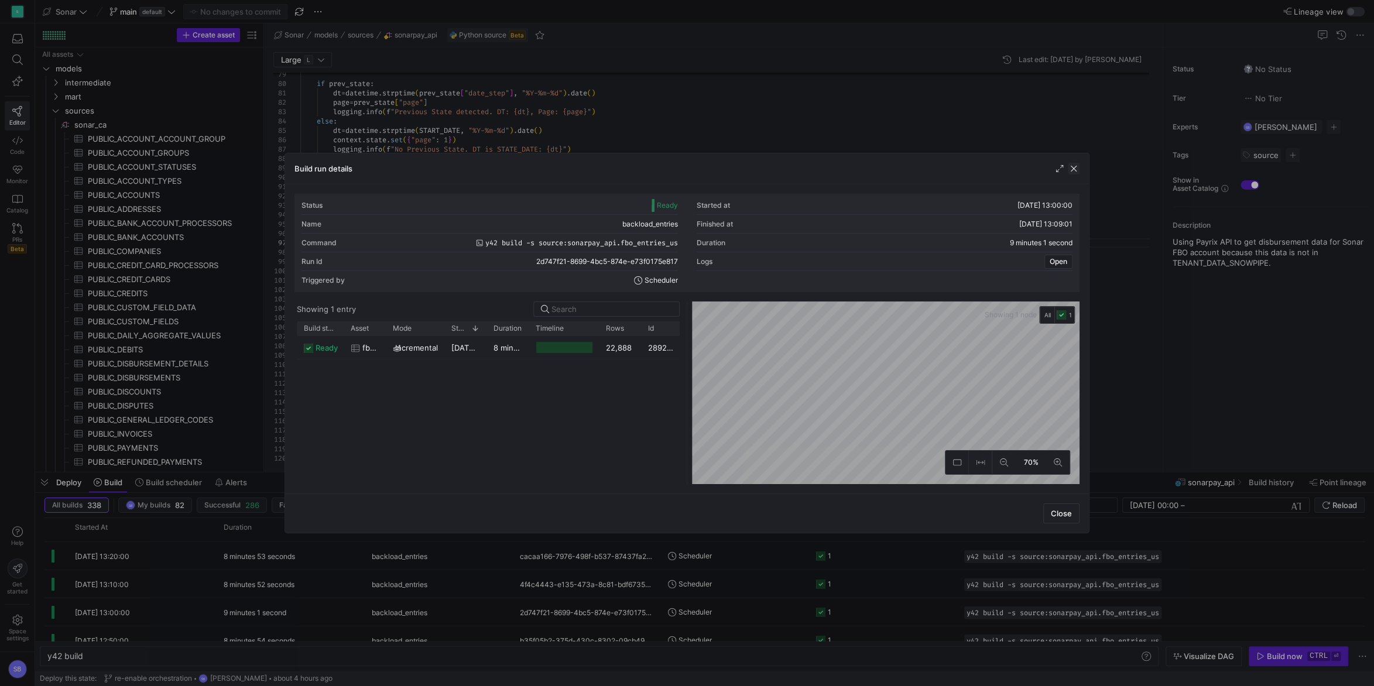
click at [1079, 170] on span "button" at bounding box center [1074, 169] width 12 height 12
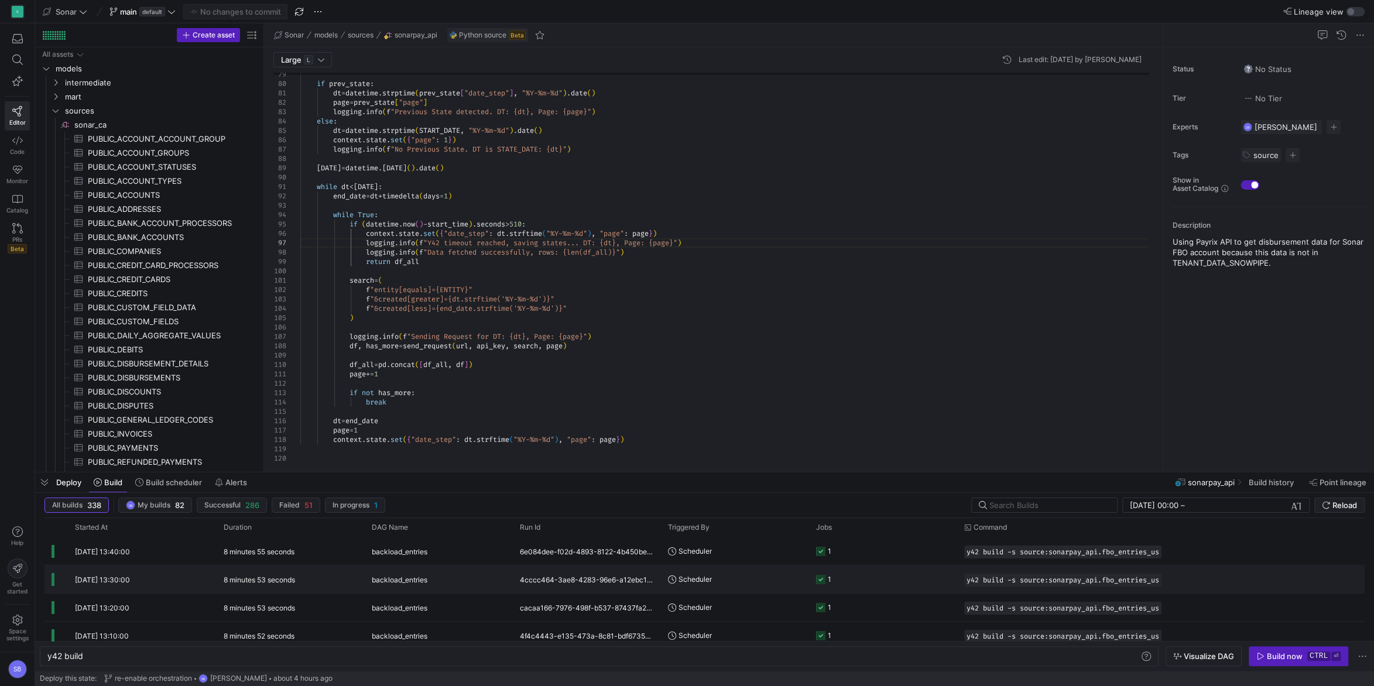
click at [290, 579] on y42-duration "8 minutes 53 seconds" at bounding box center [259, 580] width 71 height 9
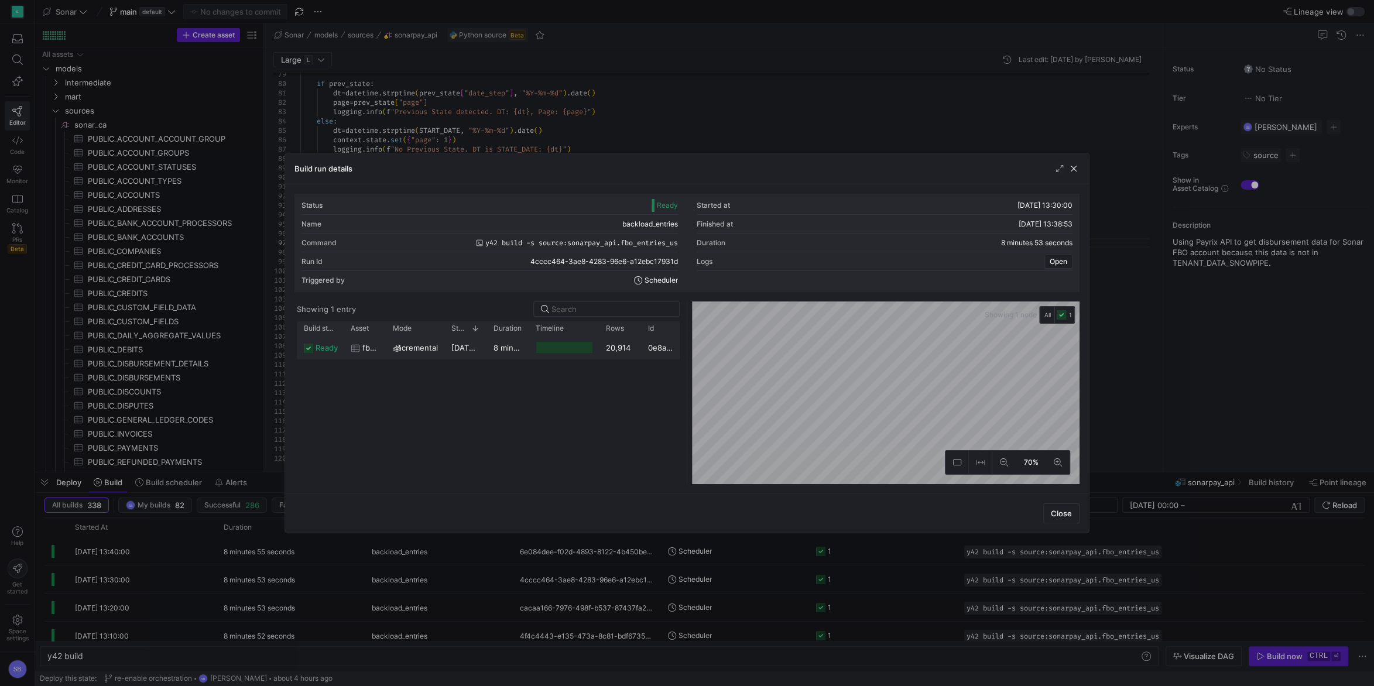
click at [519, 349] on y42-duration "8 minutes 49 seconds" at bounding box center [534, 347] width 81 height 9
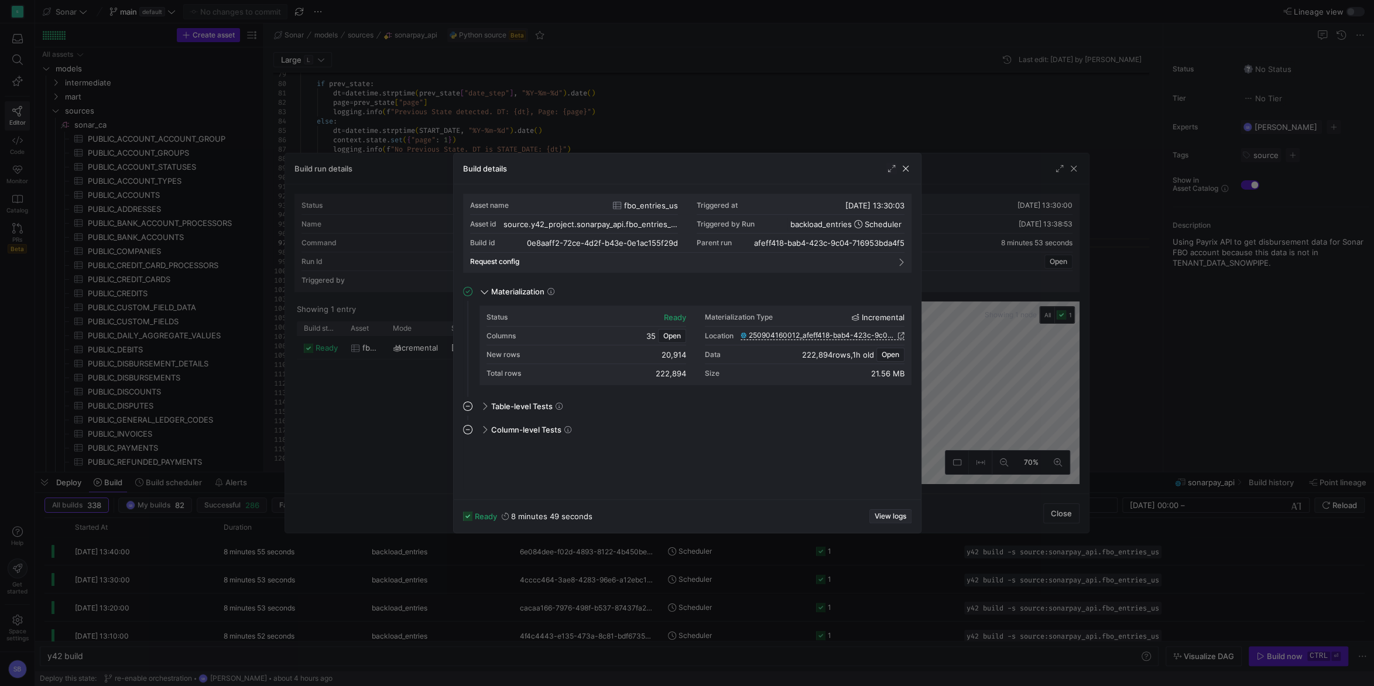
click at [894, 514] on span "View logs" at bounding box center [891, 516] width 32 height 8
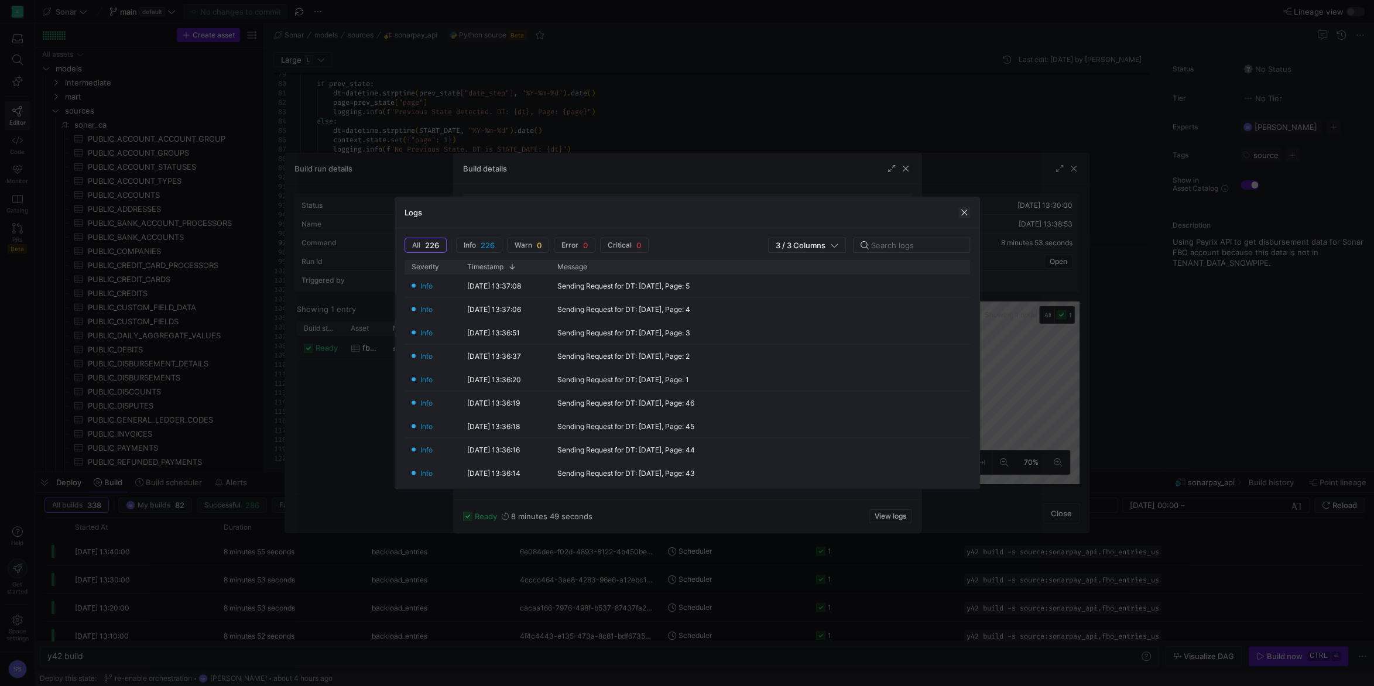
click at [960, 211] on span "button" at bounding box center [965, 213] width 12 height 12
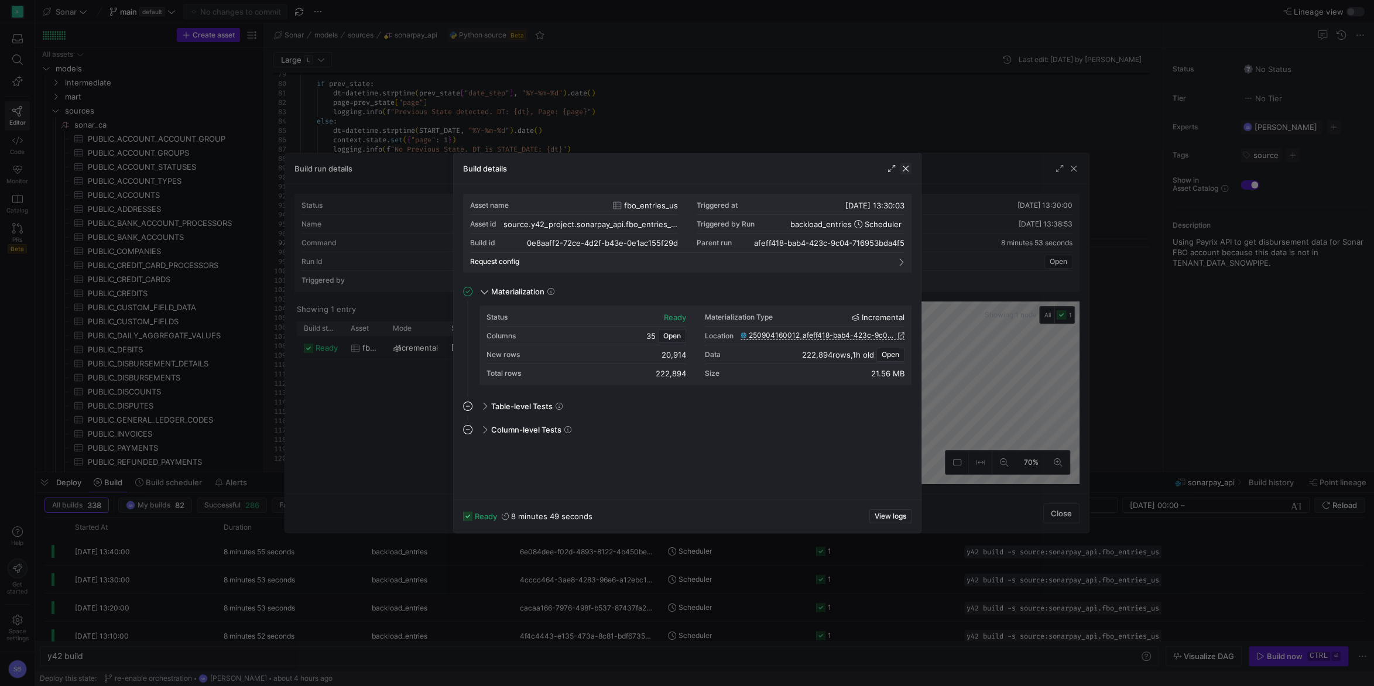
click at [909, 172] on span "button" at bounding box center [906, 169] width 12 height 12
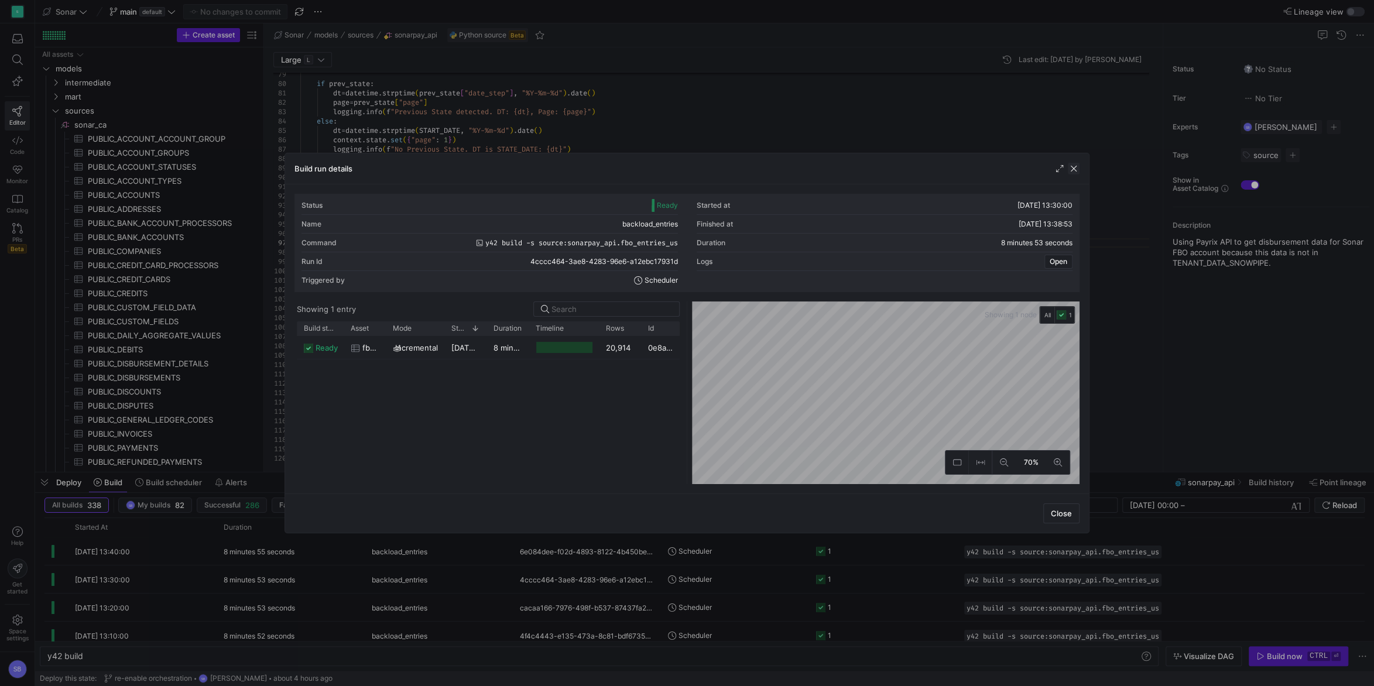
click at [1078, 171] on span "button" at bounding box center [1074, 169] width 12 height 12
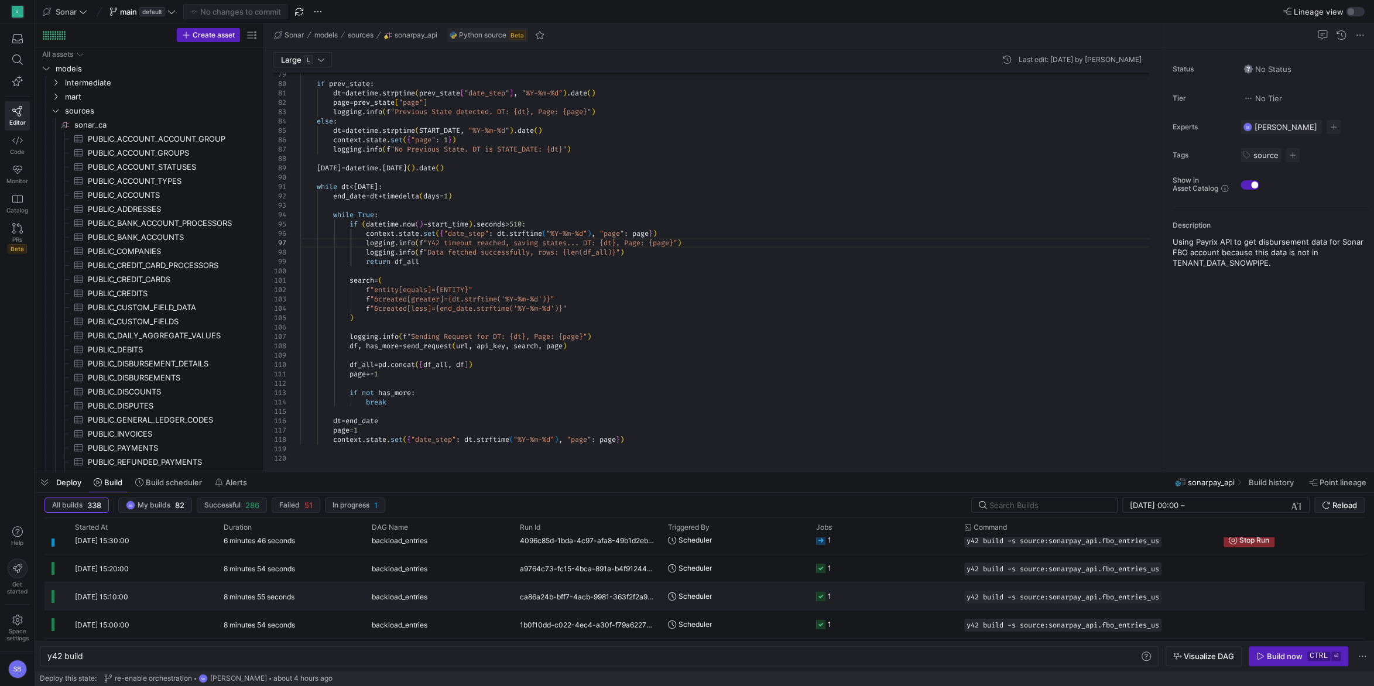
scroll to position [0, 0]
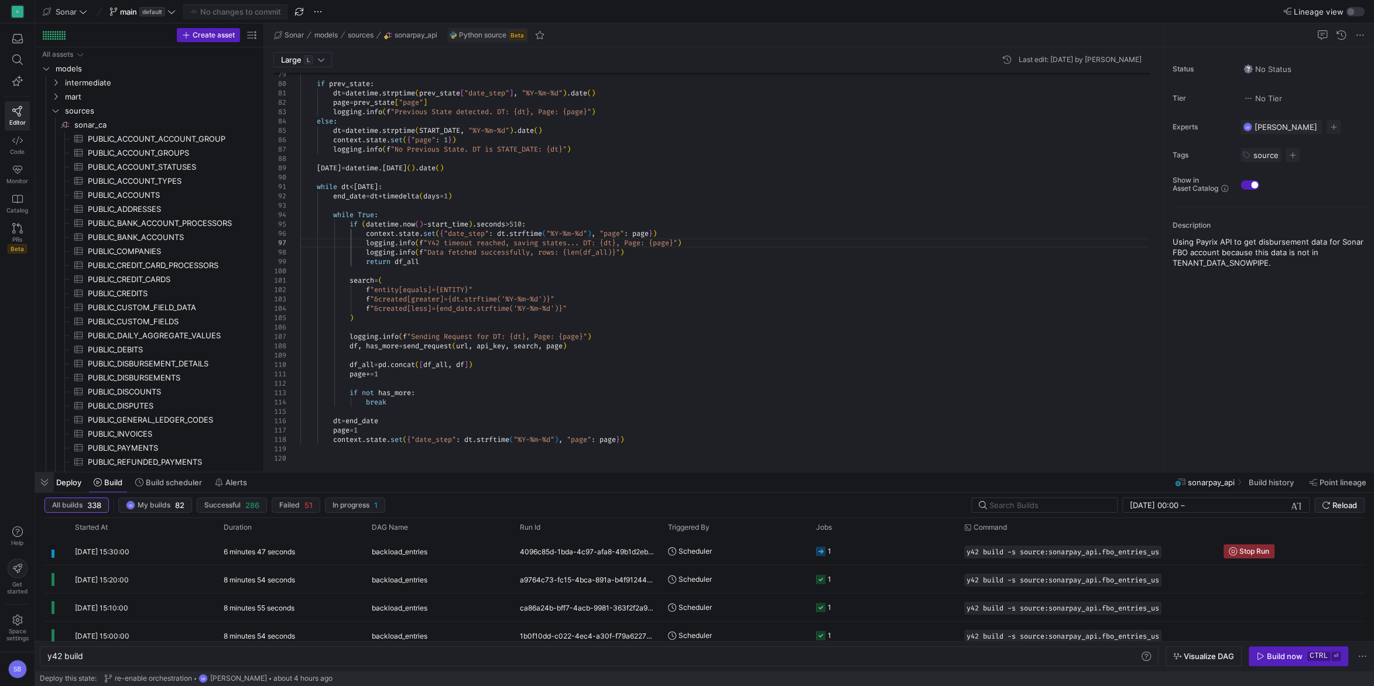
click at [39, 485] on span "button" at bounding box center [44, 483] width 19 height 20
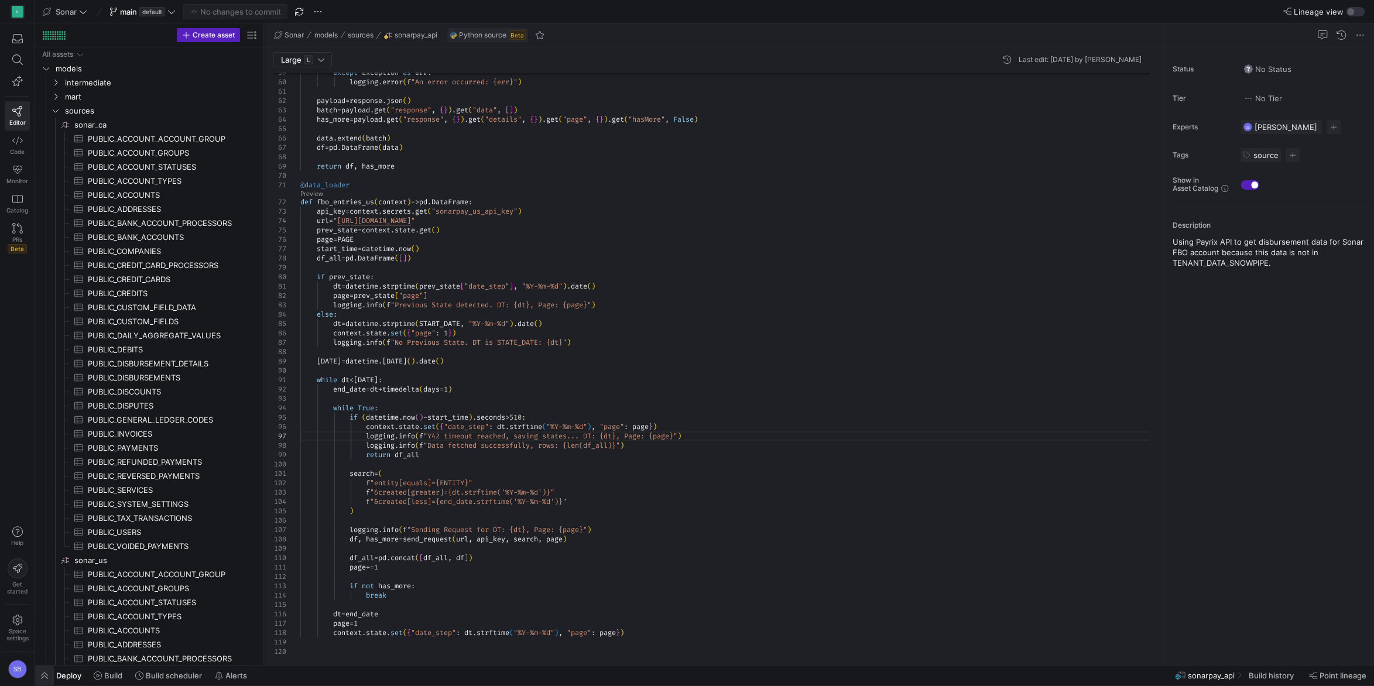
click at [54, 677] on span "button" at bounding box center [44, 676] width 19 height 20
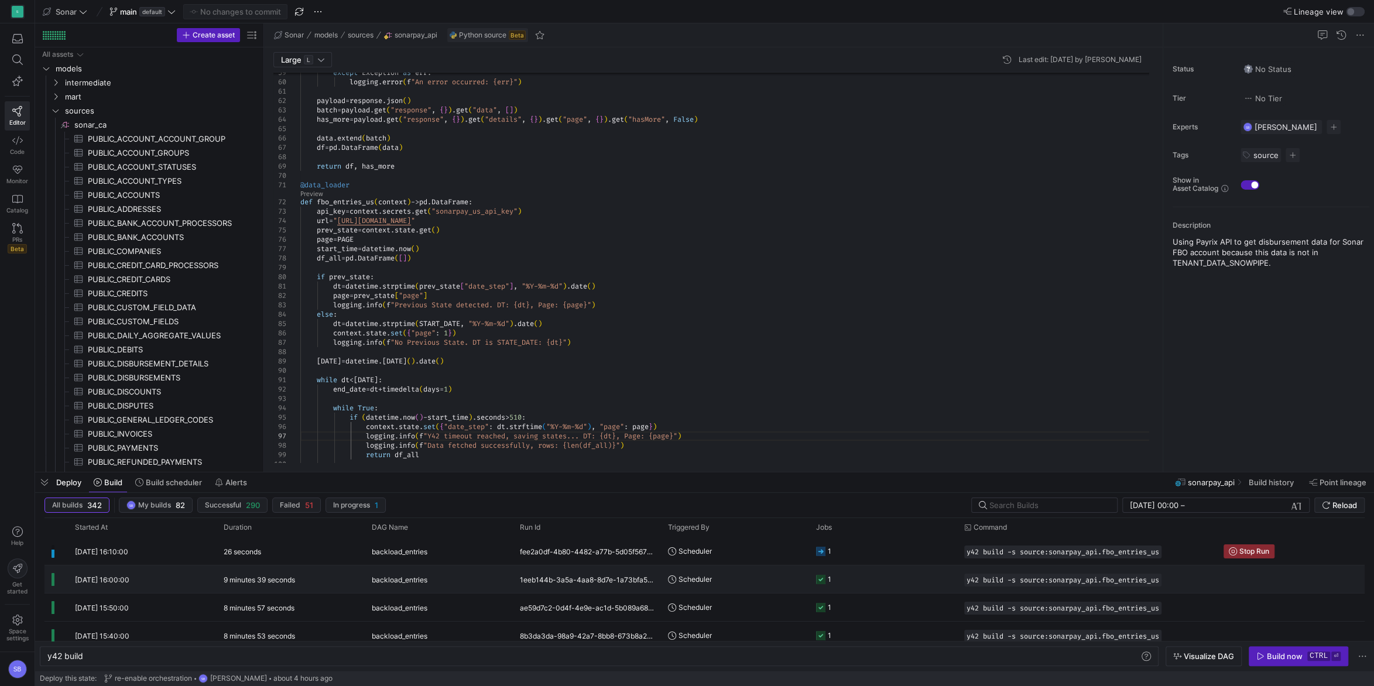
click at [300, 576] on div "9 minutes 39 seconds" at bounding box center [291, 580] width 148 height 28
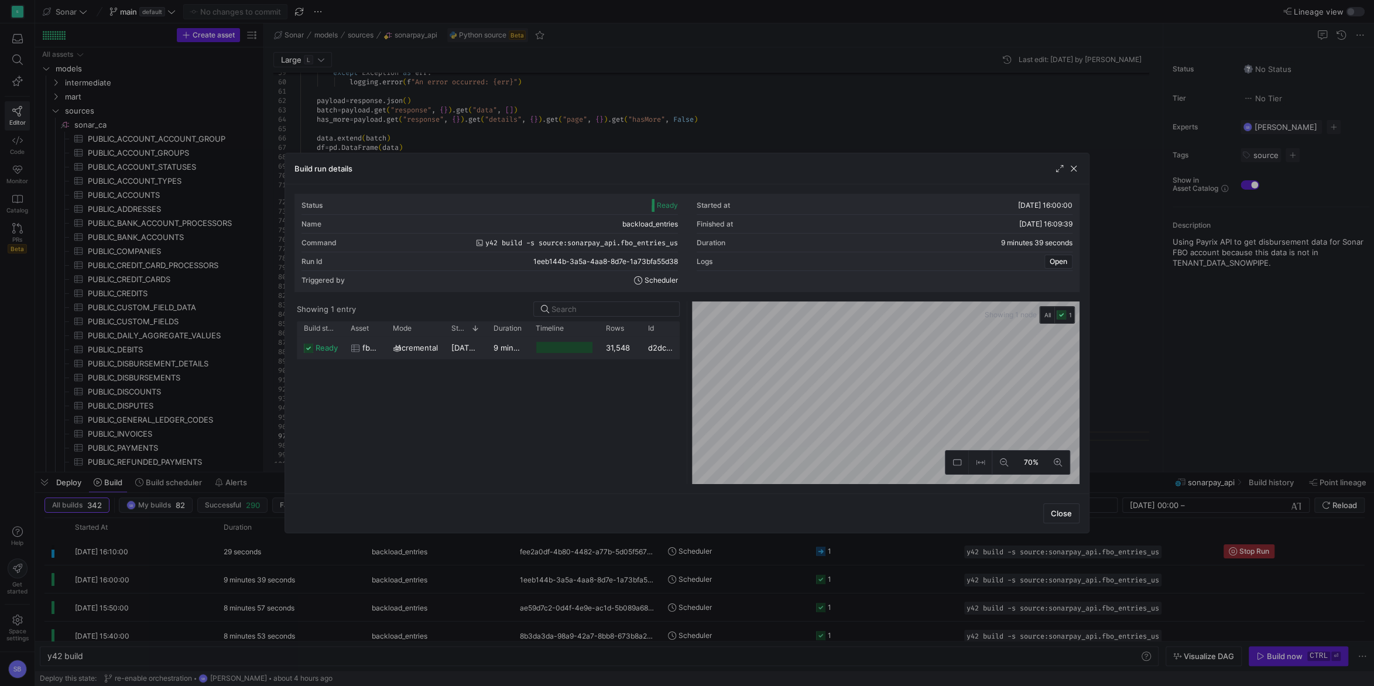
click at [504, 354] on div "9 minutes 35 seconds" at bounding box center [508, 347] width 42 height 23
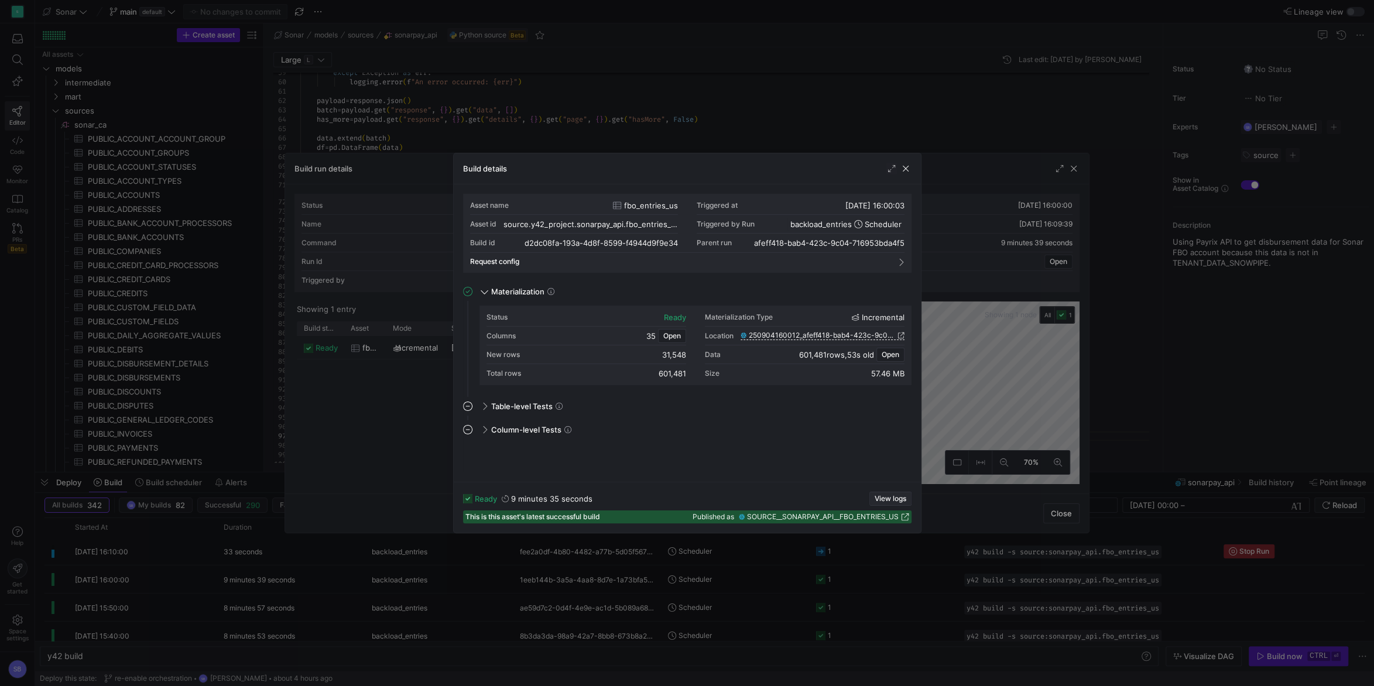
click at [886, 498] on span "View logs" at bounding box center [891, 499] width 32 height 8
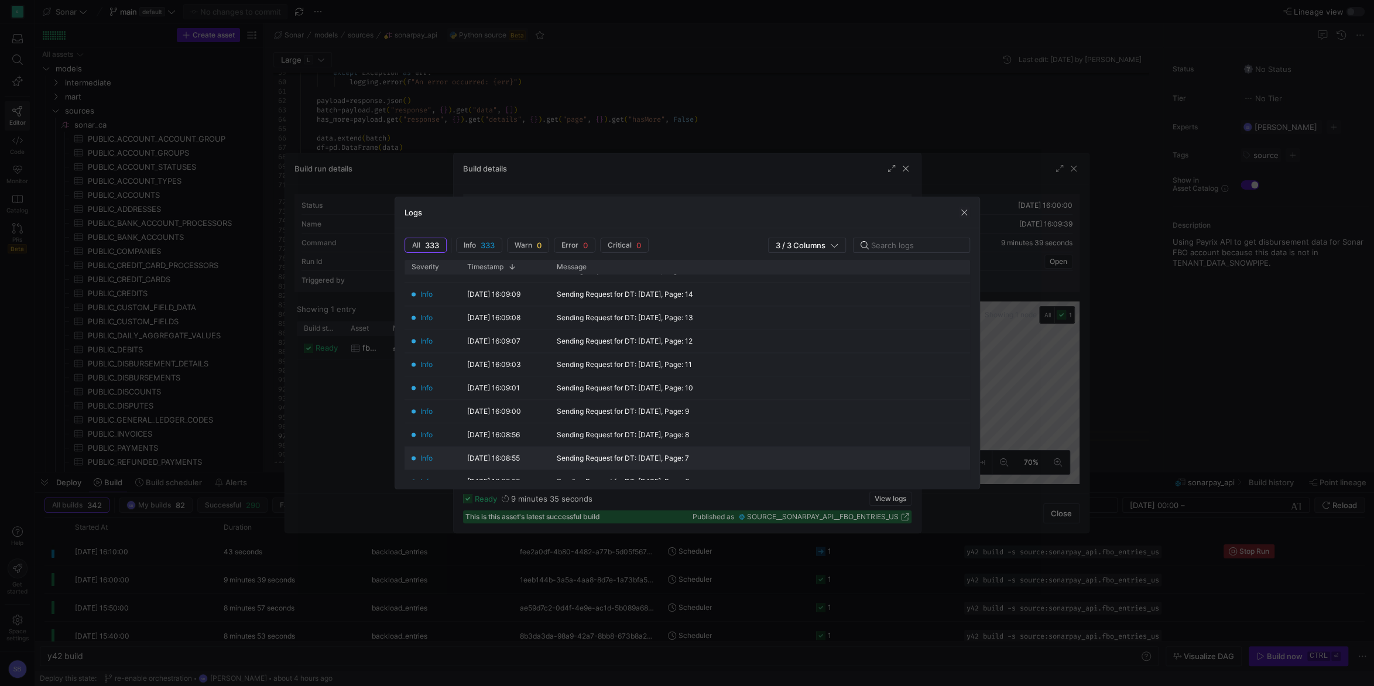
scroll to position [219, 0]
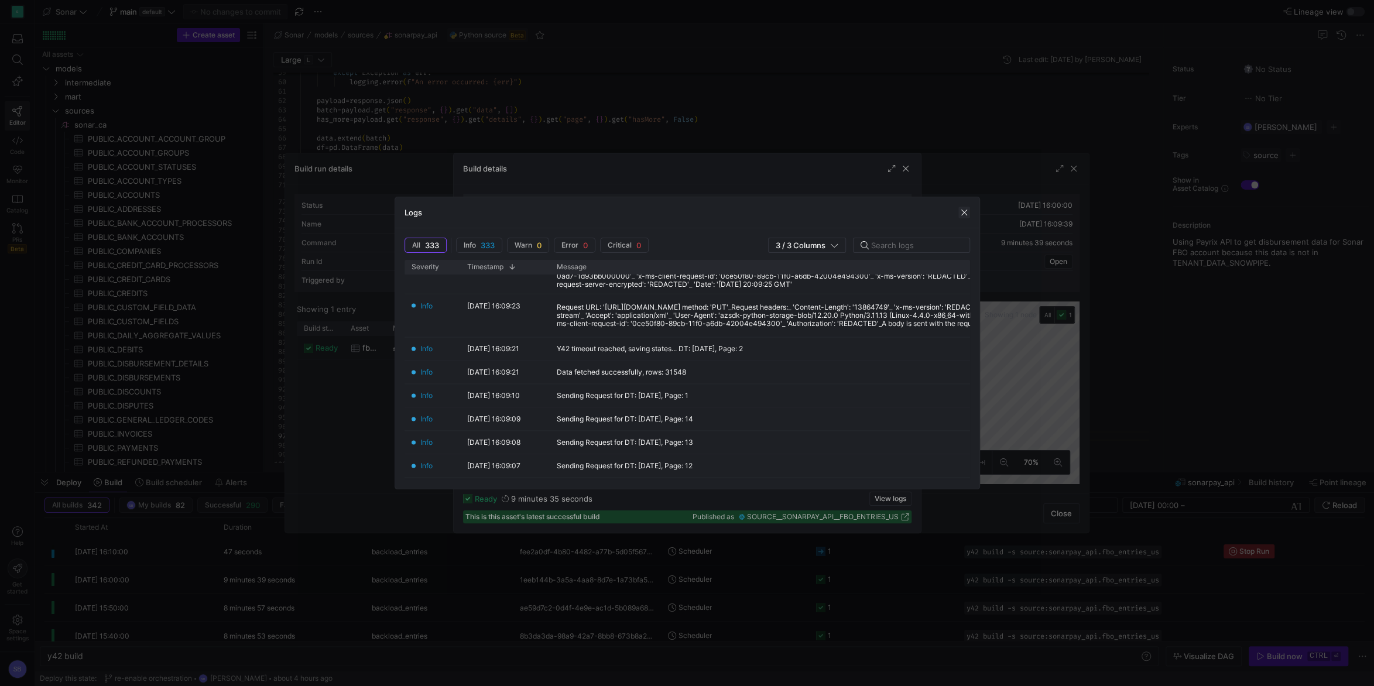
click at [960, 212] on span "button" at bounding box center [965, 213] width 12 height 12
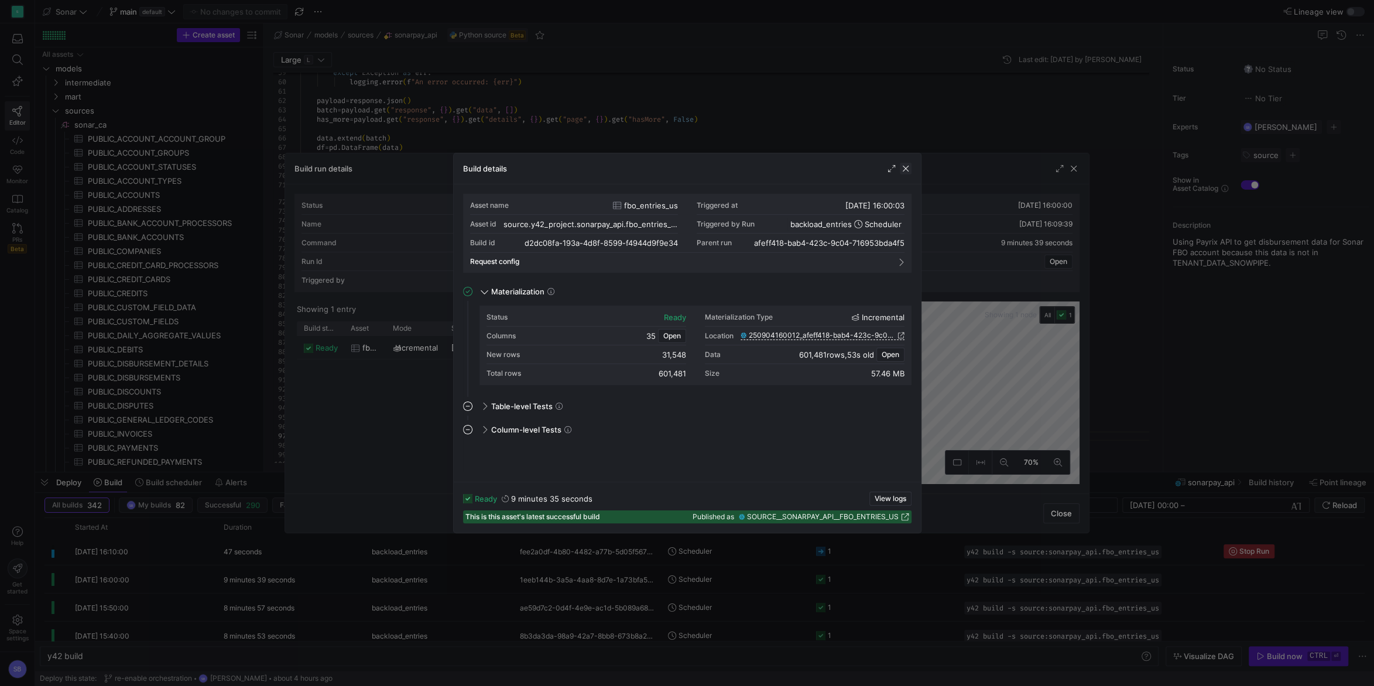
click at [907, 170] on span "button" at bounding box center [906, 169] width 12 height 12
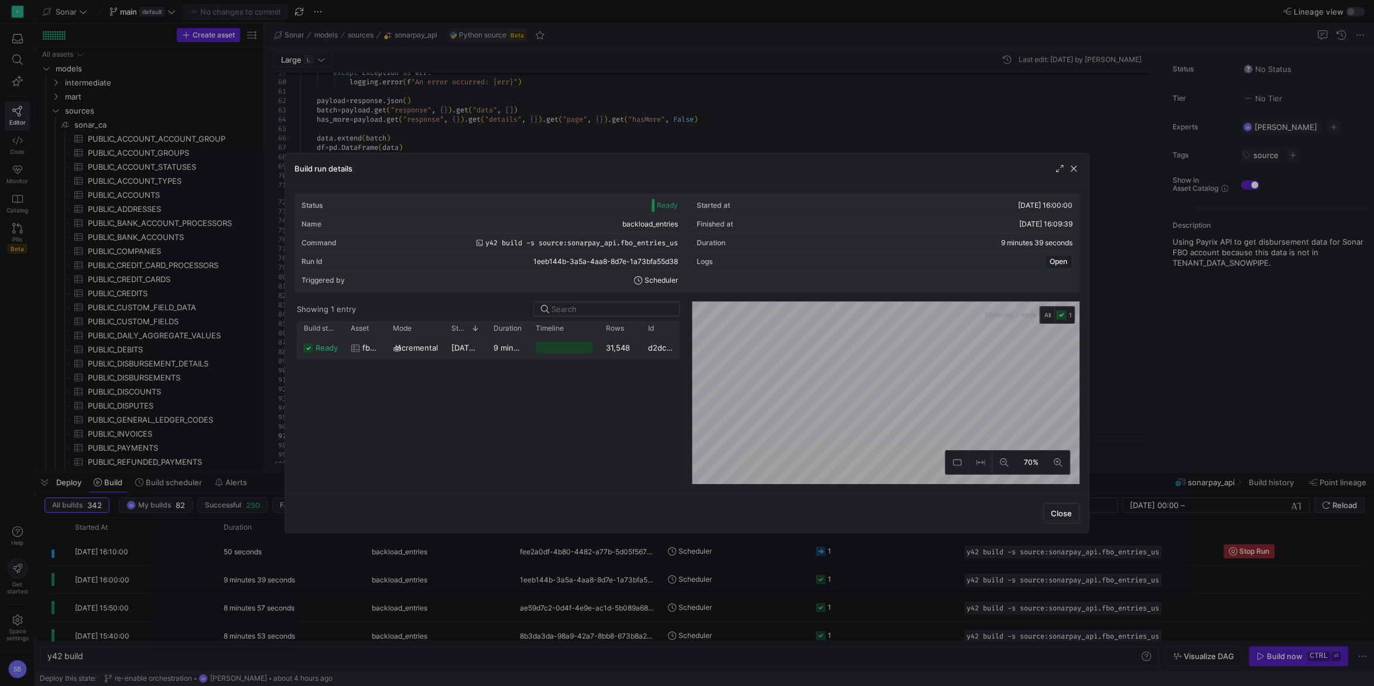
click at [544, 357] on y42-job-duration-timeline-cell-renderer "Press SPACE to select this row." at bounding box center [564, 348] width 56 height 22
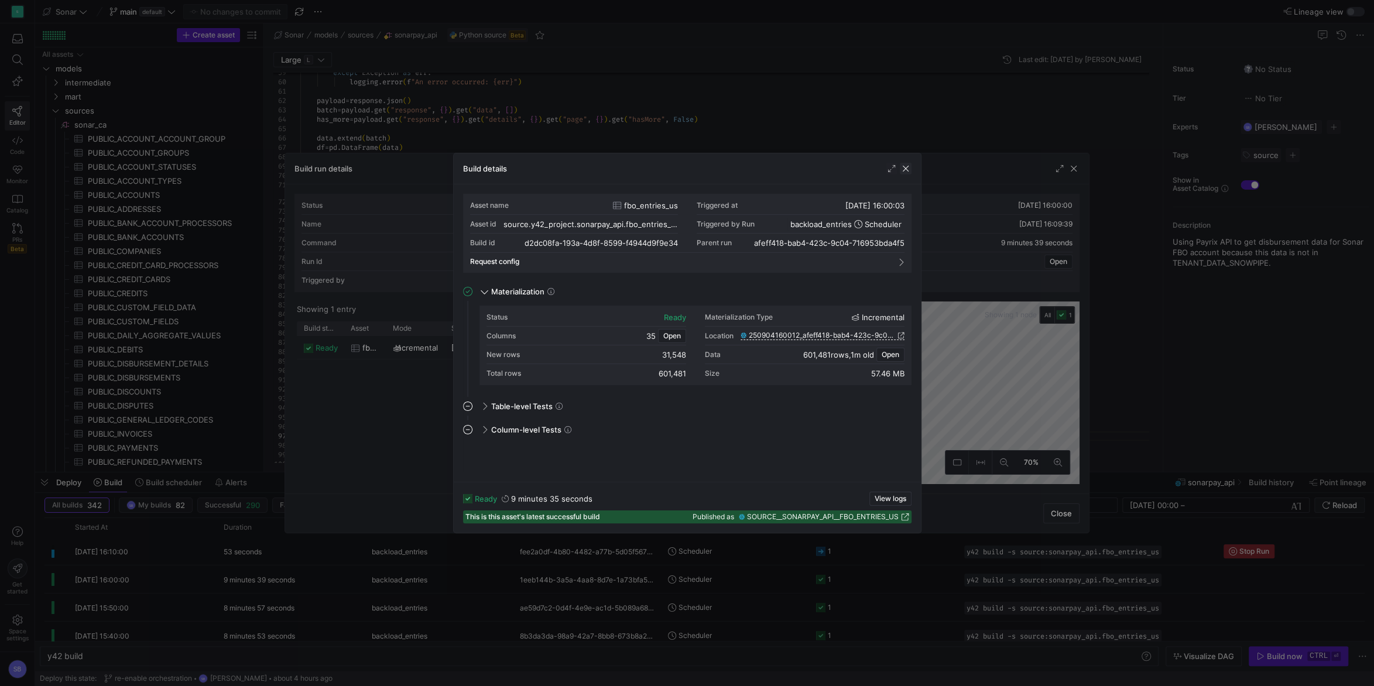
click at [908, 169] on span "button" at bounding box center [906, 169] width 12 height 12
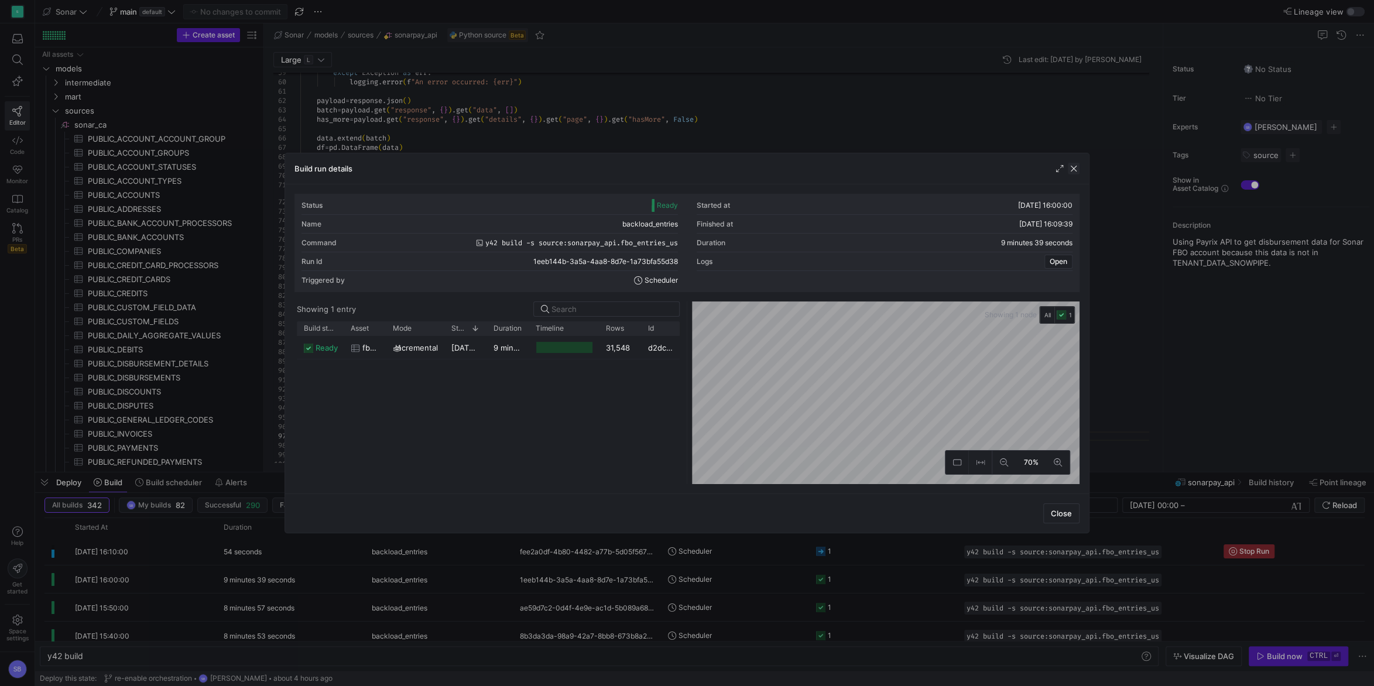
click at [1072, 170] on span "button" at bounding box center [1074, 169] width 12 height 12
